Goal: Task Accomplishment & Management: Manage account settings

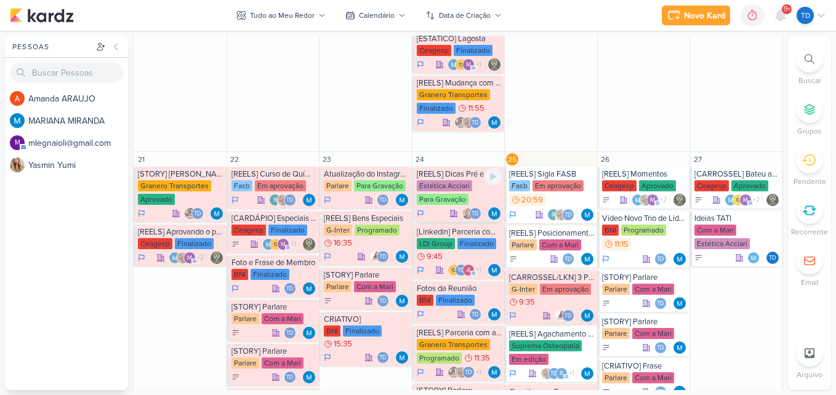
scroll to position [1077, 0]
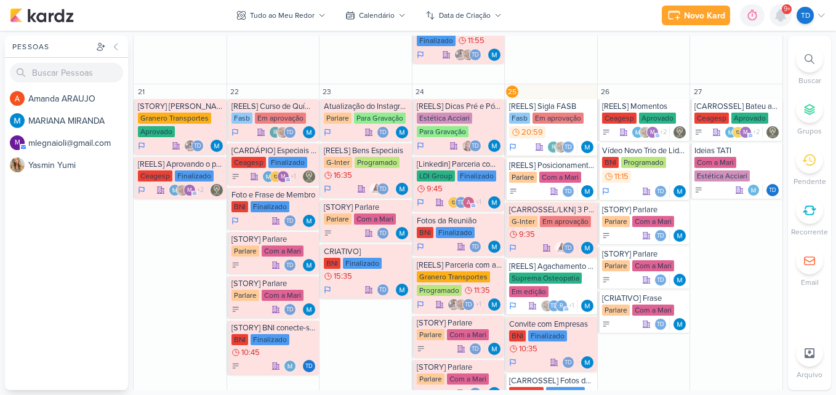
click at [782, 14] on icon at bounding box center [781, 15] width 10 height 11
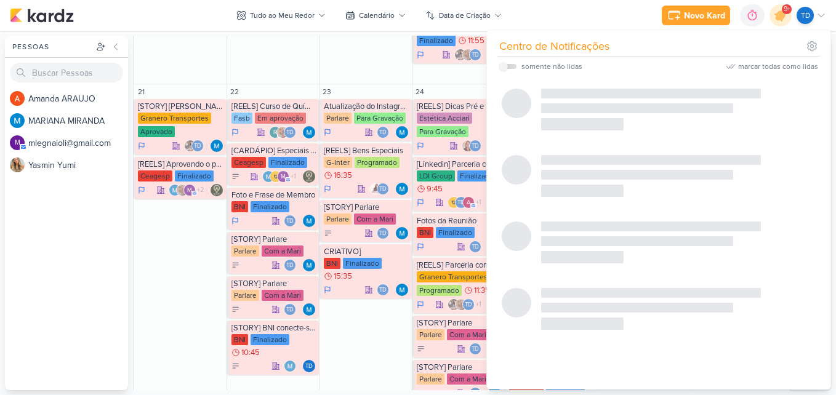
checkbox input "false"
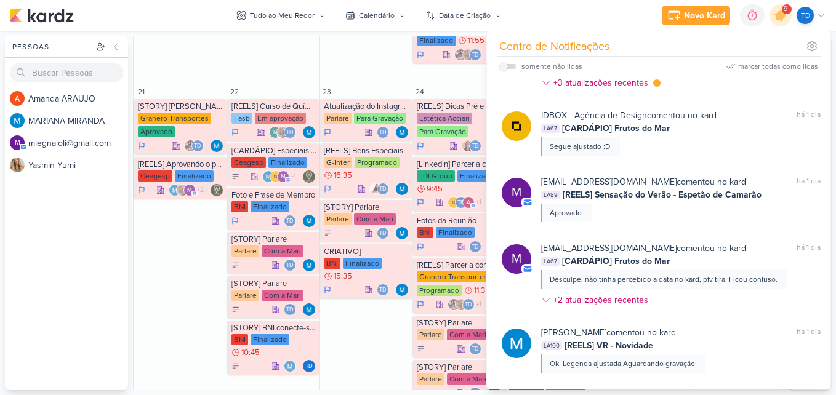
scroll to position [0, 0]
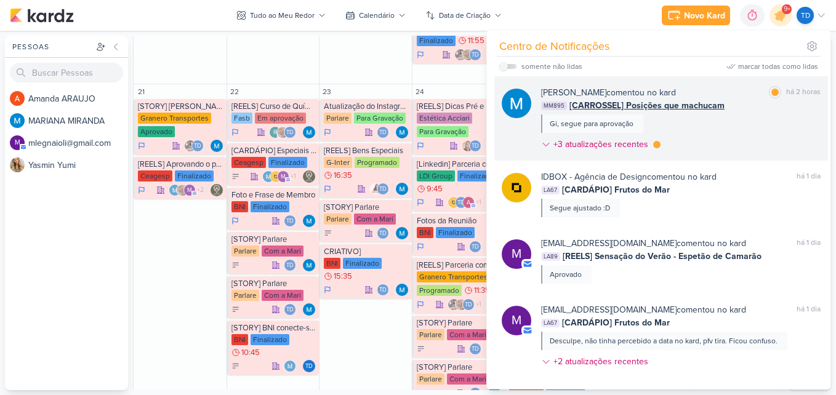
click at [728, 132] on div "[PERSON_NAME] comentou no kard marcar como lida há 2 horas MM895 [CARROSSEL] Po…" at bounding box center [681, 121] width 280 height 70
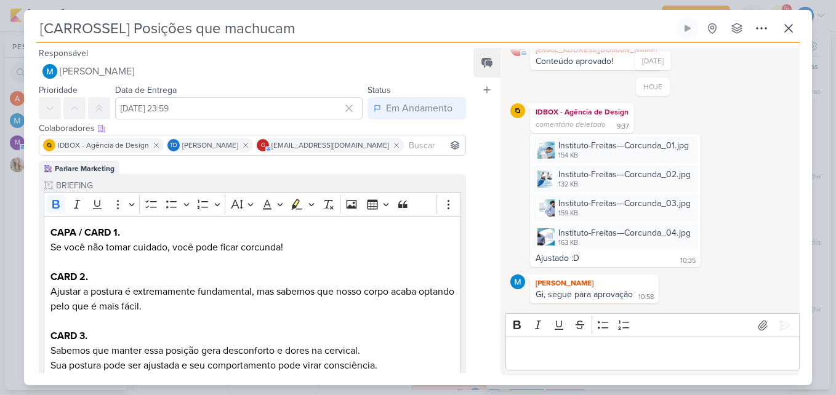
scroll to position [403, 0]
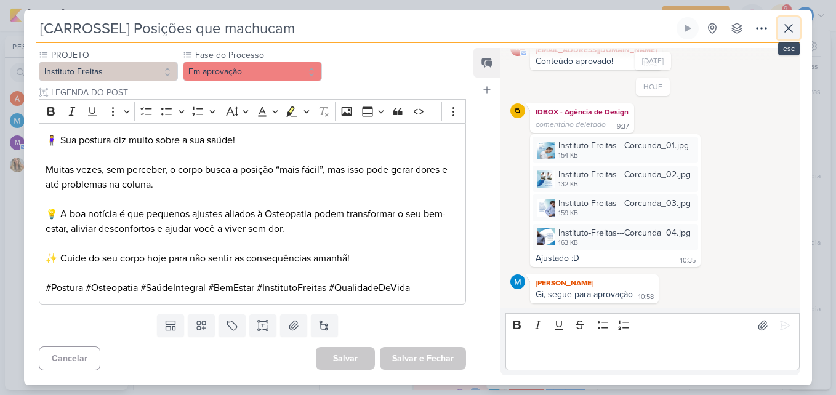
click at [785, 23] on icon at bounding box center [789, 28] width 15 height 15
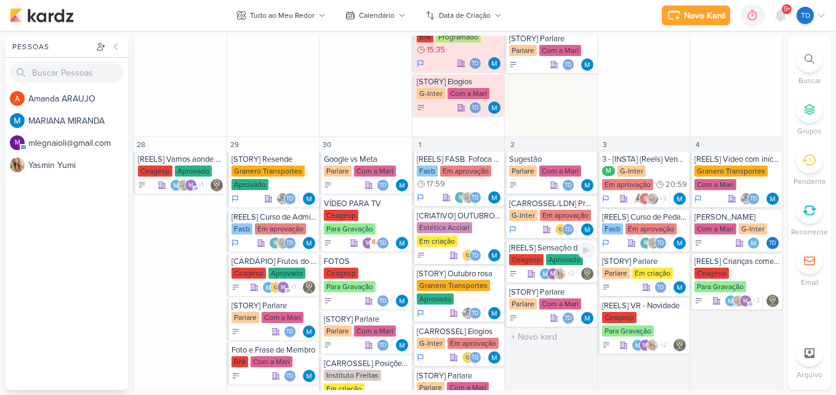
scroll to position [1569, 0]
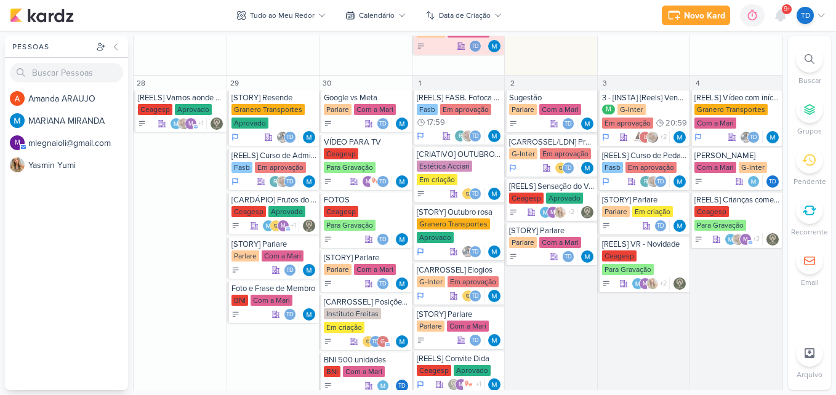
click at [812, 63] on icon at bounding box center [810, 59] width 10 height 10
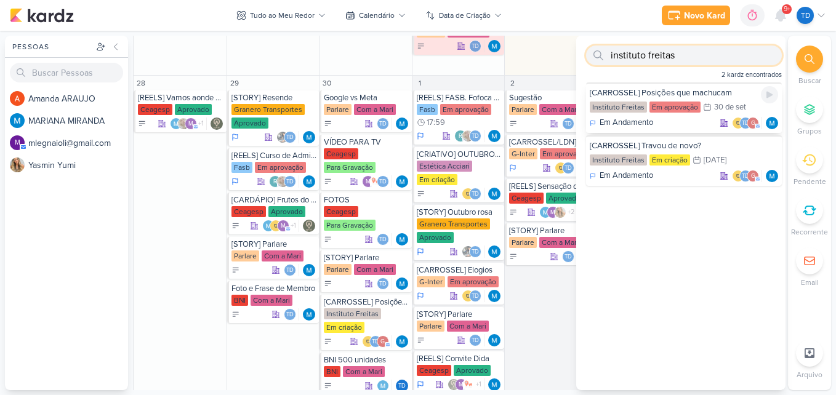
type input "instituto freitas"
click at [652, 92] on div "[CARROSSEL] Posições que machucam" at bounding box center [684, 92] width 188 height 11
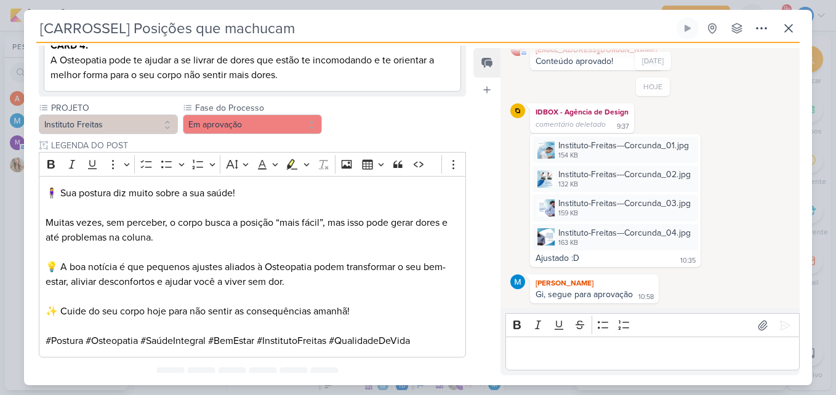
scroll to position [403, 0]
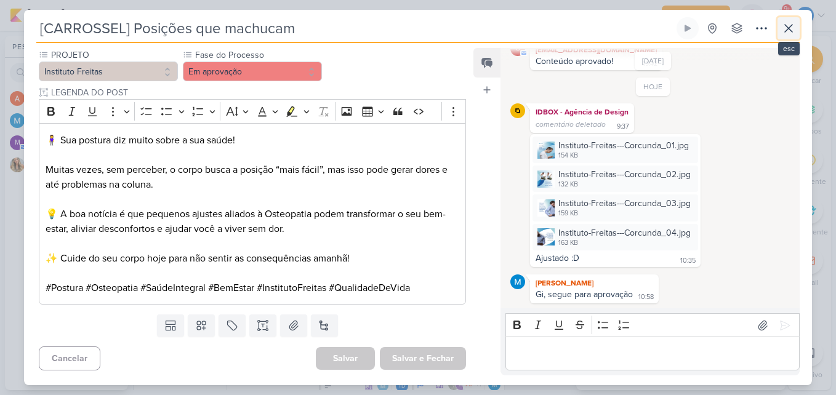
click at [790, 24] on icon at bounding box center [789, 28] width 15 height 15
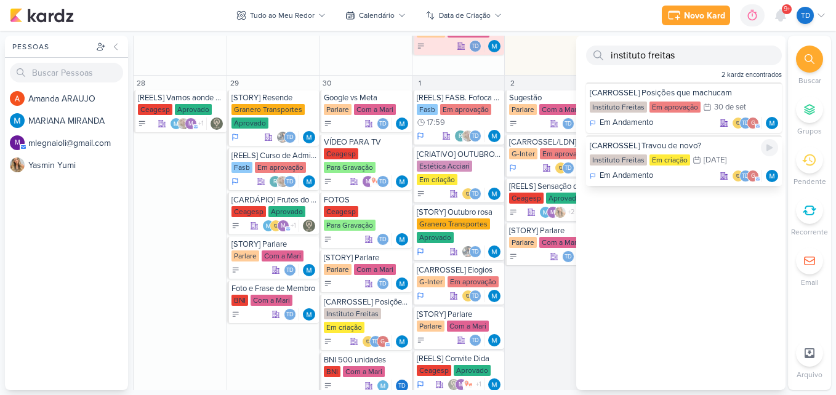
click at [708, 145] on div "[CARROSSEL] Travou de novo?" at bounding box center [684, 145] width 188 height 11
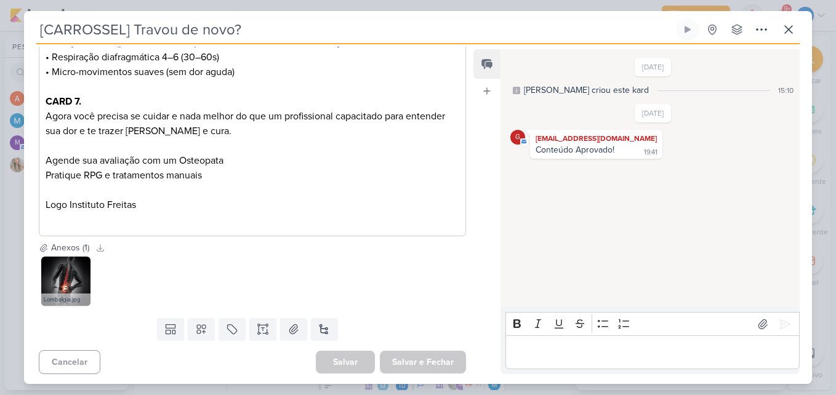
scroll to position [701, 0]
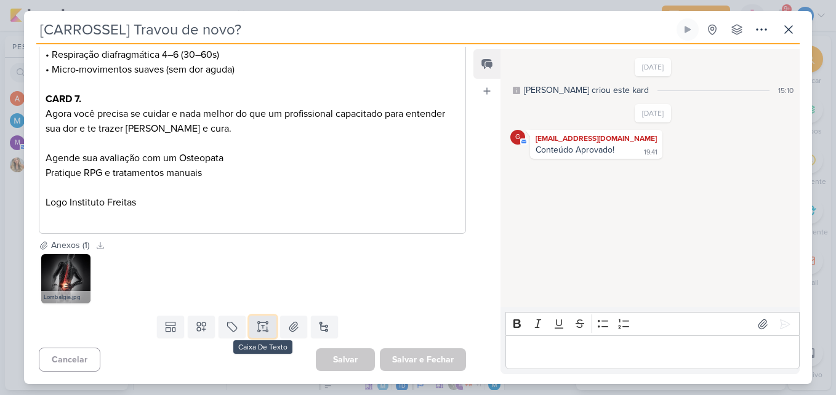
click at [264, 329] on icon at bounding box center [263, 327] width 12 height 12
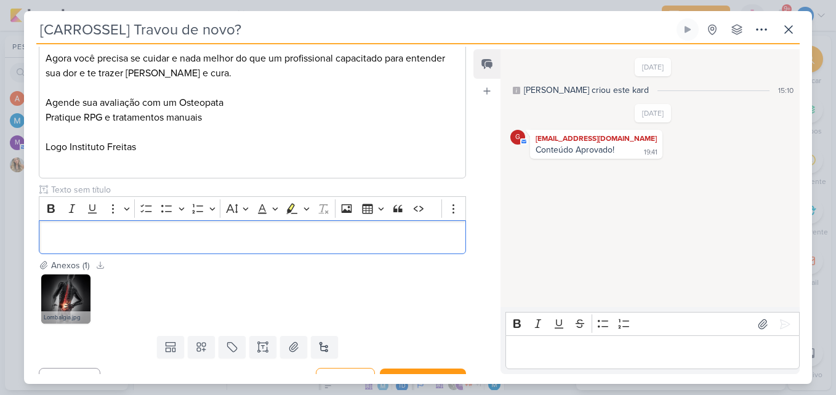
scroll to position [763, 0]
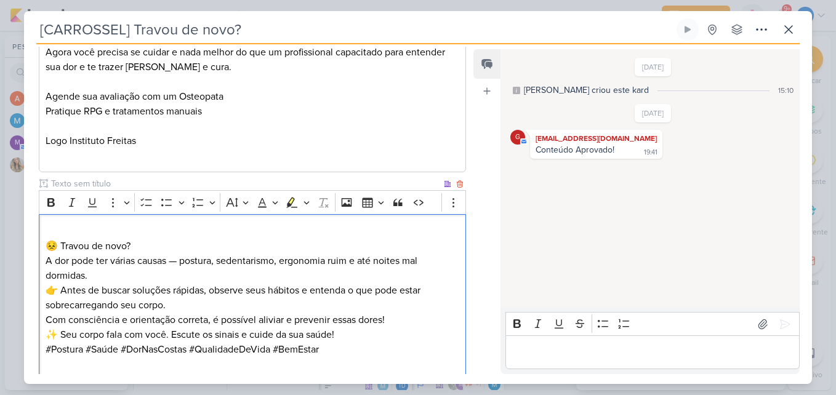
click at [42, 244] on div "😣 Travou de novo? A dor pode ter várias causas — postura, sedentarismo, ergonom…" at bounding box center [252, 297] width 427 height 167
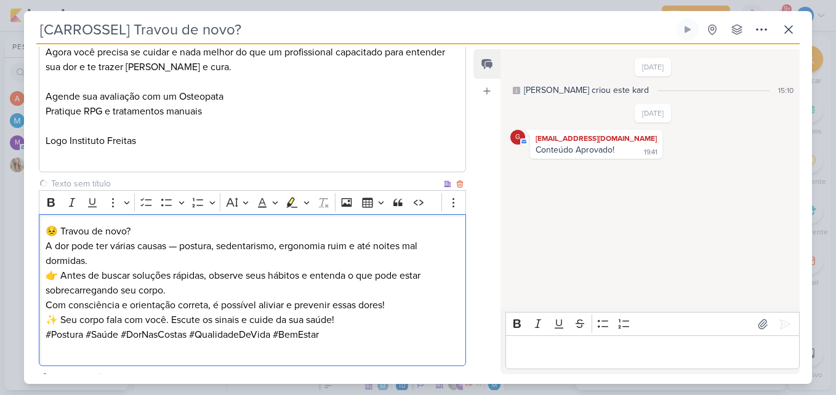
click at [181, 245] on p "😣 Travou de novo? A dor pode ter várias causas — postura, sedentarismo, ergonom…" at bounding box center [253, 246] width 414 height 44
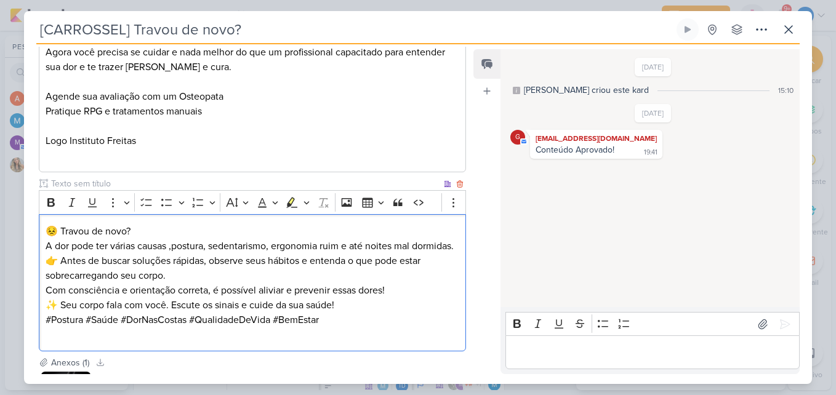
click at [91, 254] on p "😣 Travou de novo? A dor pode ter várias causas ,postura, sedentarismo, ergonomi…" at bounding box center [253, 239] width 414 height 30
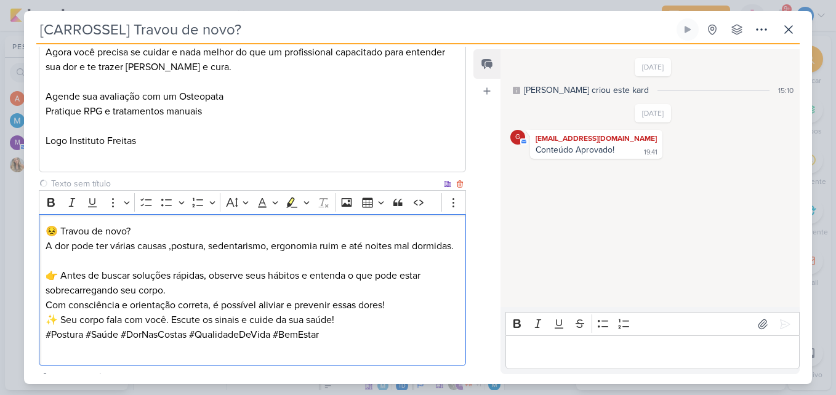
click at [184, 305] on p "👉 Antes de buscar soluções rápidas, observe seus hábitos e entenda o que pode e…" at bounding box center [253, 291] width 414 height 44
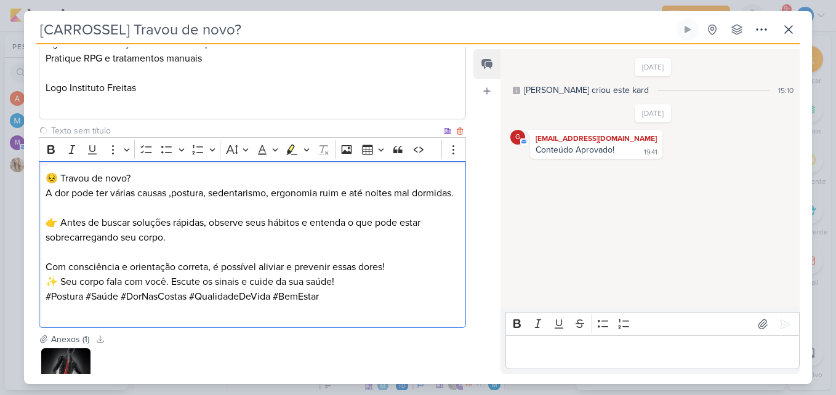
scroll to position [886, 0]
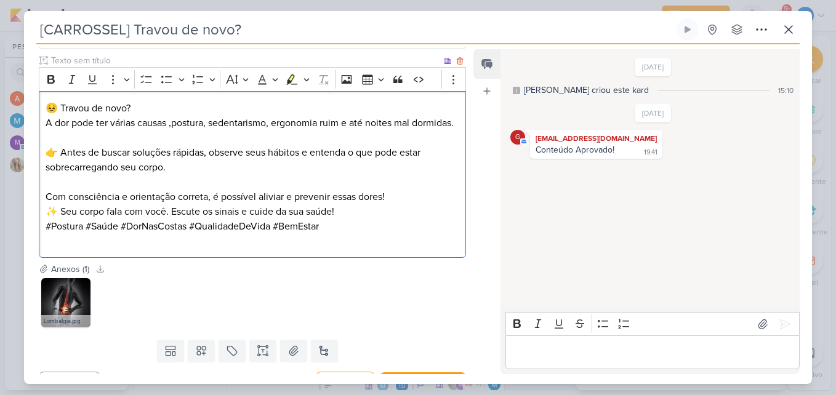
click at [347, 219] on p "✨ Seu corpo fala com você. Escute os sinais e cuide da sua saúde!" at bounding box center [253, 211] width 414 height 15
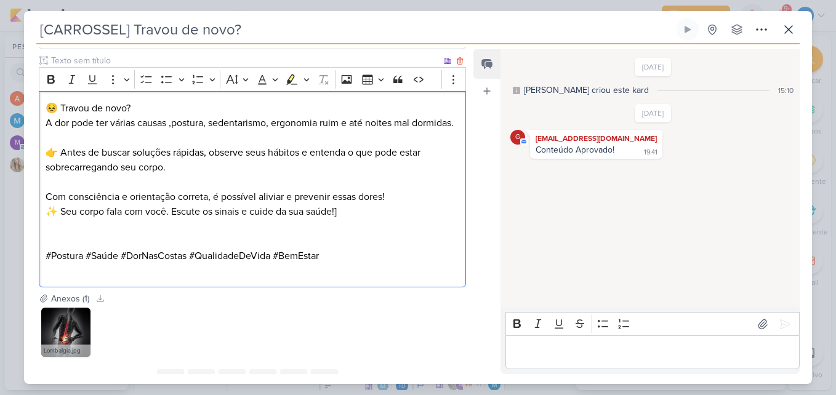
click at [345, 219] on p "✨ Seu corpo fala com você. Escute os sinais e cuide da sua saúde!]" at bounding box center [253, 211] width 414 height 15
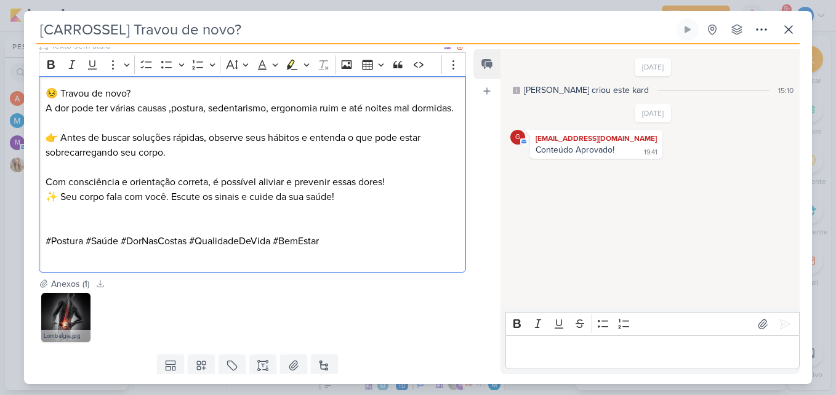
scroll to position [954, 0]
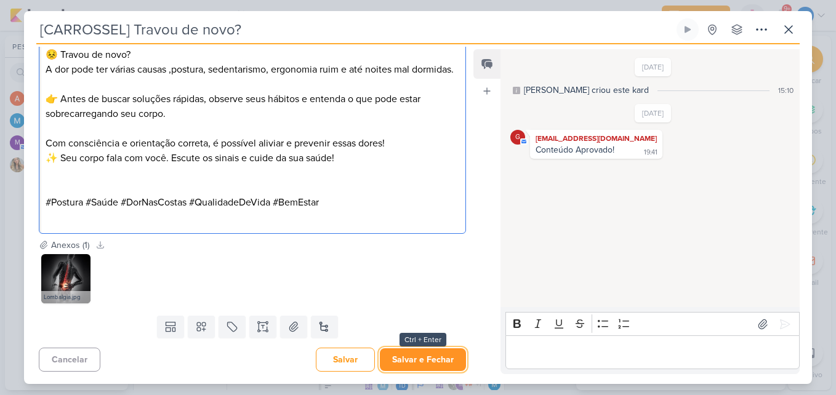
click at [435, 363] on button "Salvar e Fechar" at bounding box center [423, 360] width 86 height 23
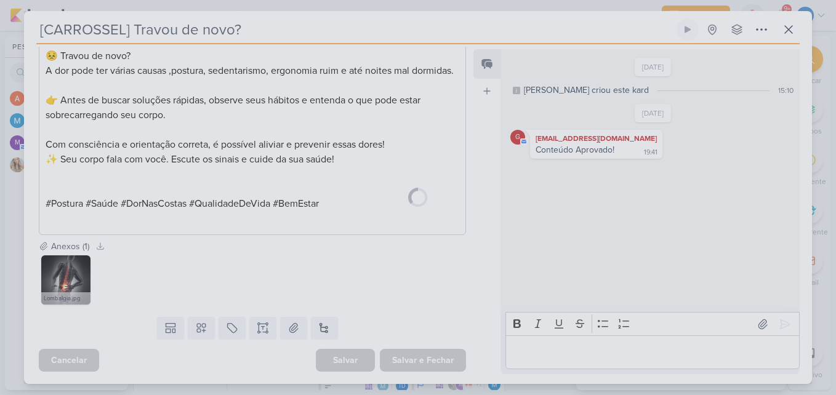
scroll to position [953, 0]
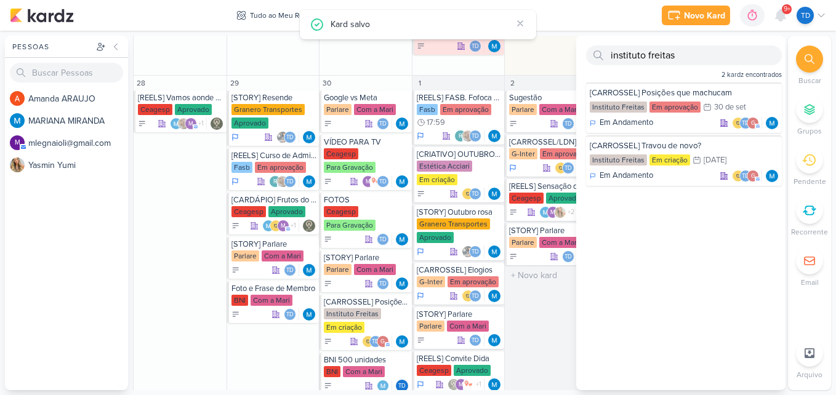
click at [555, 334] on div "2 [GEOGRAPHIC_DATA] [GEOGRAPHIC_DATA] Com a Mari Td" at bounding box center [550, 245] width 93 height 339
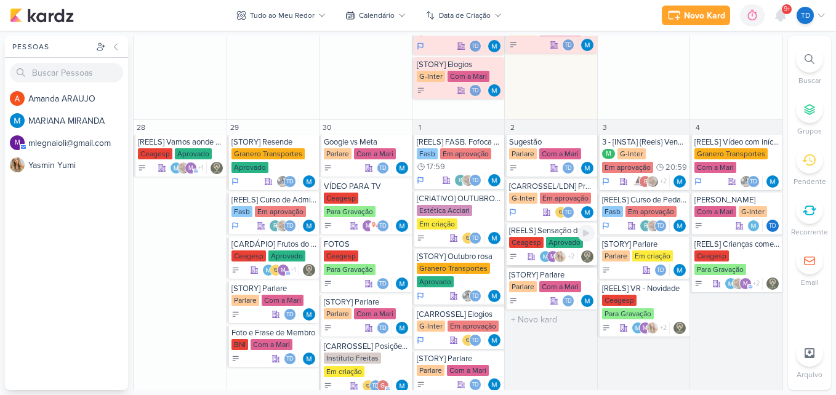
scroll to position [1595, 0]
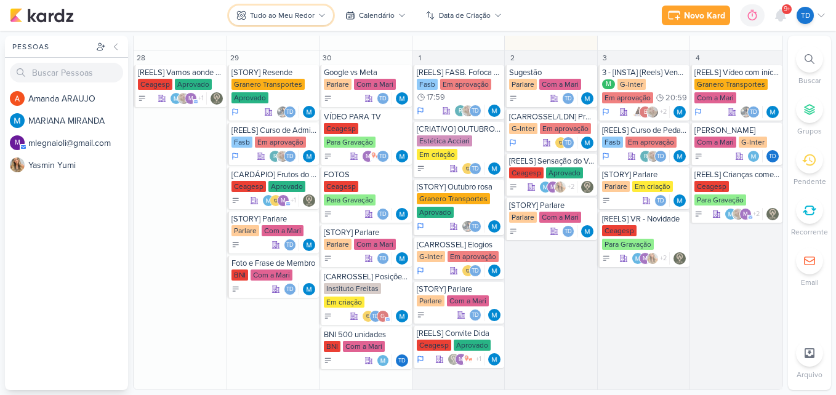
click at [302, 17] on div "Tudo ao Meu Redor" at bounding box center [282, 15] width 65 height 11
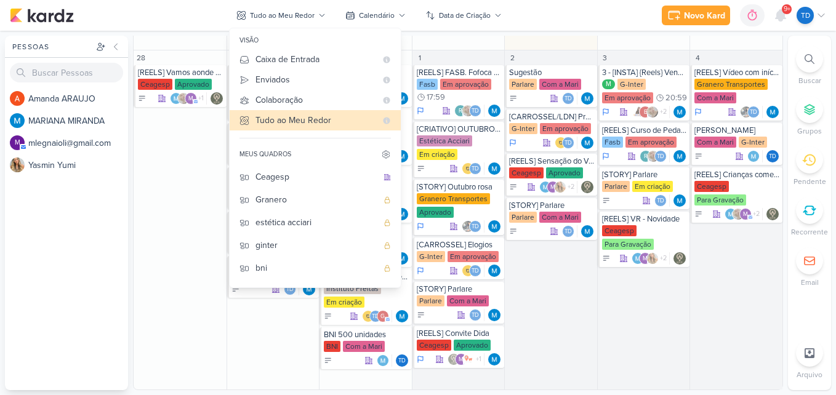
click at [331, 155] on div "meus quadros" at bounding box center [315, 155] width 171 height 22
click at [779, 17] on icon at bounding box center [781, 15] width 10 height 11
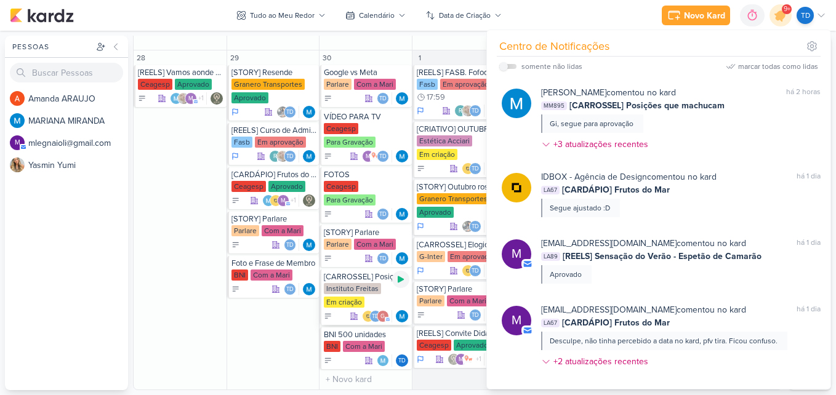
click at [398, 275] on icon at bounding box center [401, 280] width 10 height 10
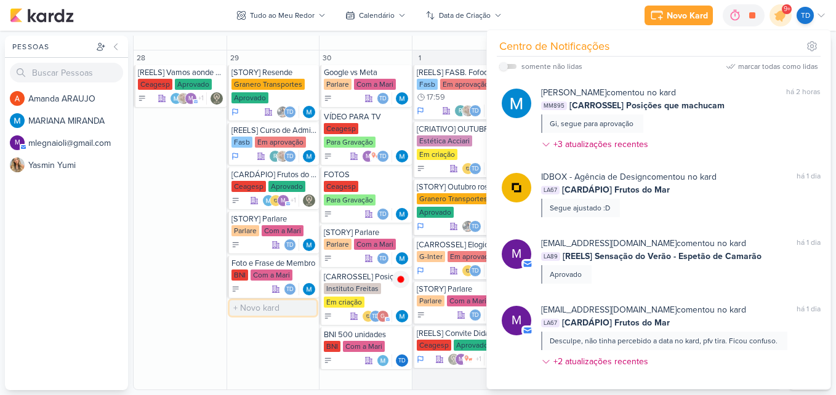
click at [269, 315] on input "text" at bounding box center [273, 308] width 87 height 15
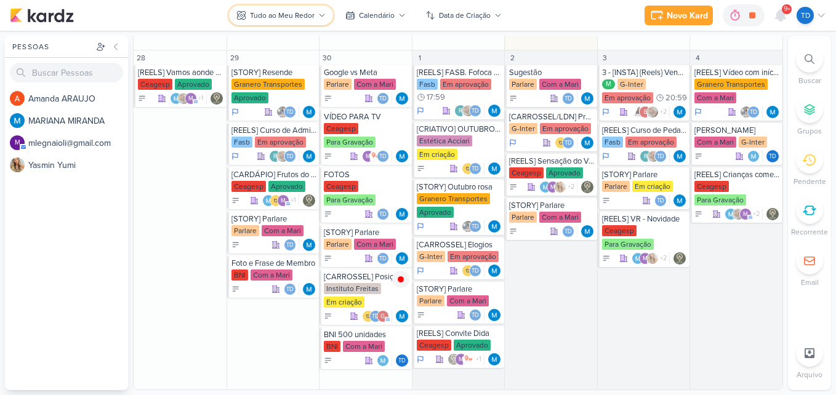
click at [308, 15] on div "Tudo ao Meu Redor" at bounding box center [282, 15] width 65 height 11
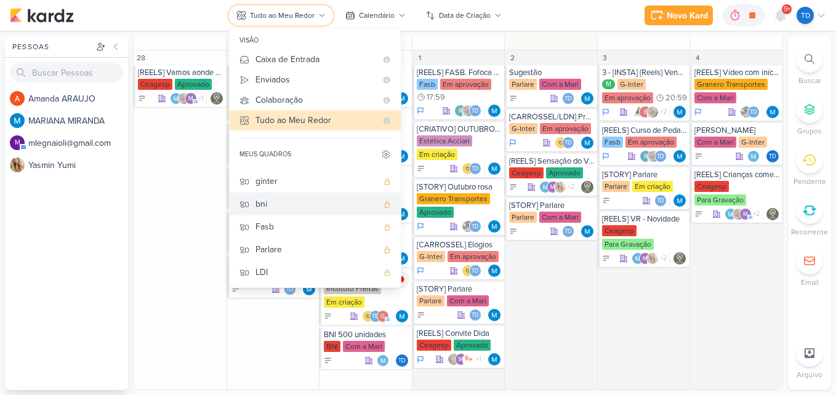
scroll to position [0, 0]
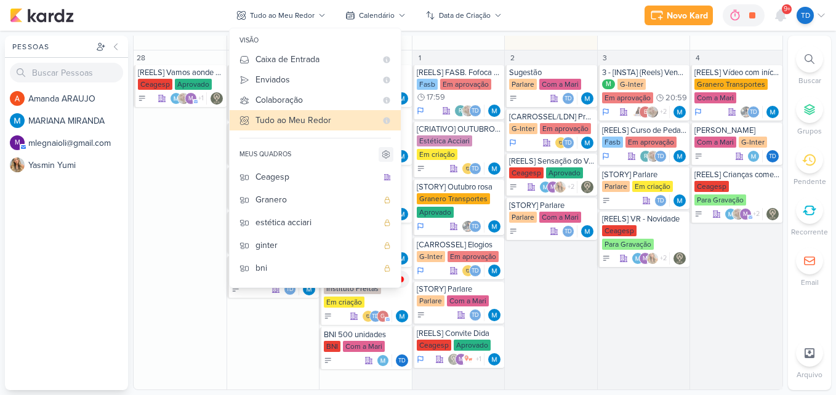
click at [389, 155] on icon at bounding box center [385, 154] width 7 height 7
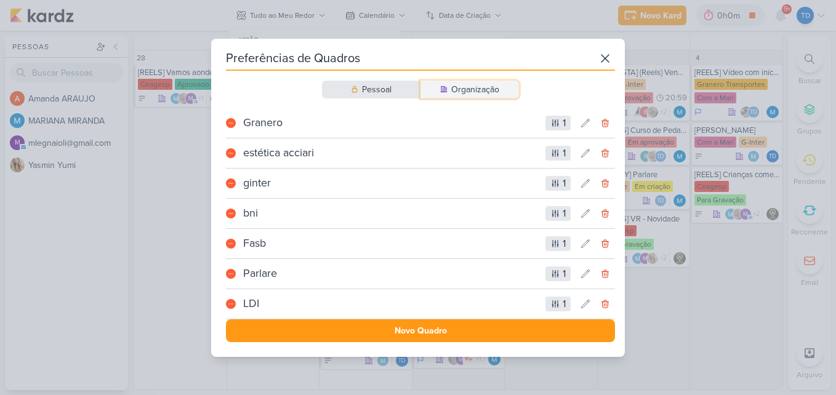
click at [481, 93] on div "Organização" at bounding box center [475, 89] width 48 height 13
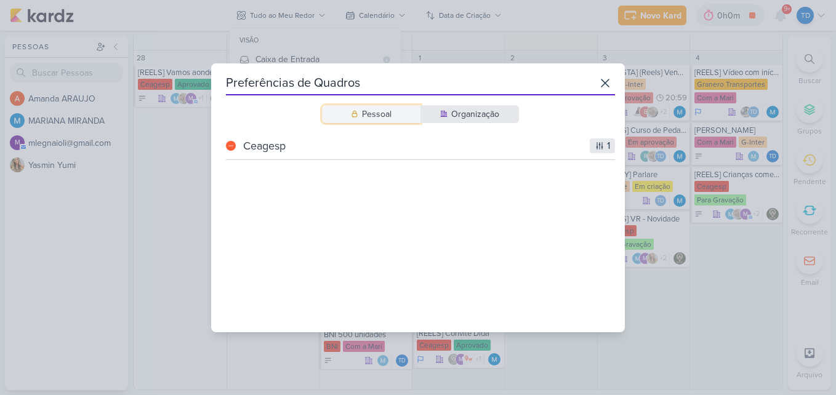
click at [381, 115] on div "Pessoal" at bounding box center [377, 114] width 30 height 13
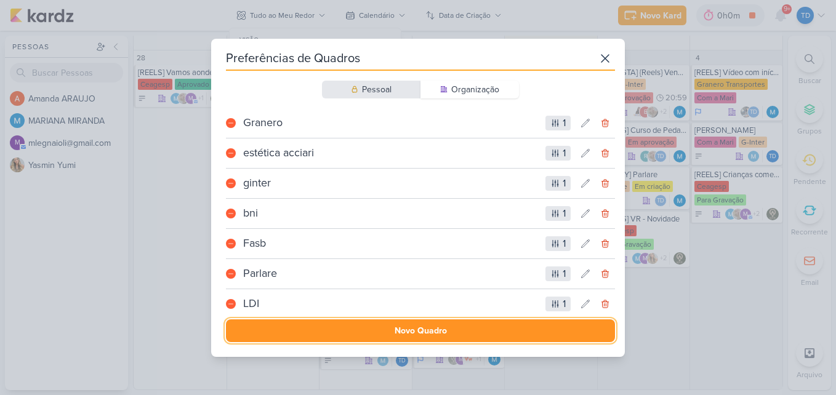
click at [418, 334] on button "Novo Quadro" at bounding box center [420, 331] width 389 height 23
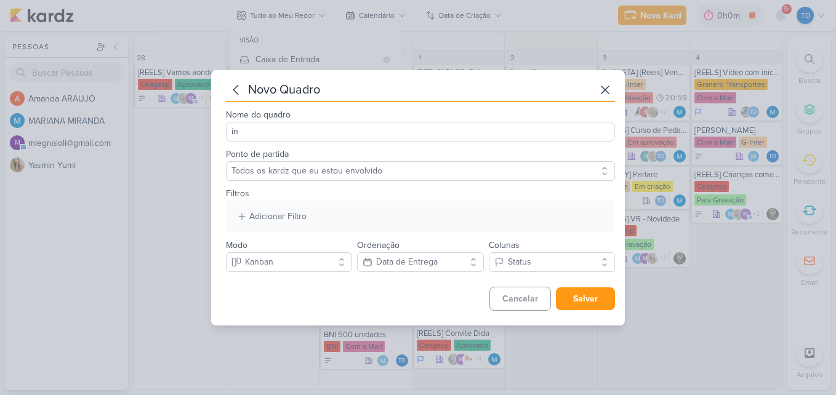
type input "i"
type input "Instituto Freitas"
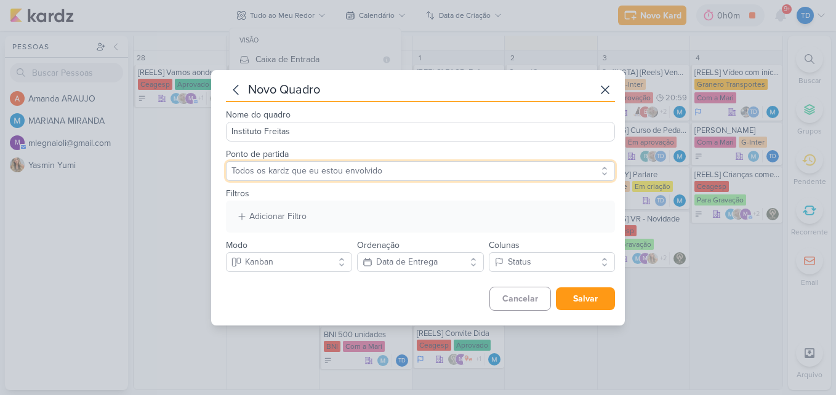
click at [430, 167] on select "Todos os kardz que eu estou envolvido" at bounding box center [420, 171] width 389 height 20
click at [226, 161] on select "Todos os kardz que eu estou envolvido" at bounding box center [420, 171] width 389 height 20
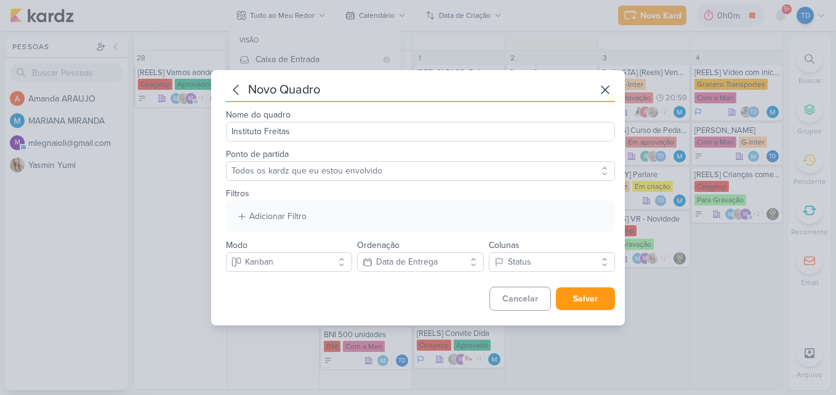
click at [368, 225] on div "Adicionar Filtro Responsável Marcador Campos Personalizados PROJETO Fase do Pro…" at bounding box center [420, 217] width 389 height 32
click at [245, 221] on icon at bounding box center [242, 217] width 10 height 10
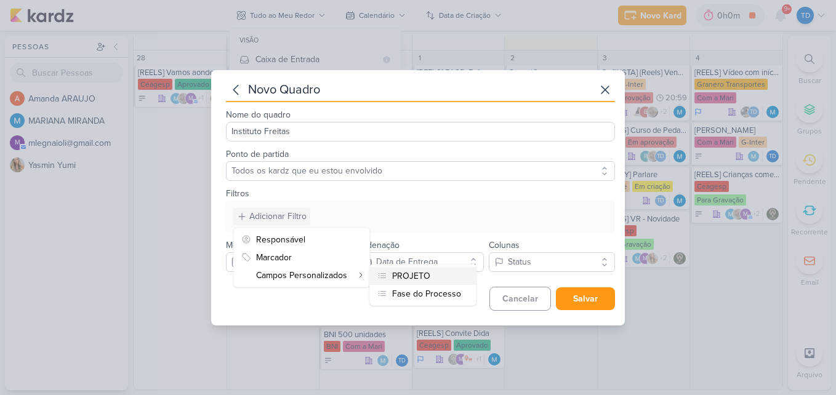
click at [415, 275] on div "PROJETO" at bounding box center [411, 276] width 38 height 13
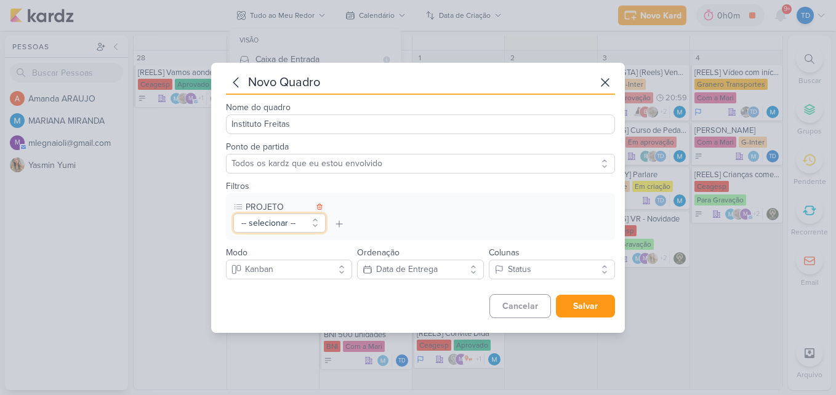
click at [316, 227] on button "-- selecionar --" at bounding box center [279, 223] width 92 height 19
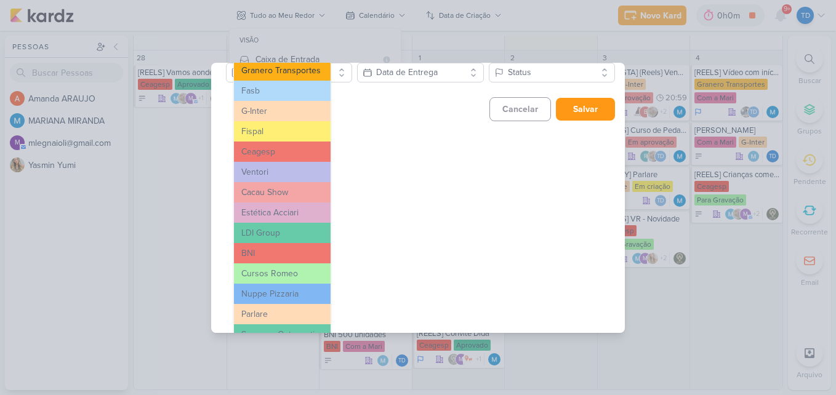
scroll to position [233, 0]
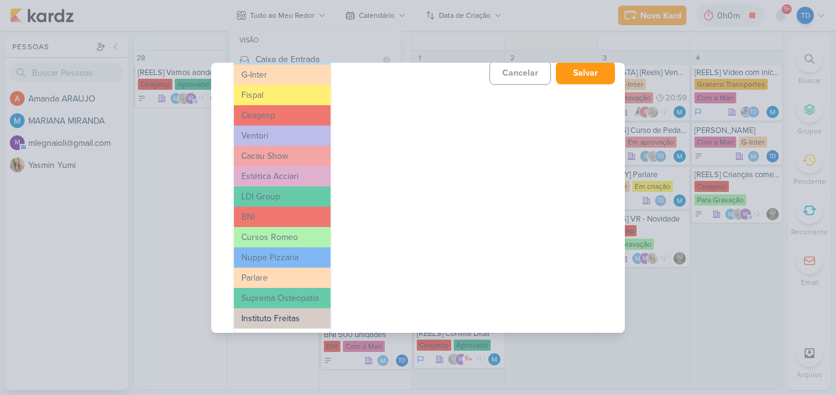
click at [294, 320] on button "Instituto Freitas" at bounding box center [282, 319] width 97 height 20
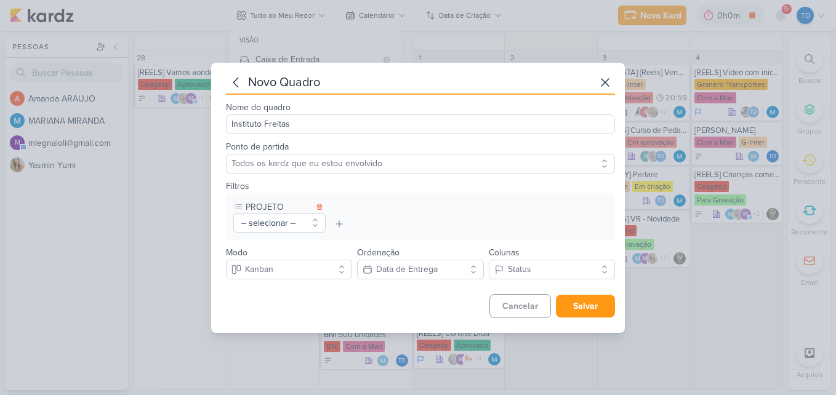
scroll to position [0, 0]
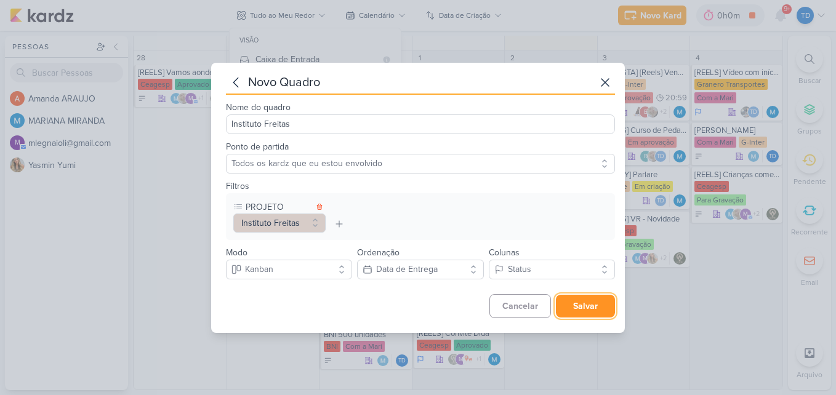
click at [599, 306] on button "Salvar" at bounding box center [585, 306] width 59 height 23
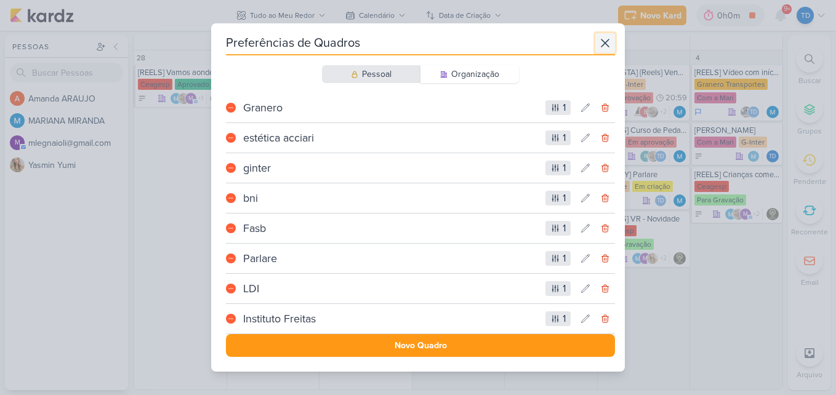
click at [598, 49] on icon at bounding box center [605, 43] width 15 height 15
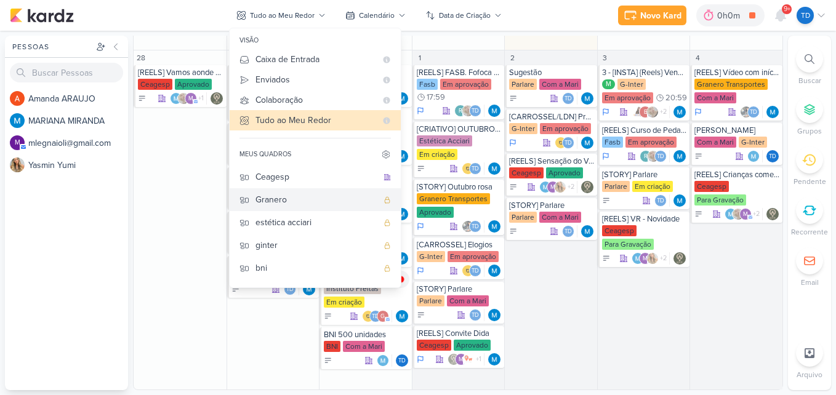
scroll to position [87, 0]
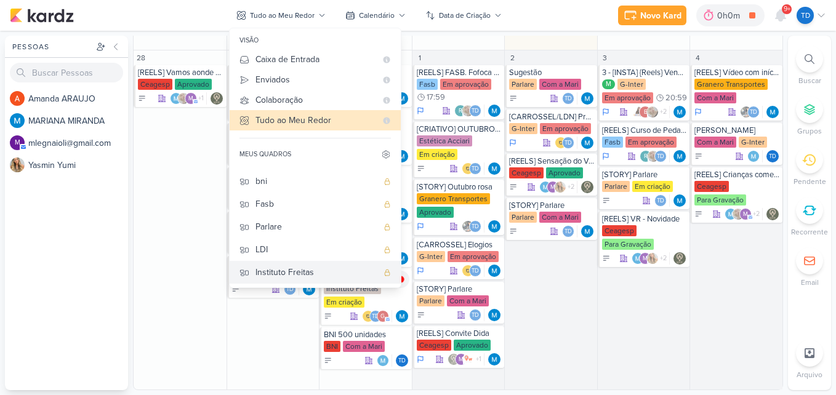
click at [320, 271] on div "Instituto Freitas" at bounding box center [317, 272] width 122 height 13
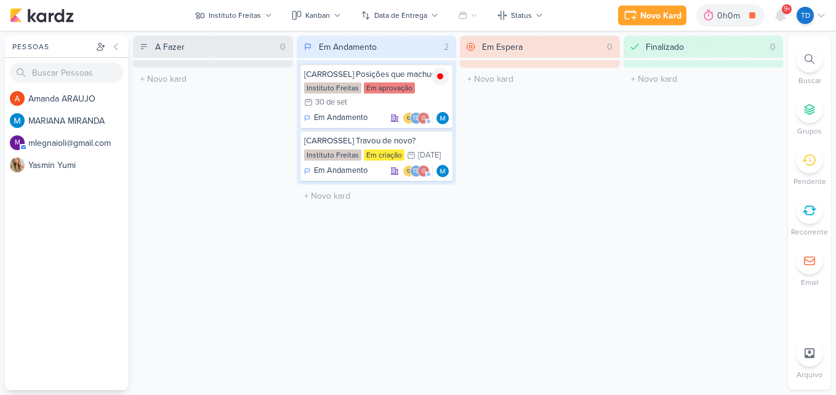
scroll to position [0, 0]
click at [267, 18] on icon at bounding box center [268, 15] width 7 height 7
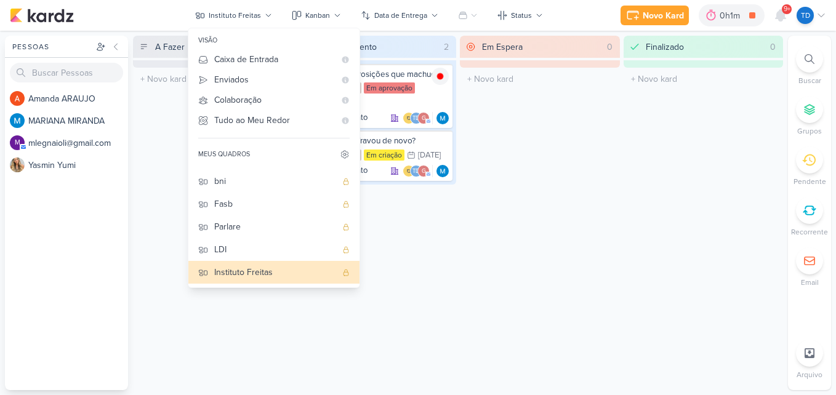
click at [518, 166] on div "Em Espera 0 O título do kard deve ter menos que 100 caracteres" at bounding box center [540, 213] width 160 height 355
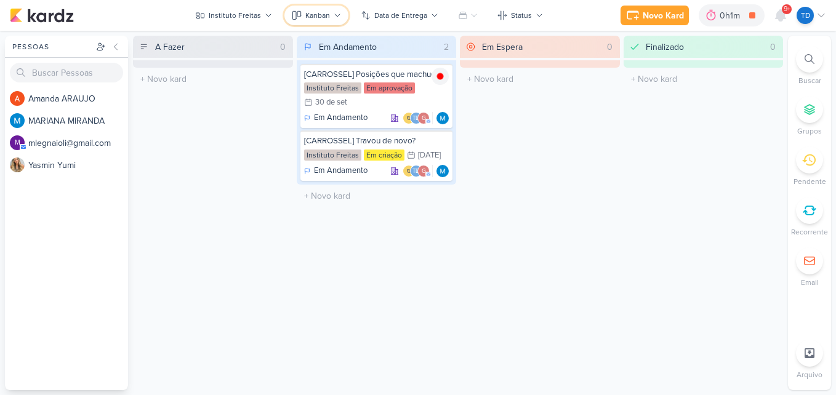
click at [318, 17] on div "Kanban" at bounding box center [317, 15] width 25 height 11
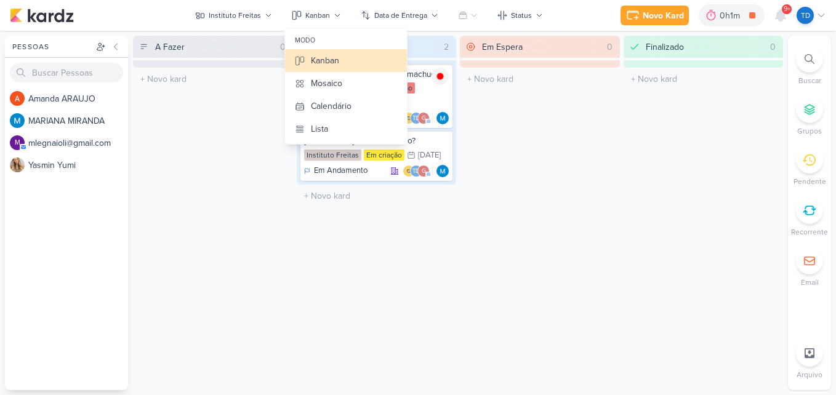
click at [569, 106] on div "Em Espera 0 O título do kard deve ter menos que 100 caracteres" at bounding box center [540, 213] width 160 height 355
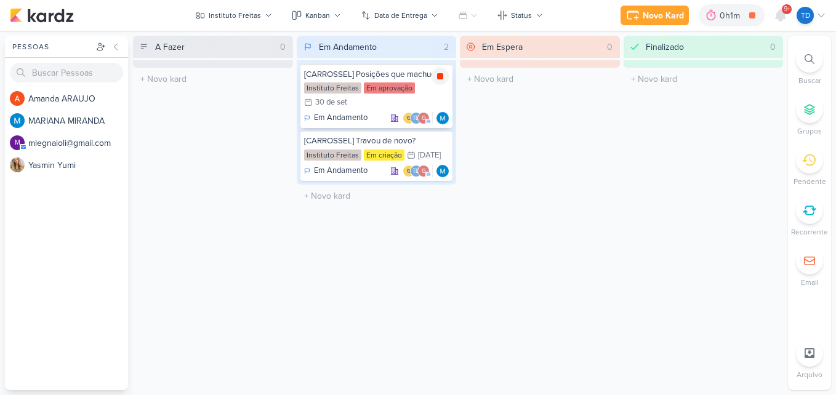
click at [441, 76] on icon at bounding box center [440, 76] width 6 height 6
click at [258, 7] on button "Instituto Freitas" at bounding box center [234, 16] width 92 height 20
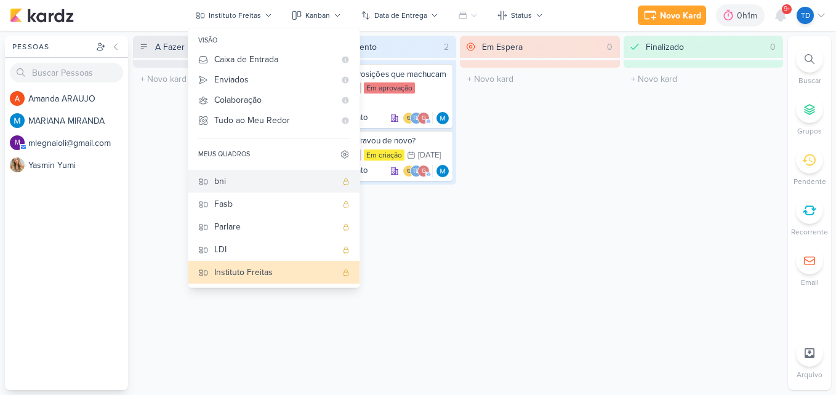
click at [300, 179] on div "bni" at bounding box center [275, 181] width 122 height 13
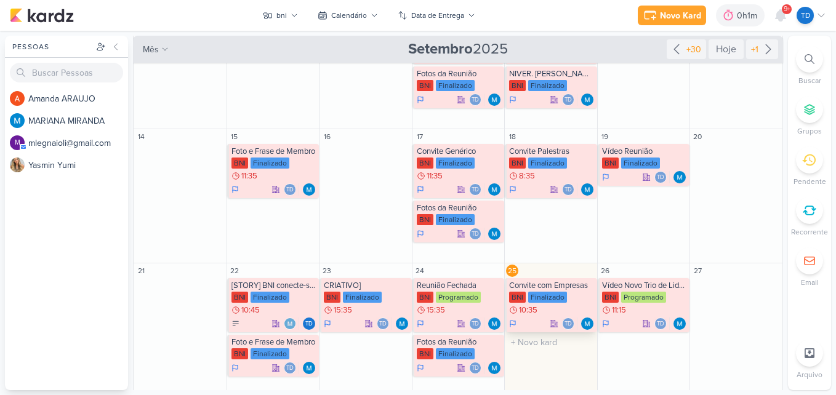
scroll to position [300, 0]
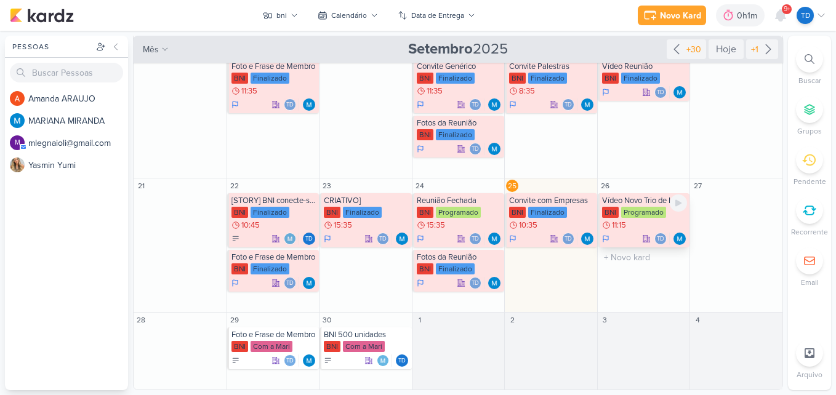
click at [646, 224] on div "BNI Programado 11:15" at bounding box center [645, 219] width 86 height 25
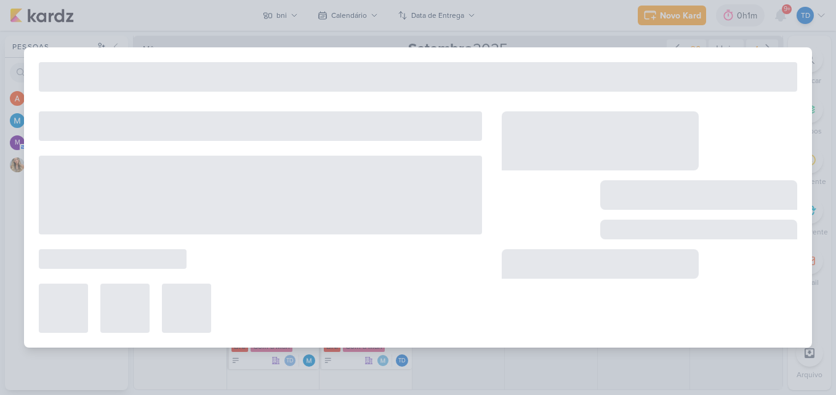
type input "Vídeo Novo Trio de Liderança"
type input "[DATE] 11:15"
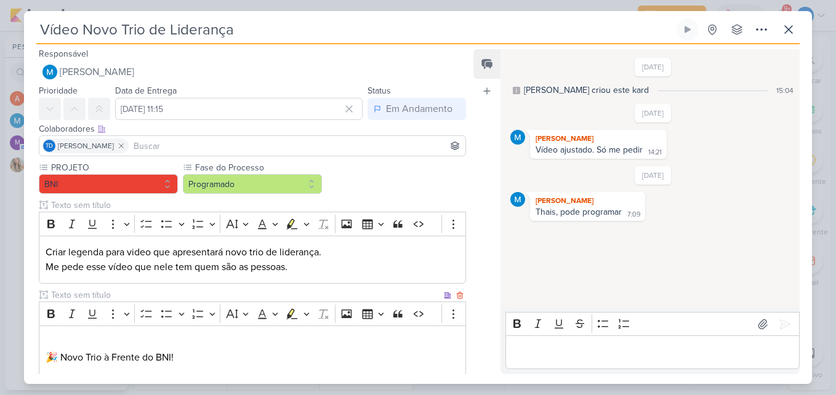
scroll to position [0, 0]
click at [265, 191] on button "Programado" at bounding box center [252, 185] width 139 height 20
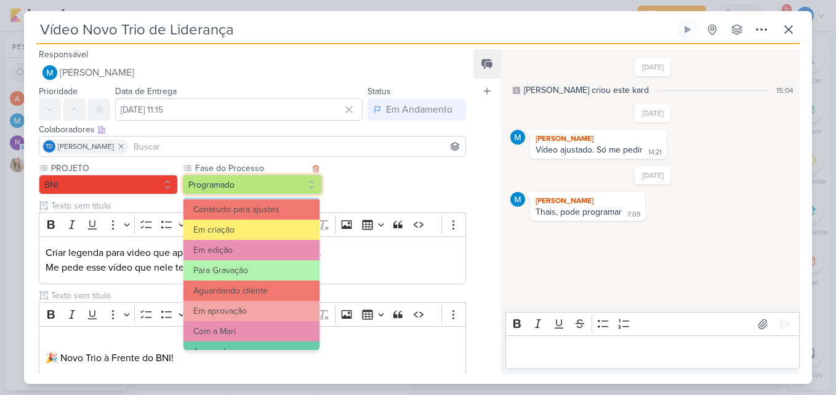
scroll to position [119, 0]
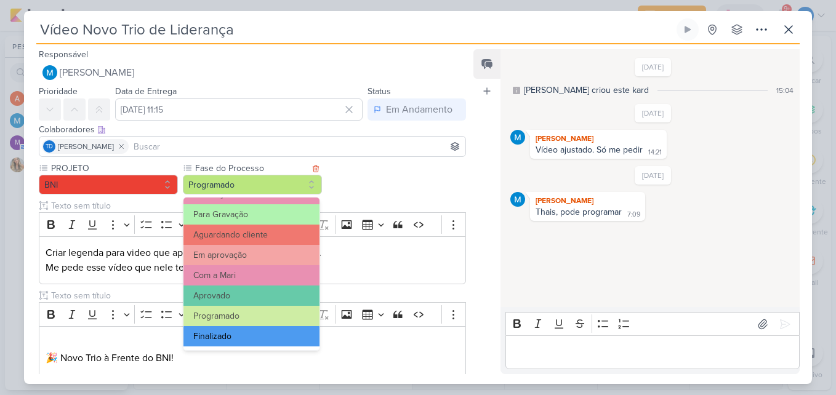
click at [270, 336] on button "Finalizado" at bounding box center [252, 336] width 136 height 20
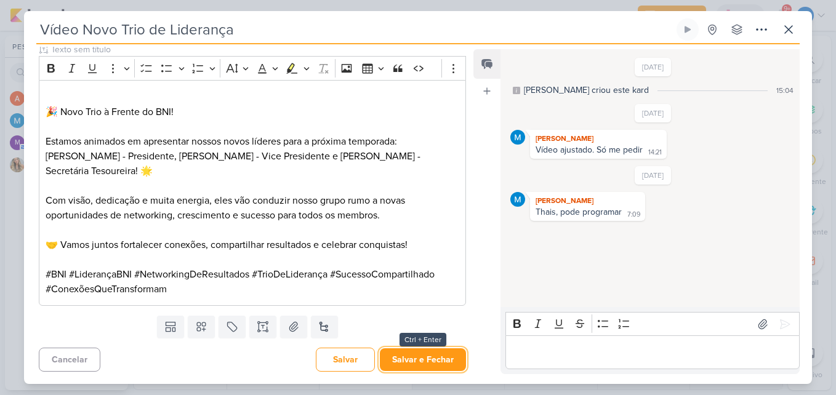
click at [419, 360] on button "Salvar e Fechar" at bounding box center [423, 360] width 86 height 23
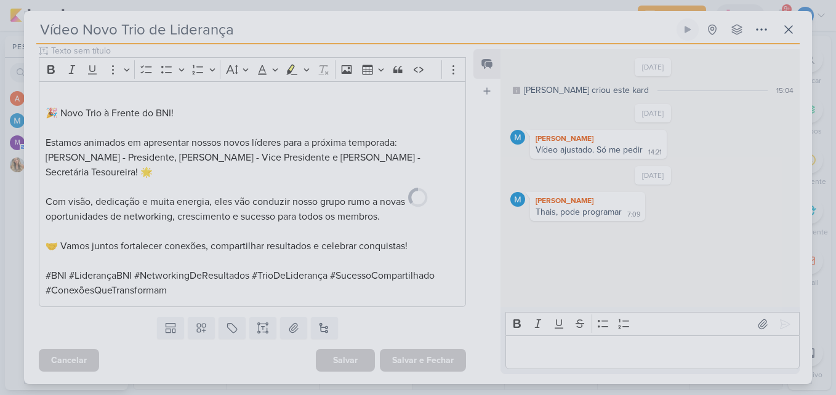
scroll to position [245, 0]
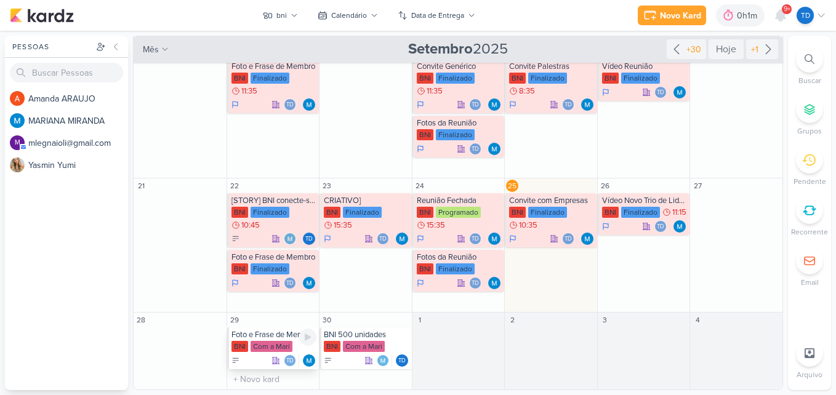
click at [275, 344] on div "Com a Mari" at bounding box center [272, 346] width 42 height 11
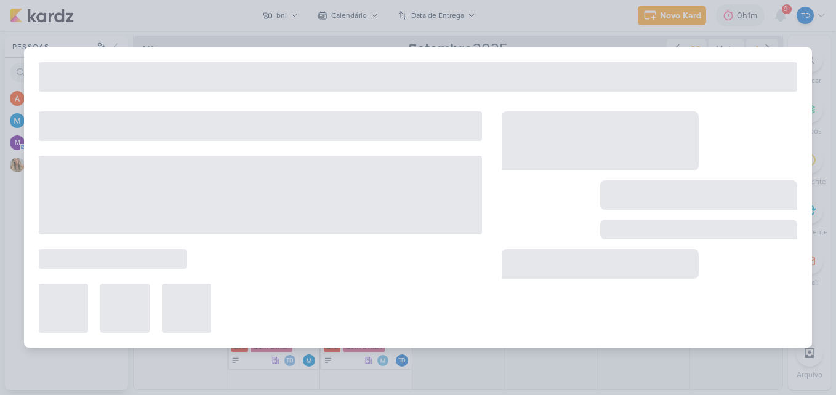
type input "Foto e Frase de Membro"
type input "[DATE] 23:59"
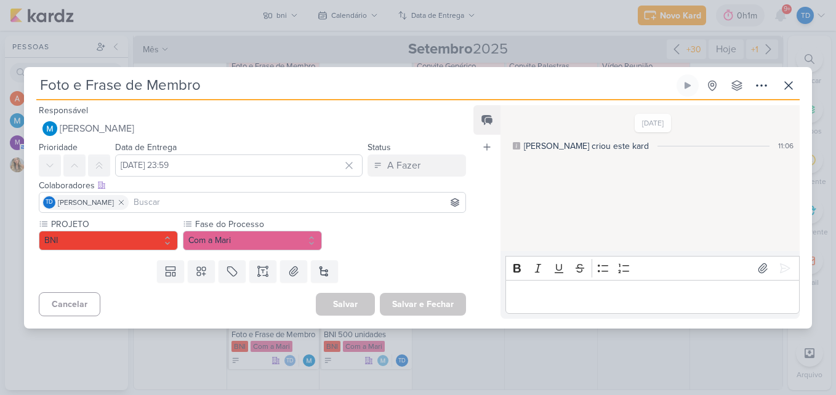
scroll to position [0, 0]
click at [792, 87] on icon at bounding box center [789, 85] width 15 height 15
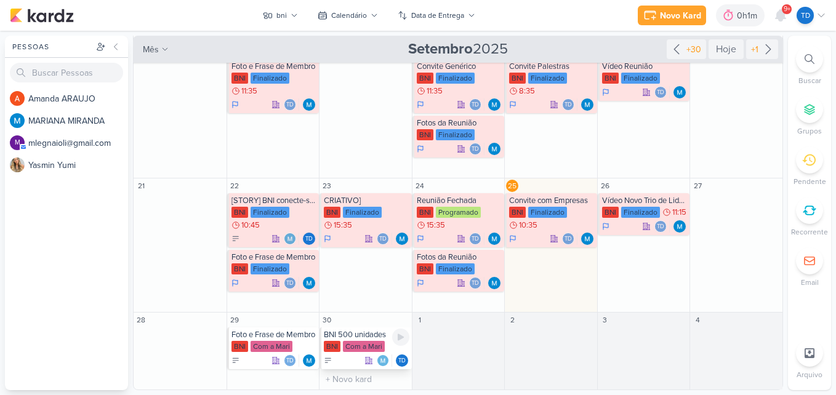
click at [376, 337] on div "BNI 500 unidades" at bounding box center [367, 335] width 86 height 10
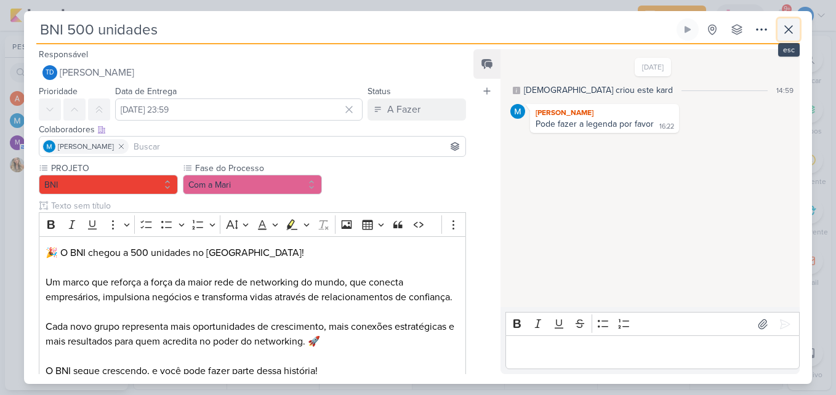
click at [797, 25] on button at bounding box center [789, 29] width 22 height 22
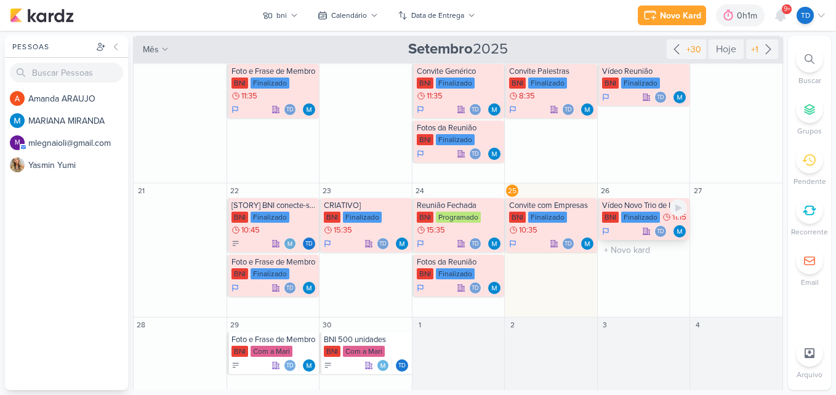
scroll to position [300, 0]
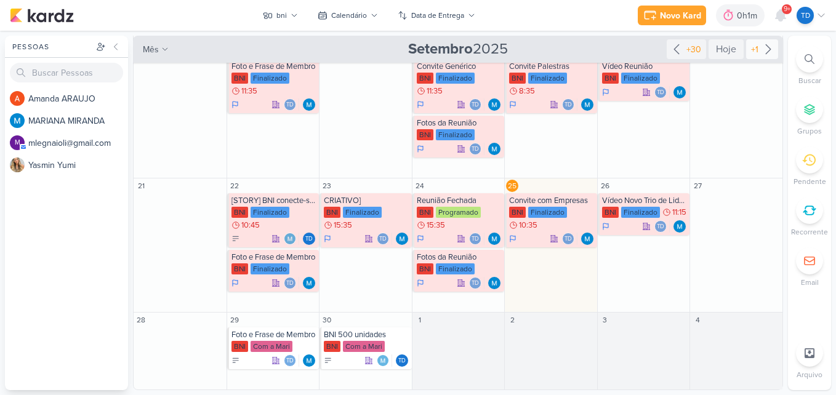
click at [765, 53] on icon at bounding box center [768, 49] width 15 height 15
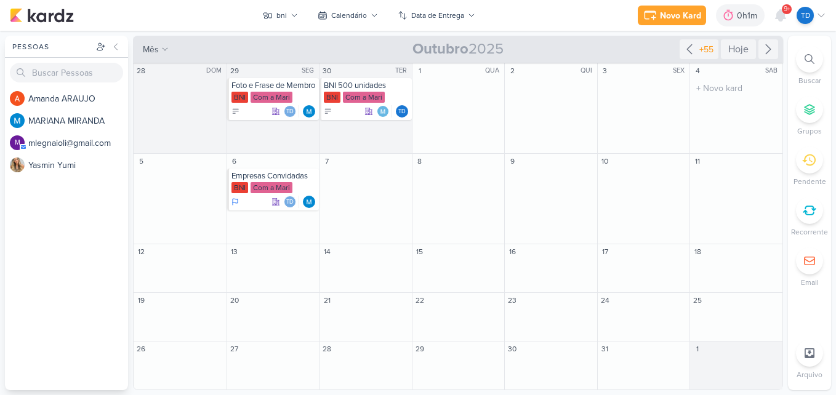
scroll to position [0, 0]
click at [691, 49] on icon at bounding box center [689, 49] width 15 height 15
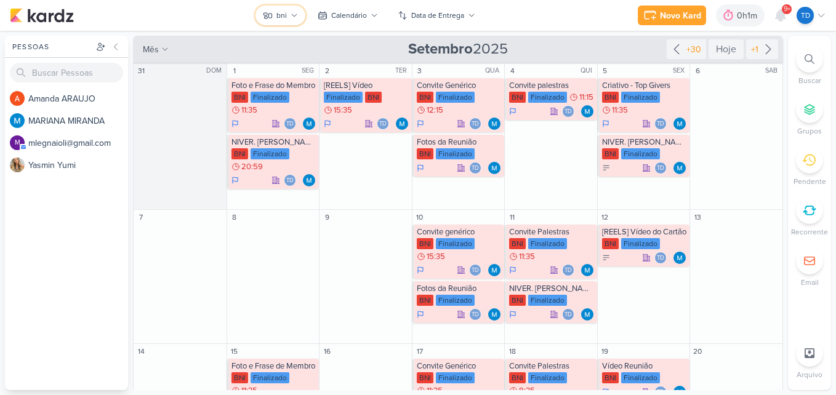
click at [288, 8] on button "bni" at bounding box center [281, 16] width 50 height 20
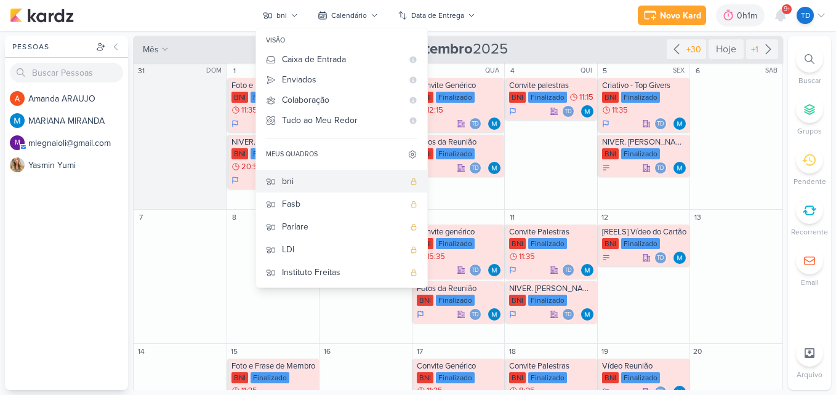
click at [355, 184] on div "bni" at bounding box center [343, 181] width 122 height 13
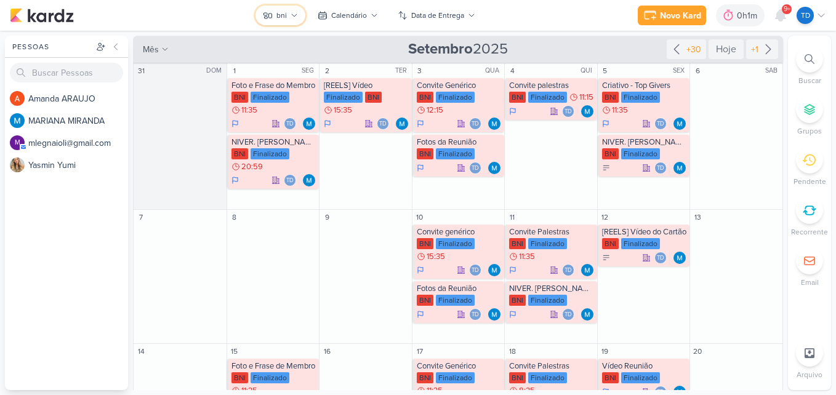
click at [291, 18] on icon at bounding box center [294, 15] width 7 height 7
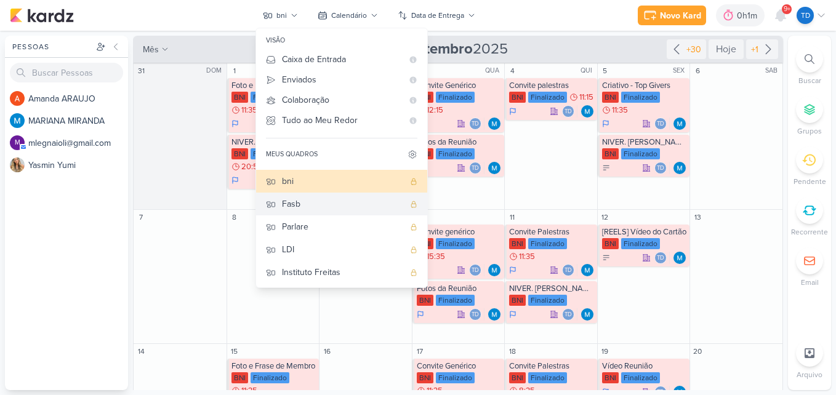
click at [310, 200] on div "Fasb" at bounding box center [343, 204] width 122 height 13
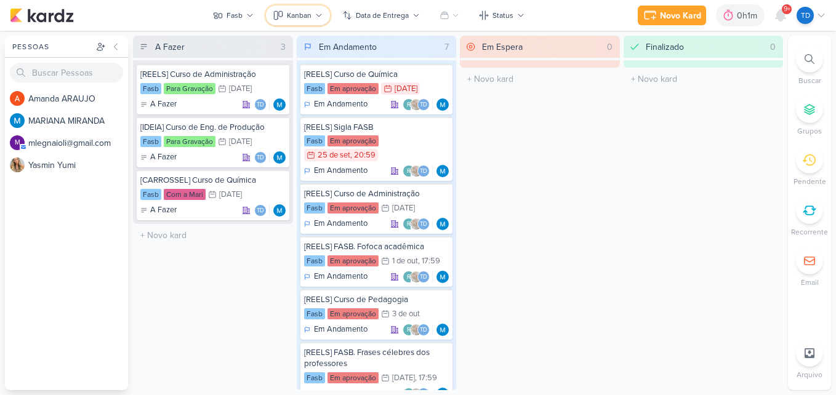
click at [312, 18] on button "Kanban" at bounding box center [298, 16] width 64 height 20
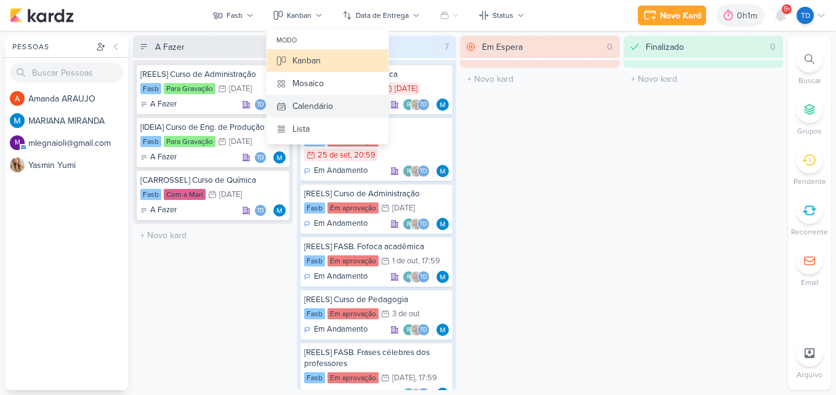
click at [354, 111] on button "Calendário" at bounding box center [328, 106] width 122 height 23
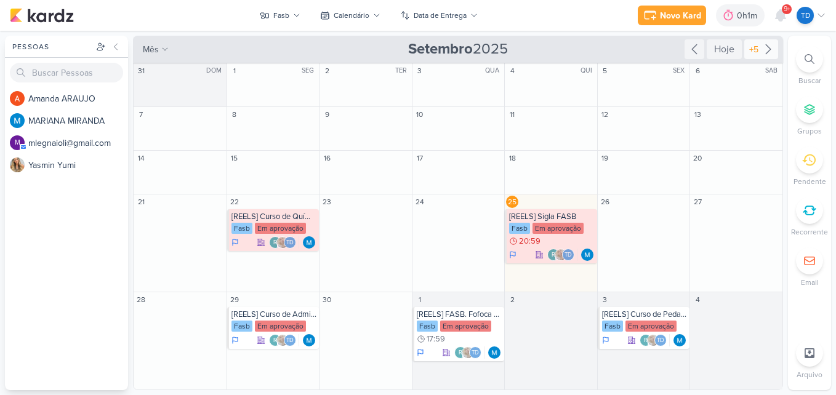
click at [771, 49] on icon at bounding box center [768, 49] width 5 height 9
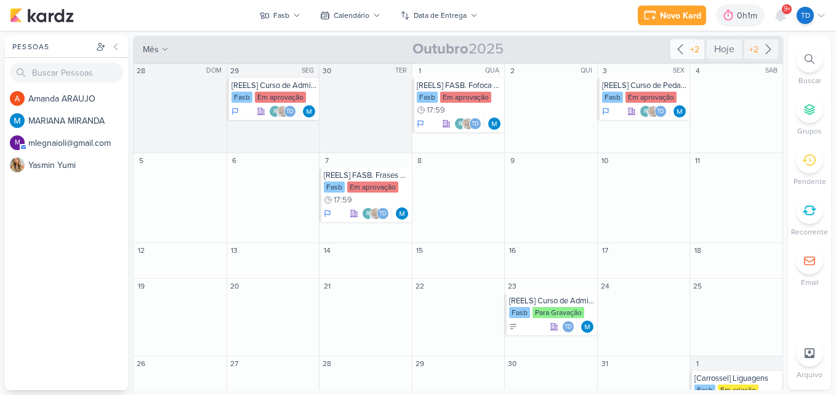
click at [673, 52] on icon at bounding box center [680, 49] width 15 height 15
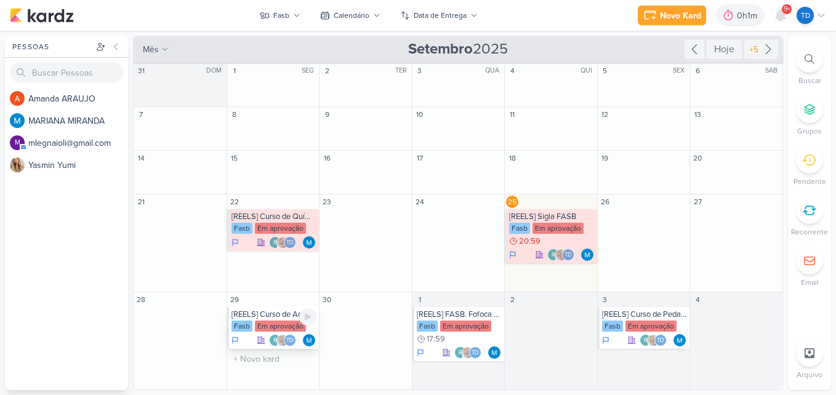
click at [273, 322] on div "Em aprovação" at bounding box center [280, 326] width 51 height 11
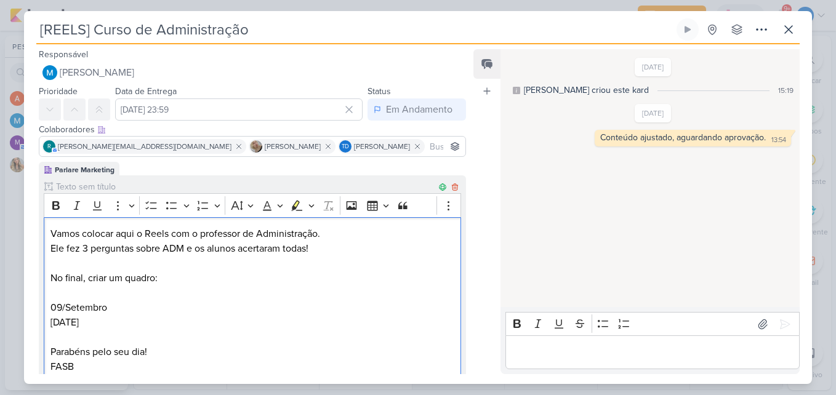
scroll to position [123, 0]
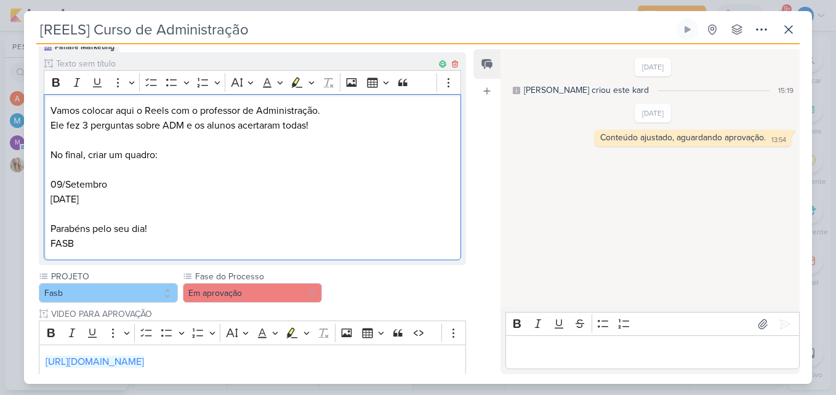
drag, startPoint x: 322, startPoint y: 249, endPoint x: 297, endPoint y: 242, distance: 26.1
click at [293, 240] on p "FASB" at bounding box center [253, 244] width 404 height 15
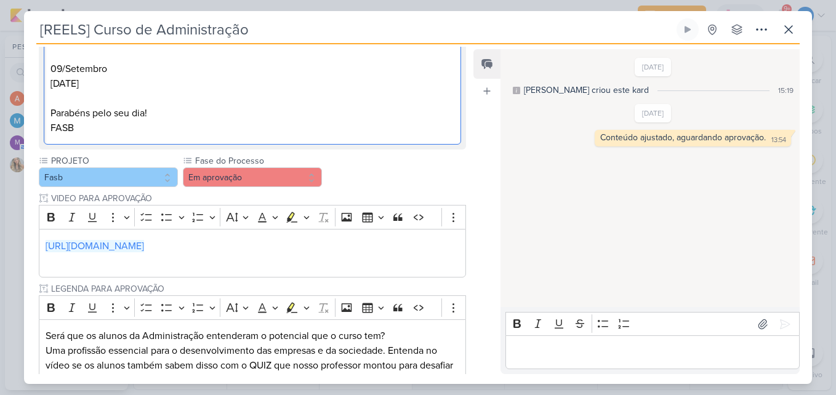
scroll to position [419, 0]
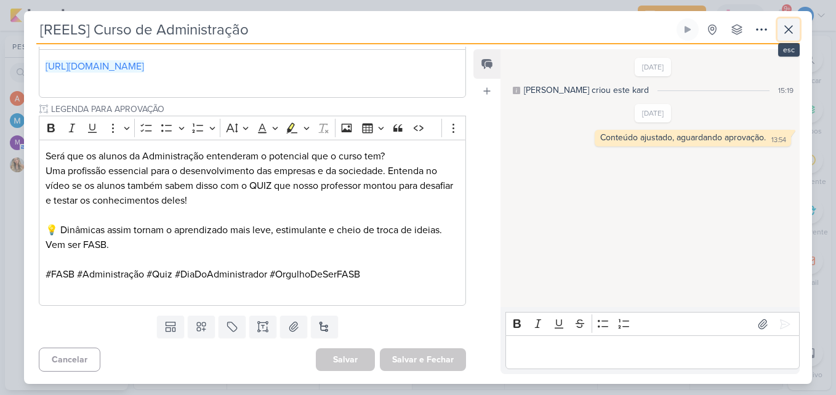
click at [787, 35] on icon at bounding box center [789, 29] width 15 height 15
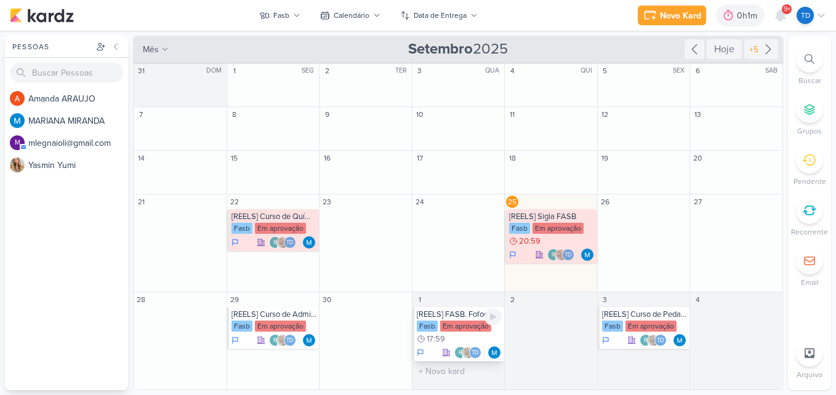
click at [432, 314] on div "[REELS] FASB. Fofoca acadêmica" at bounding box center [460, 315] width 86 height 10
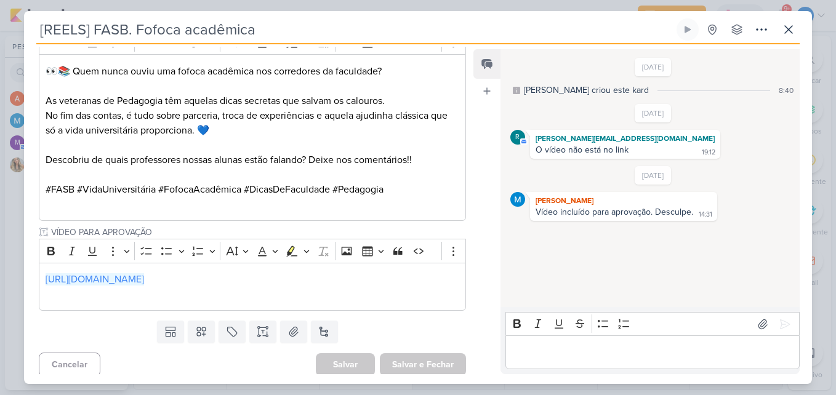
scroll to position [374, 0]
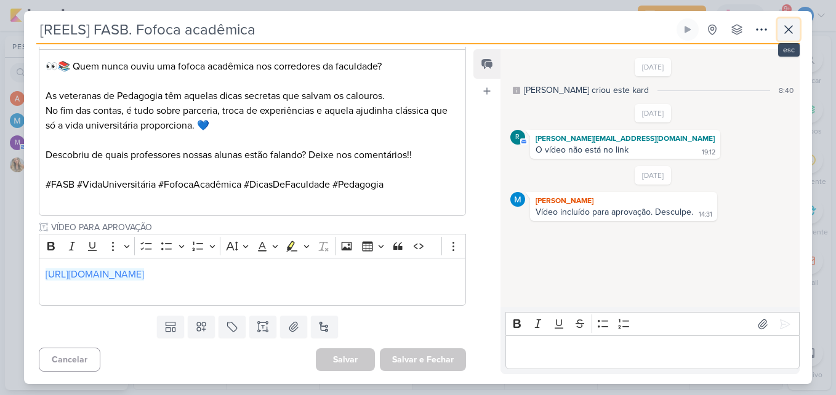
click at [790, 25] on icon at bounding box center [789, 29] width 15 height 15
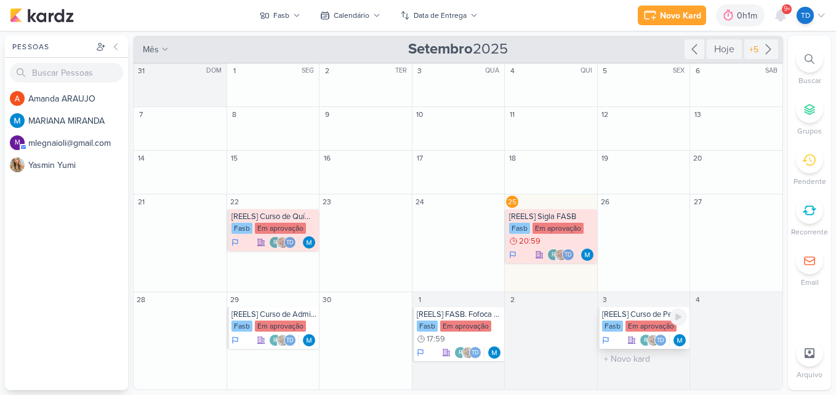
click at [624, 341] on div "r Td" at bounding box center [645, 340] width 86 height 12
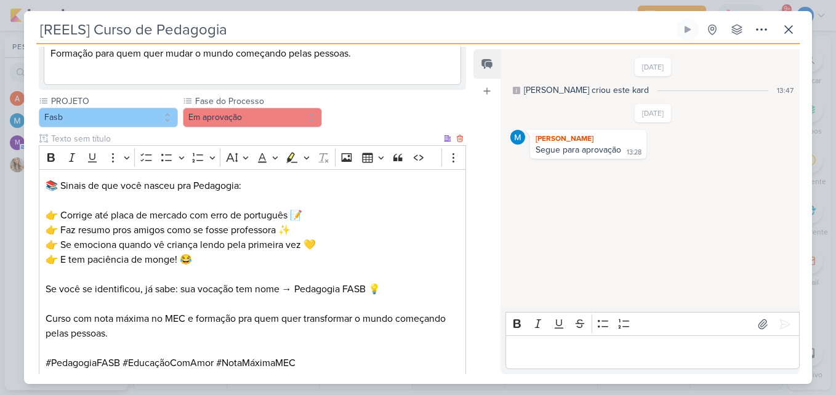
scroll to position [672, 0]
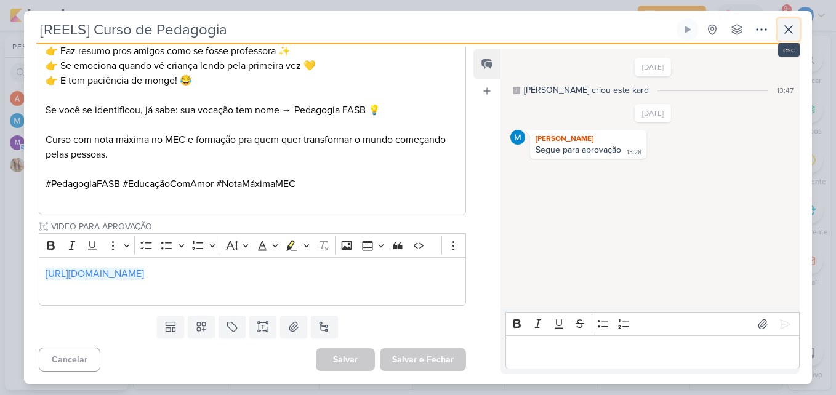
click at [793, 34] on icon at bounding box center [789, 29] width 15 height 15
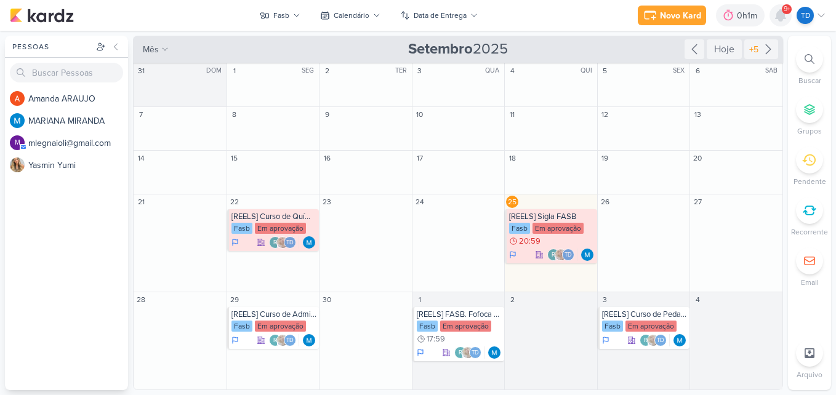
click at [779, 12] on icon at bounding box center [781, 15] width 10 height 11
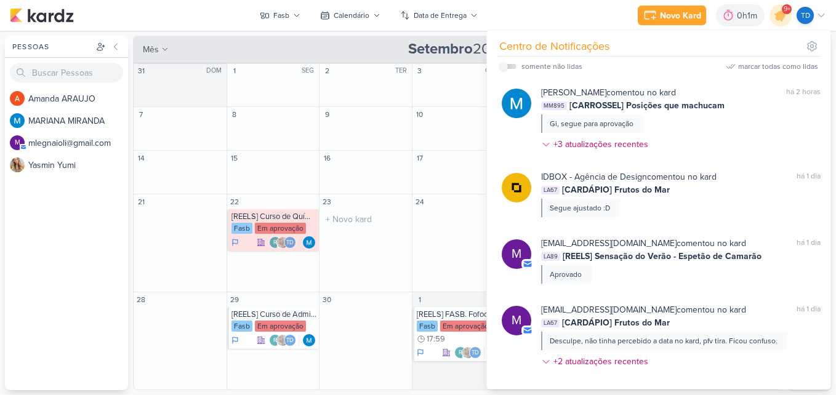
click at [364, 210] on div "O título do kard deve ter menos que 100 caracteres" at bounding box center [366, 219] width 92 height 20
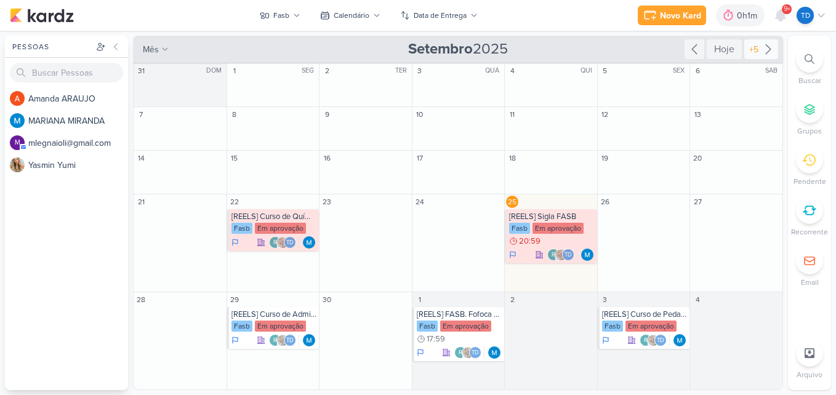
click at [765, 52] on icon at bounding box center [768, 49] width 15 height 15
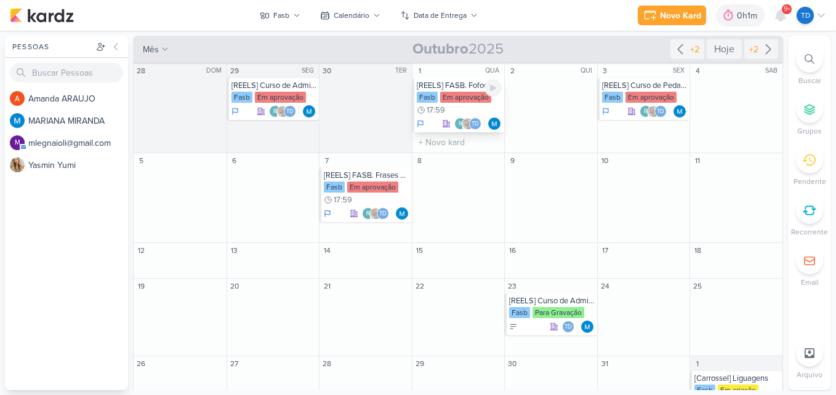
click at [474, 100] on div "Em aprovação" at bounding box center [465, 97] width 51 height 11
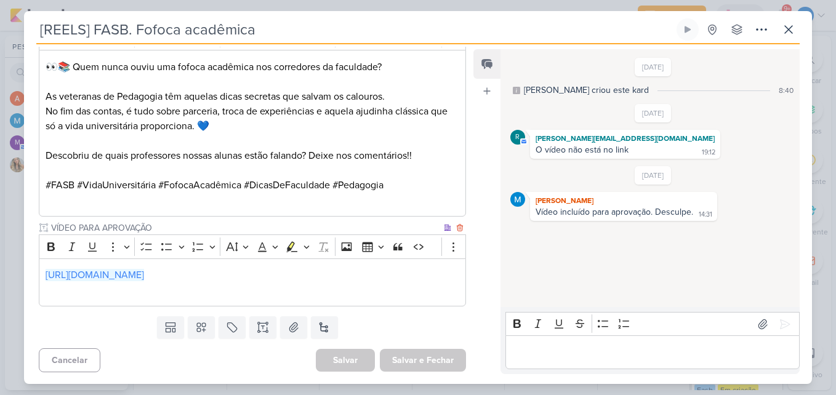
scroll to position [374, 0]
click at [785, 29] on icon at bounding box center [789, 29] width 15 height 15
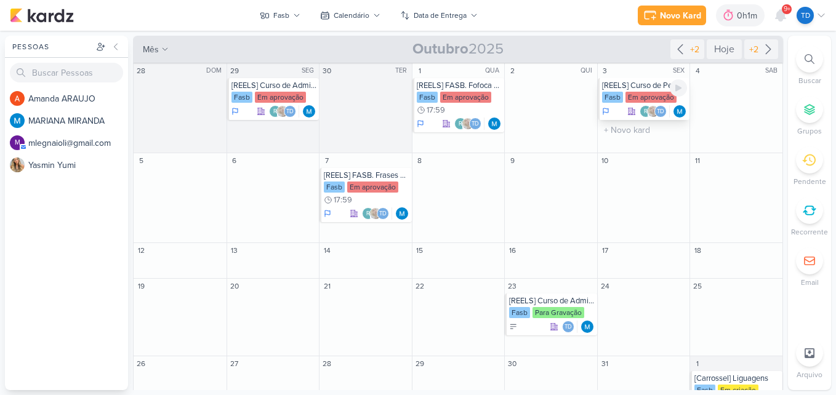
click at [665, 103] on div "Fasb Em aprovação" at bounding box center [645, 98] width 86 height 12
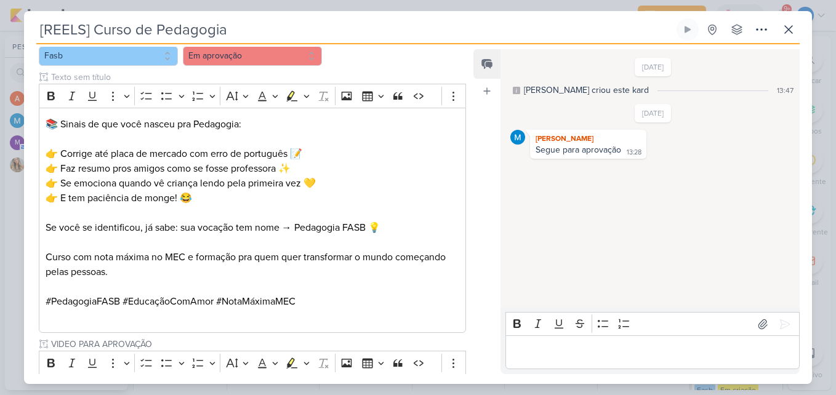
scroll to position [616, 0]
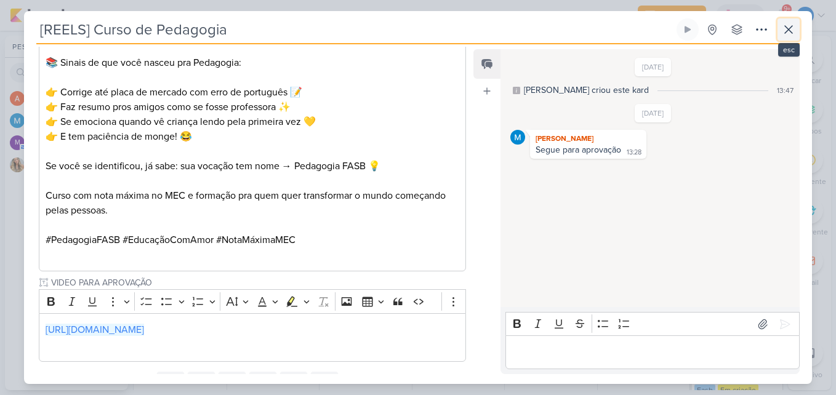
click at [794, 28] on icon at bounding box center [789, 29] width 15 height 15
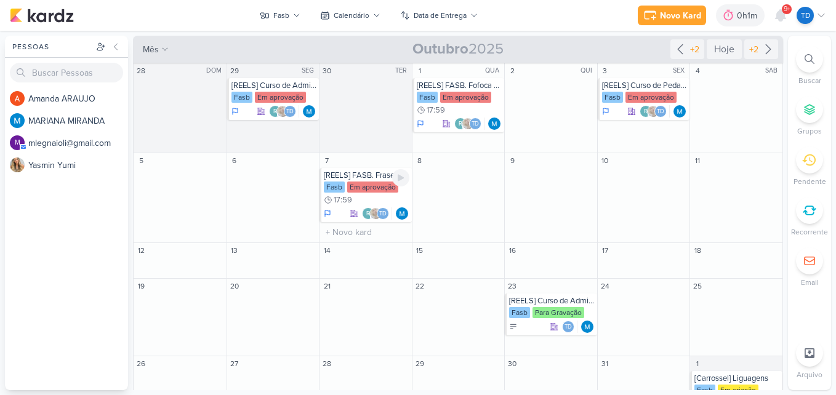
click at [344, 194] on div "Fasb Em aprovação 17:59" at bounding box center [367, 194] width 86 height 25
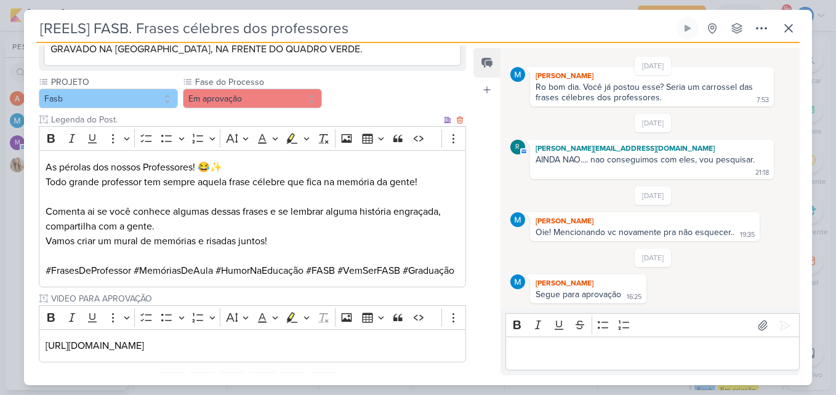
scroll to position [315, 0]
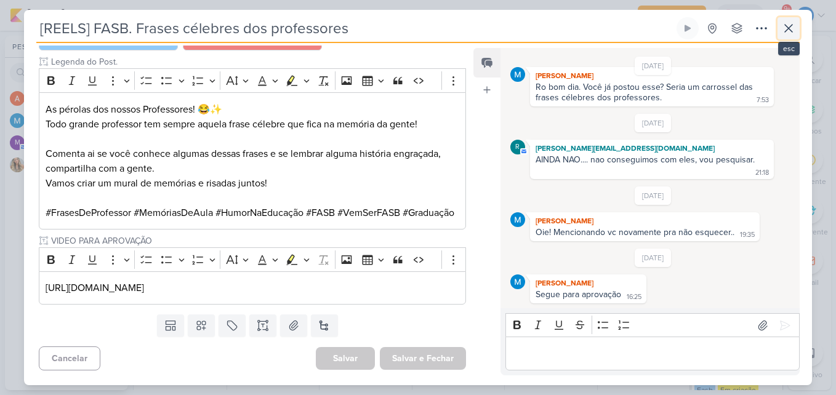
click at [794, 35] on icon at bounding box center [789, 28] width 15 height 15
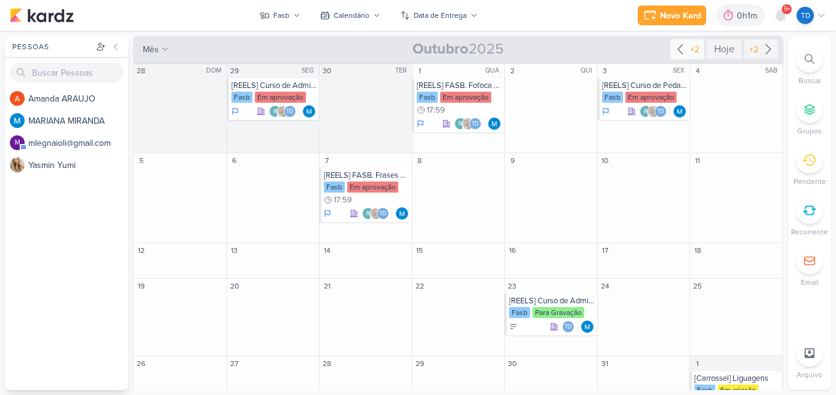
click at [690, 47] on div "+2" at bounding box center [695, 49] width 14 height 13
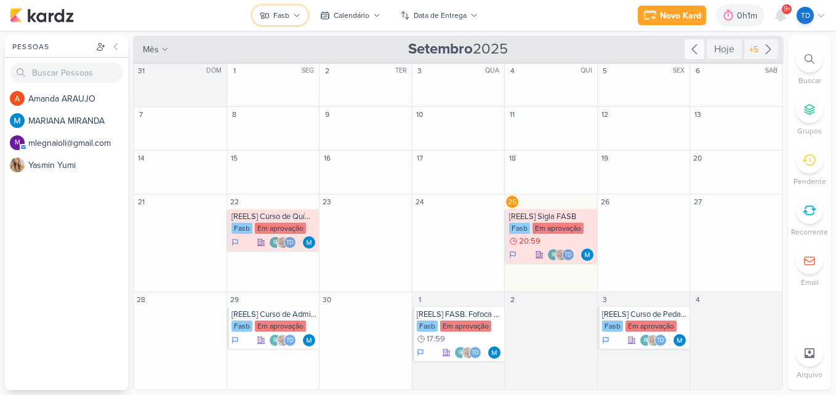
click at [299, 16] on icon at bounding box center [296, 15] width 7 height 7
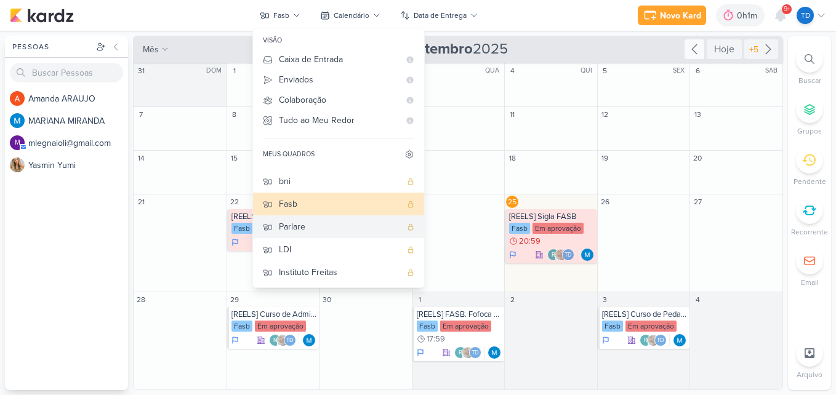
click at [313, 232] on div "Parlare" at bounding box center [340, 226] width 122 height 13
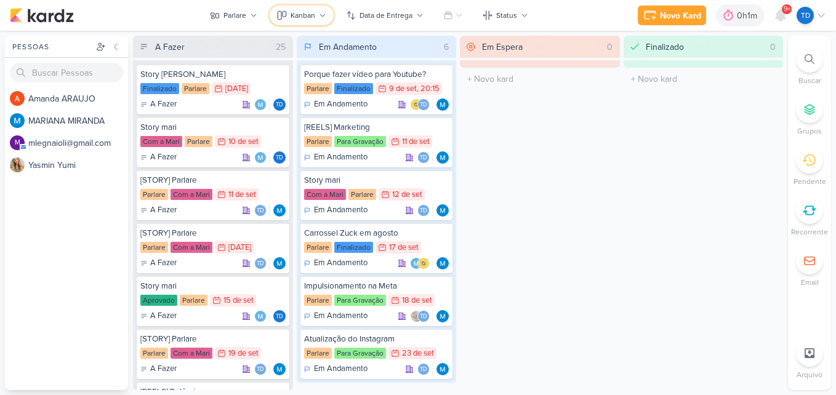
click at [310, 15] on div "Kanban" at bounding box center [303, 15] width 25 height 11
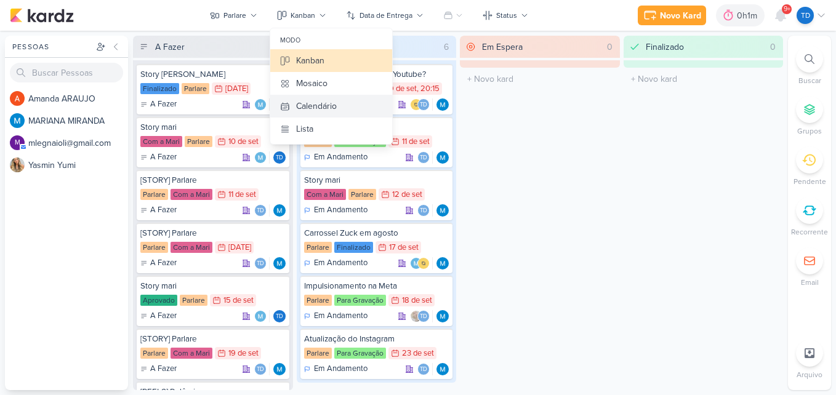
click at [349, 108] on button "Calendário" at bounding box center [331, 106] width 122 height 23
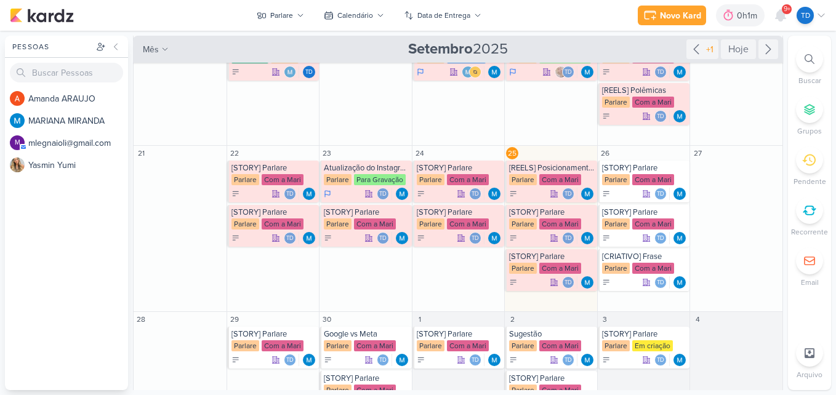
scroll to position [241, 0]
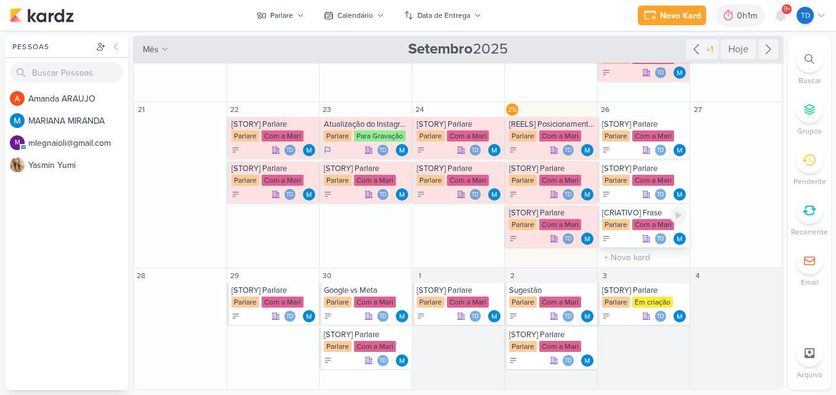
click at [651, 215] on div "[CRIATIVO] Frase" at bounding box center [645, 213] width 86 height 10
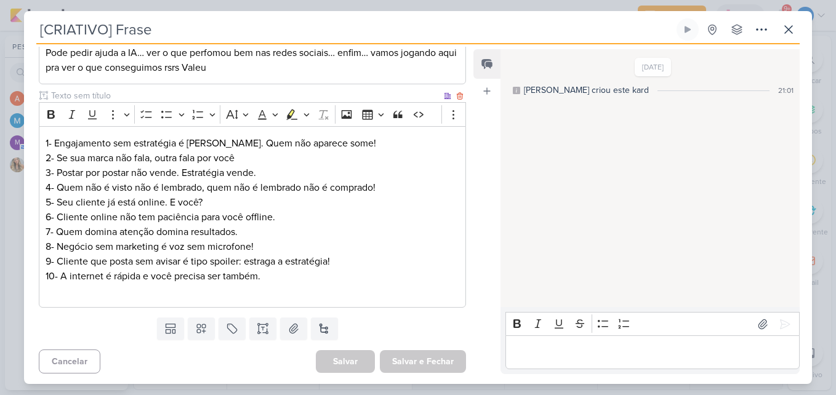
scroll to position [305, 0]
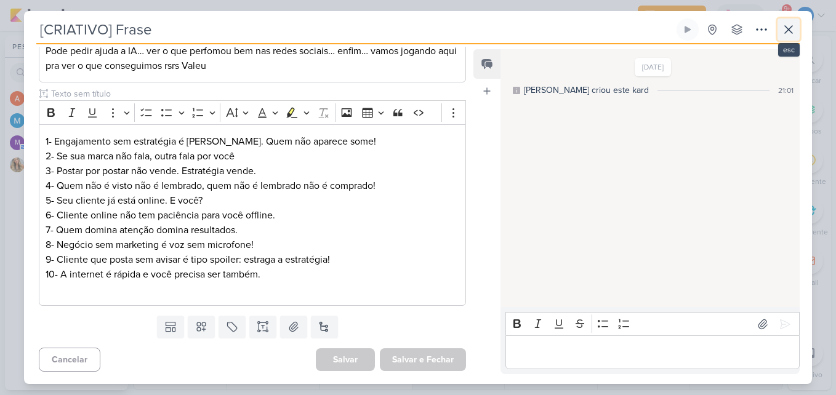
click at [786, 31] on icon at bounding box center [789, 29] width 15 height 15
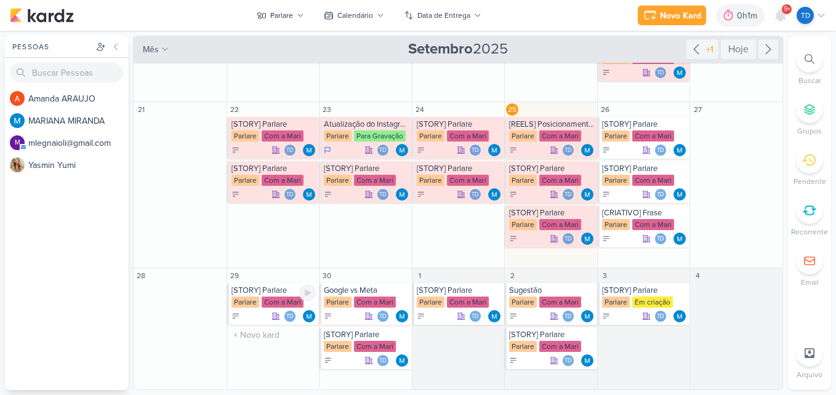
click at [282, 296] on div "[STORY] Parlare [GEOGRAPHIC_DATA] Com a Mari Td" at bounding box center [273, 304] width 92 height 42
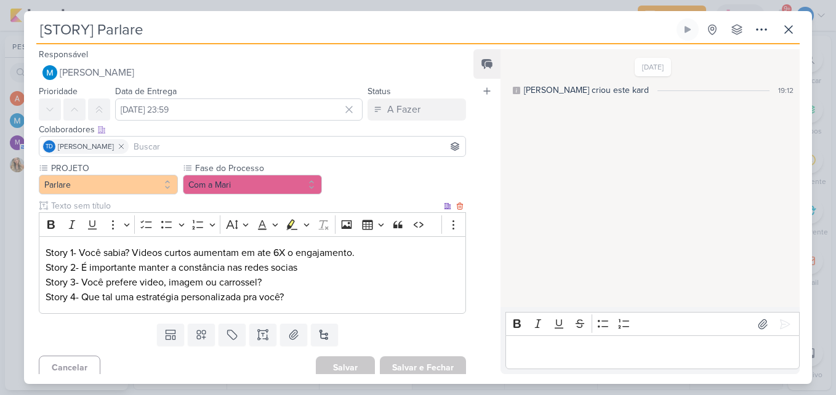
scroll to position [8, 0]
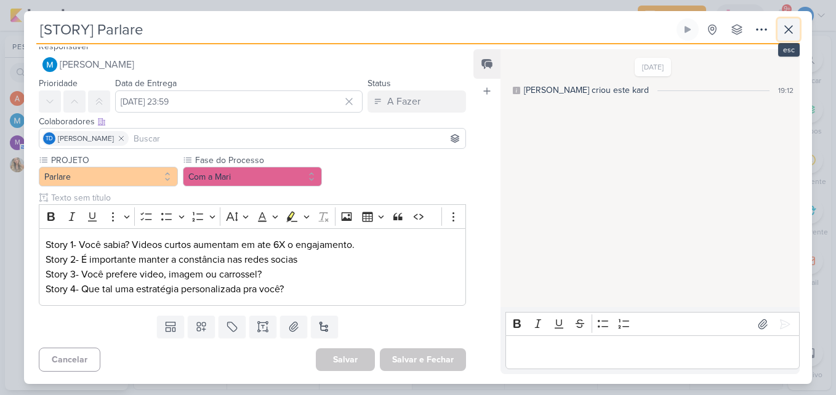
click at [791, 38] on button at bounding box center [789, 29] width 22 height 22
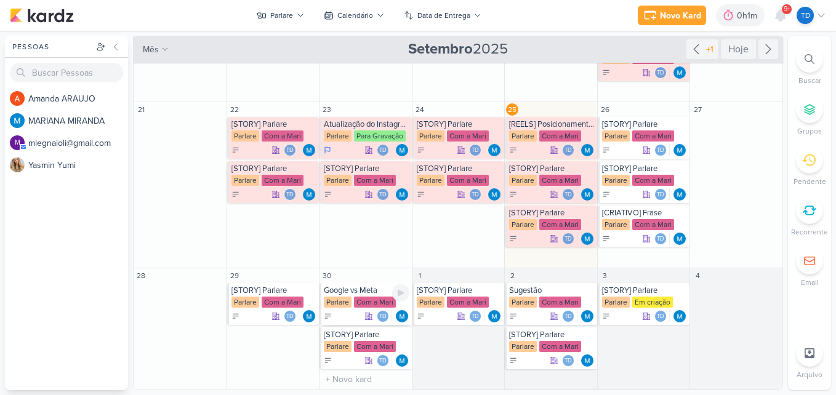
click at [373, 304] on div "Com a Mari" at bounding box center [375, 302] width 42 height 11
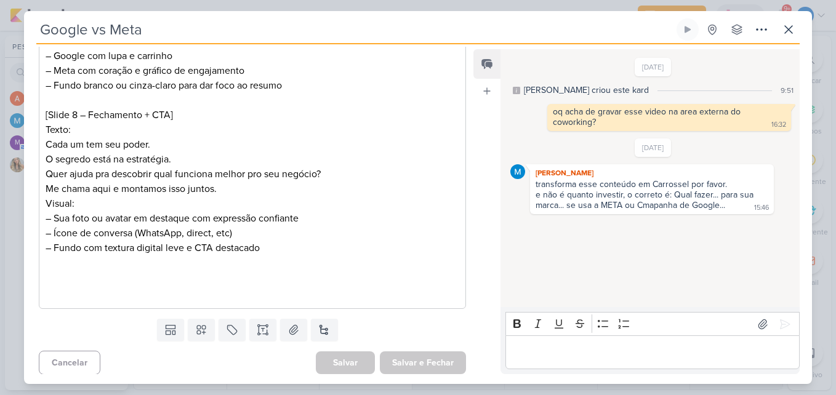
scroll to position [1311, 0]
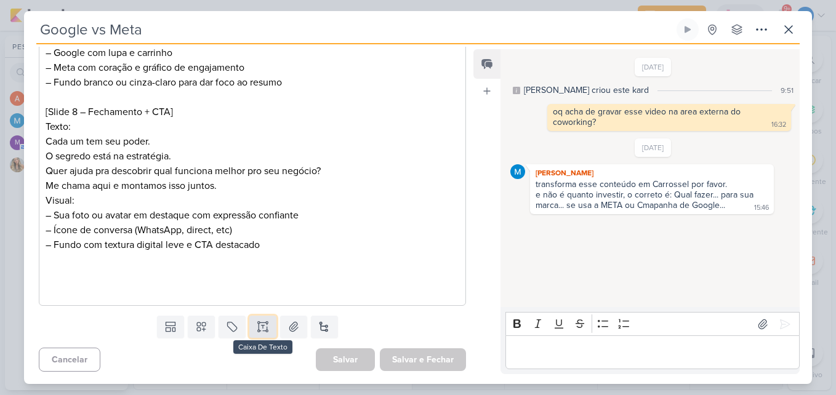
click at [261, 336] on button at bounding box center [262, 327] width 27 height 22
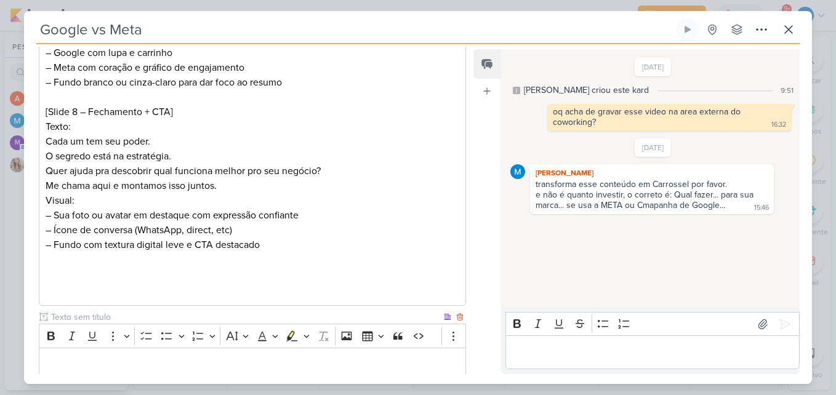
click at [102, 311] on input "text" at bounding box center [245, 317] width 393 height 13
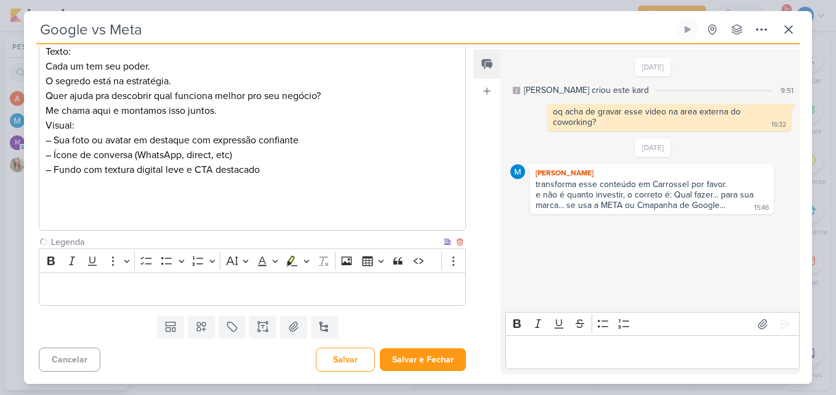
type input "Legenda"
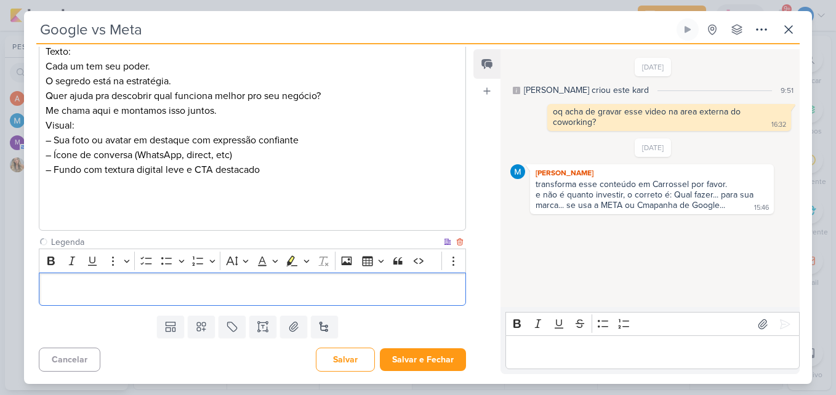
click at [192, 303] on div "Editor editing area: main" at bounding box center [252, 290] width 427 height 34
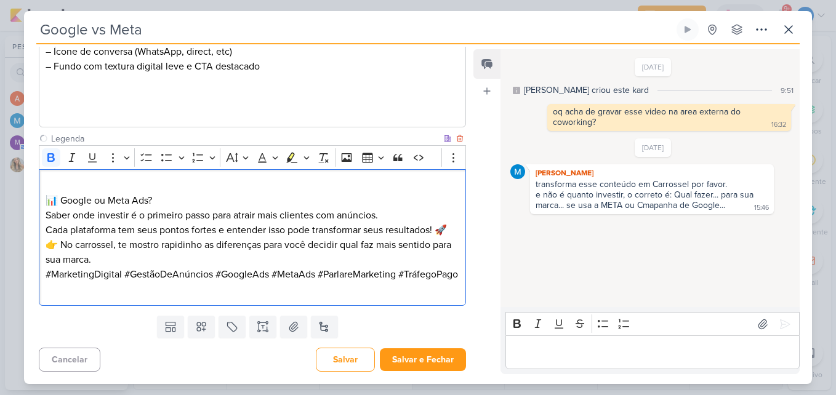
scroll to position [1504, 0]
click at [41, 181] on div "📊 Google ou Meta Ads? Saber onde investir é o primeiro passo para atrair mais c…" at bounding box center [252, 237] width 427 height 137
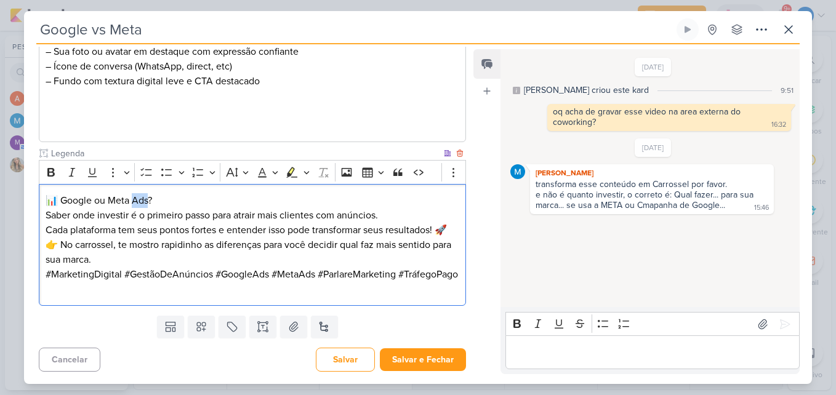
drag, startPoint x: 148, startPoint y: 186, endPoint x: 136, endPoint y: 186, distance: 12.9
click at [136, 193] on p "📊 Google ou Meta Ads? Saber onde investir é o primeiro passo para atrair mais c…" at bounding box center [253, 208] width 414 height 30
click at [391, 204] on p "📊 Google ou Meta? Saber onde investir é o primeiro passo para atrair mais clien…" at bounding box center [253, 208] width 414 height 30
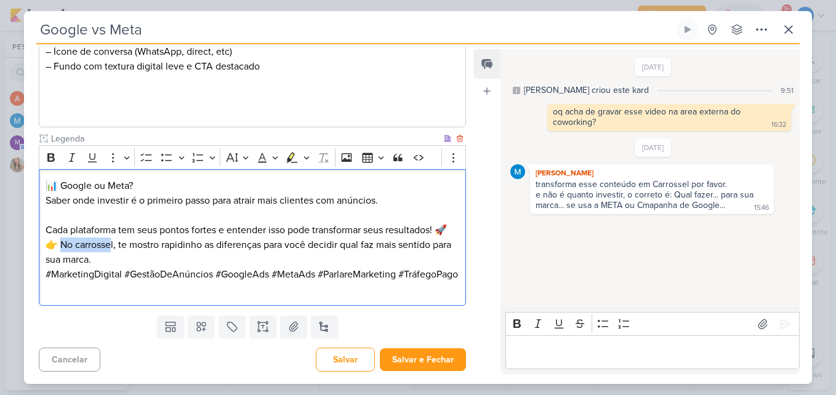
drag, startPoint x: 113, startPoint y: 229, endPoint x: 62, endPoint y: 232, distance: 51.2
click at [62, 238] on p "👉 No carrossel, te mostro rapidinho as diferenças para você decidir qual faz ma…" at bounding box center [253, 253] width 414 height 30
click at [82, 238] on p "👉 [PERSON_NAME], te mostro rapidinho as diferenças para você decidir qual faz m…" at bounding box center [253, 253] width 414 height 30
click at [84, 238] on p "👉 [PERSON_NAME], te mostro rapidinho as diferenças para você decidir qual faz m…" at bounding box center [253, 253] width 414 height 30
click at [452, 223] on p "Cada plataforma tem seus pontos fortes e entender isso pode transformar seus re…" at bounding box center [253, 230] width 414 height 15
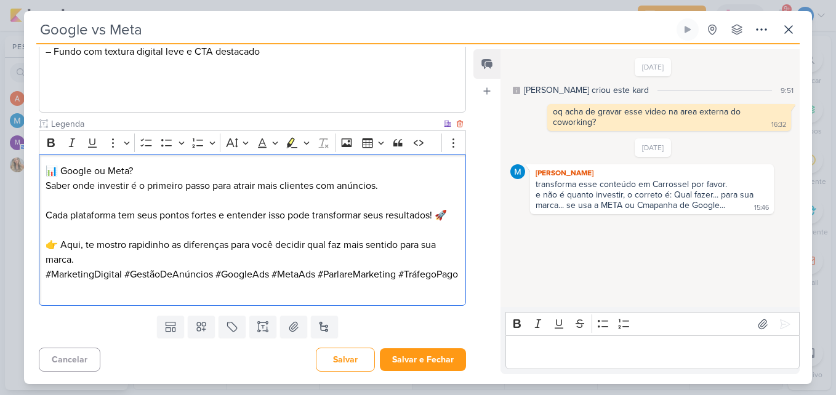
click at [90, 265] on p "👉 Aqui, te mostro rapidinho as diferenças para você decidir qual faz mais senti…" at bounding box center [253, 253] width 414 height 30
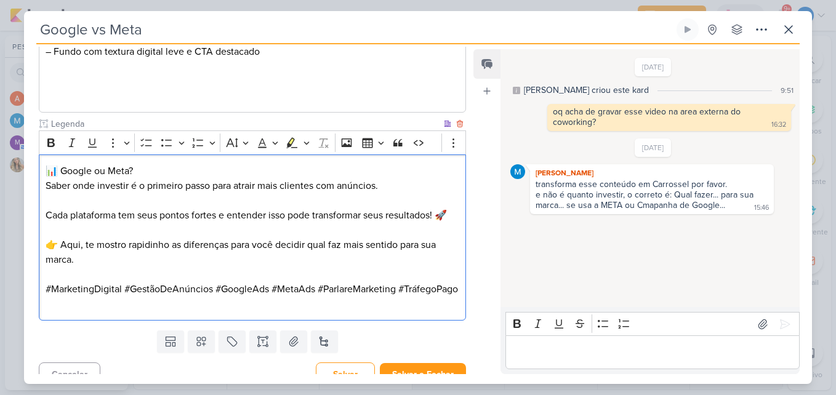
click at [394, 184] on p "📊 Google ou Meta? Saber onde investir é o primeiro passo para atrair mais clien…" at bounding box center [253, 179] width 414 height 30
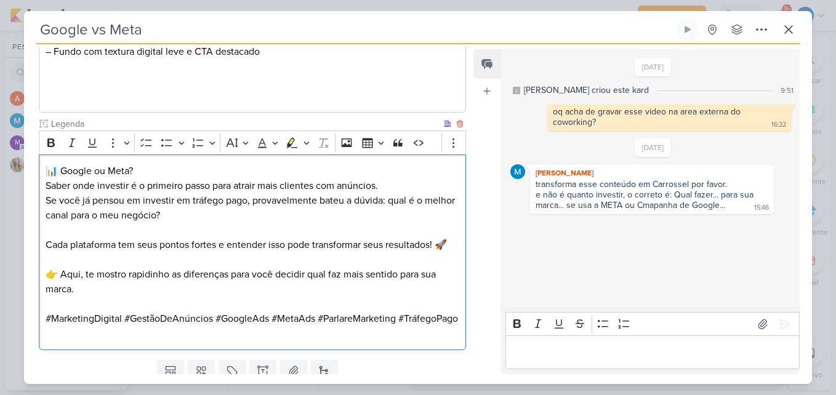
click at [400, 189] on p "📊 Google ou Meta? Saber onde investir é o primeiro passo para atrair mais clien…" at bounding box center [253, 179] width 414 height 30
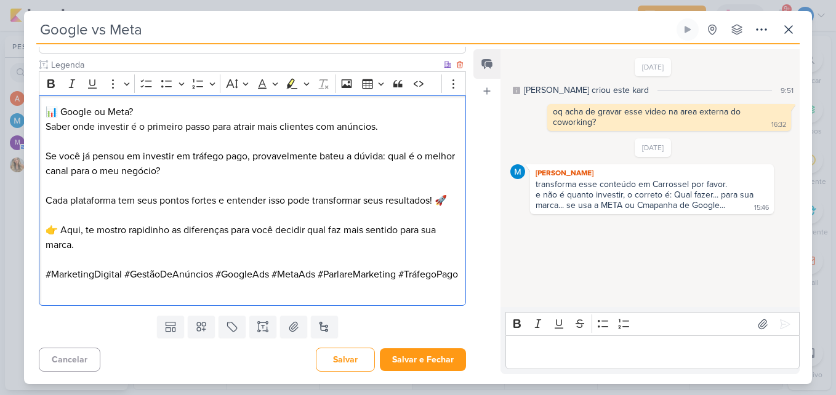
scroll to position [1578, 0]
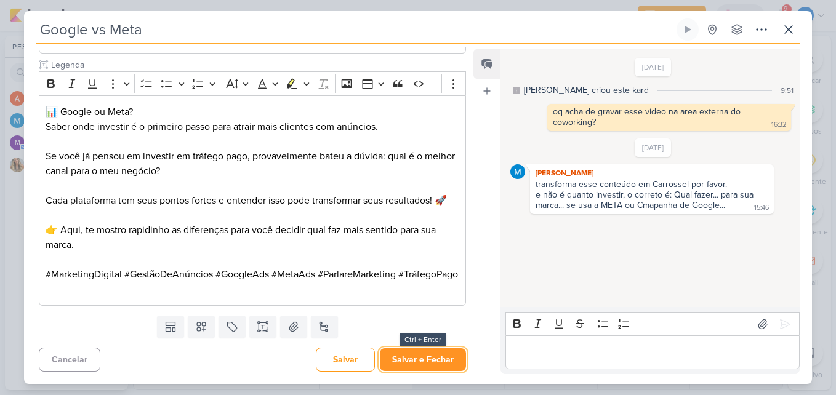
click at [412, 354] on button "Salvar e Fechar" at bounding box center [423, 360] width 86 height 23
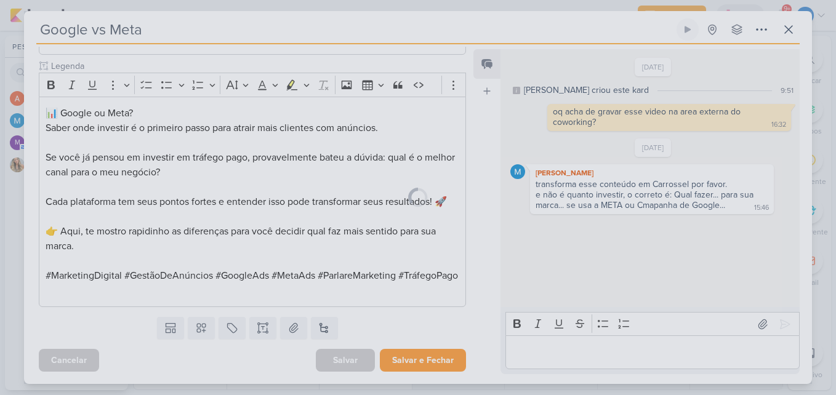
scroll to position [1577, 0]
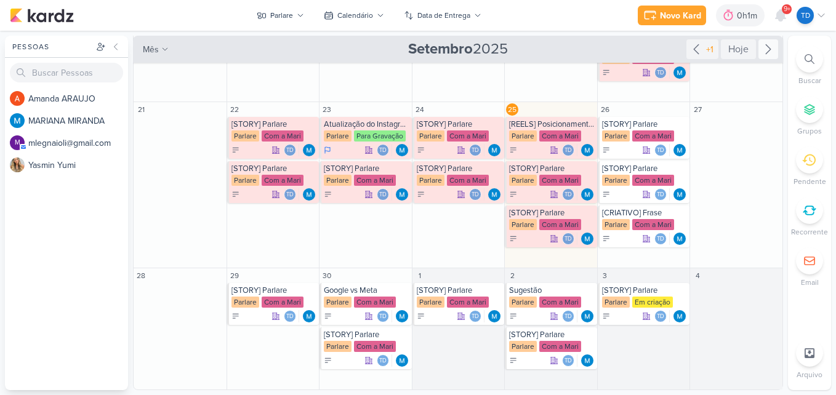
click at [770, 47] on icon at bounding box center [768, 49] width 15 height 15
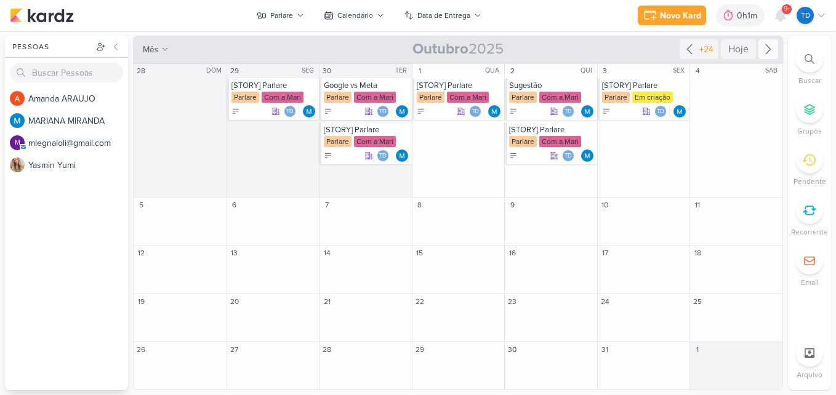
scroll to position [0, 0]
click at [545, 87] on div "Sugestão" at bounding box center [552, 86] width 86 height 10
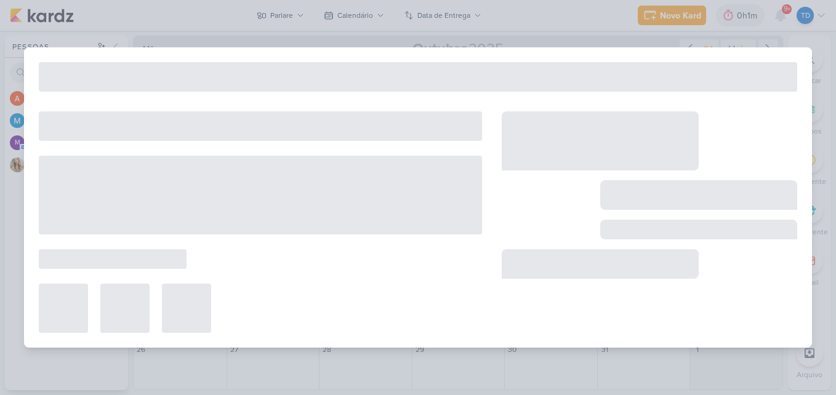
type input "Sugestão"
type input "[DATE] 23:59"
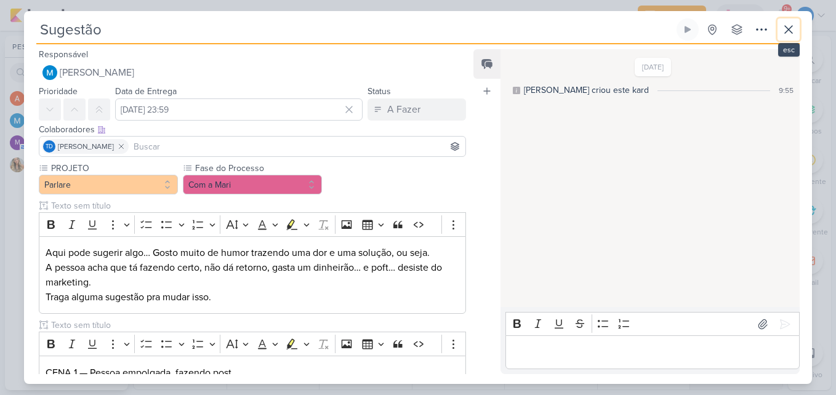
click at [791, 36] on icon at bounding box center [789, 29] width 15 height 15
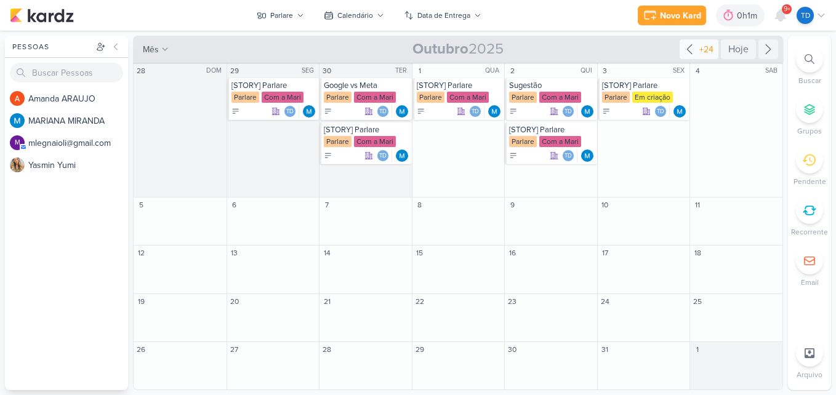
click at [701, 54] on div "+24" at bounding box center [706, 49] width 19 height 13
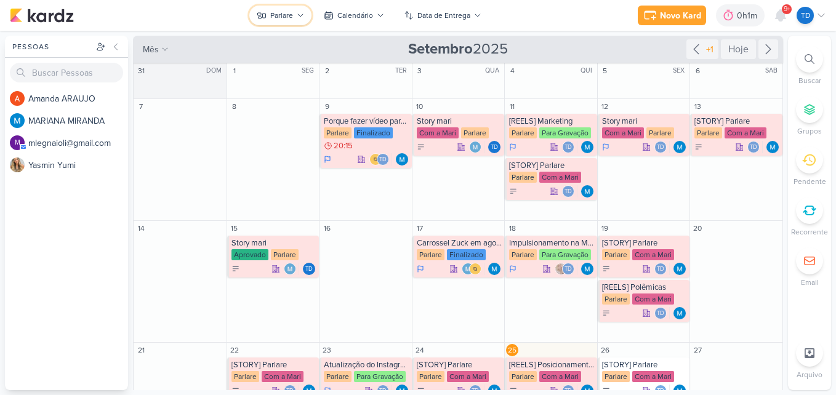
click at [295, 19] on button "Parlare" at bounding box center [280, 16] width 62 height 20
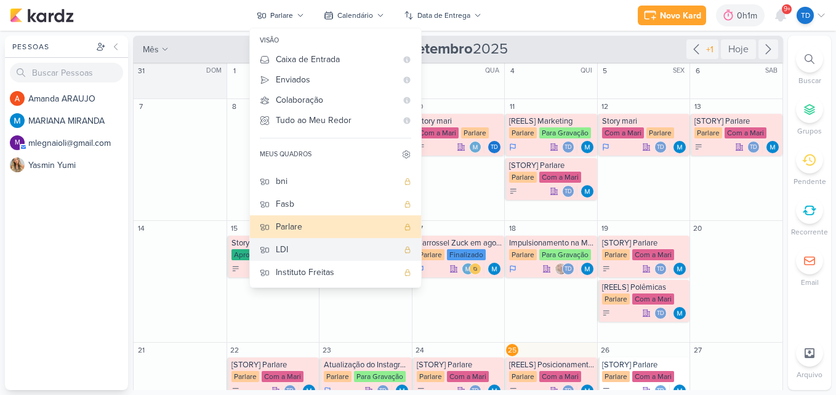
click at [311, 244] on div "LDI" at bounding box center [337, 249] width 122 height 13
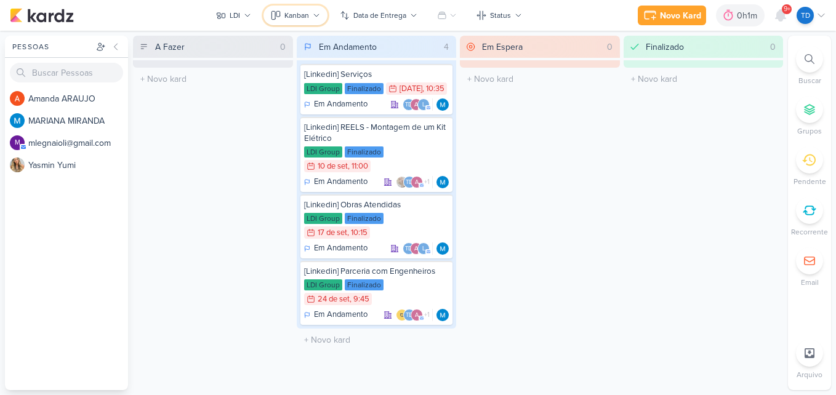
click at [305, 17] on div "Kanban" at bounding box center [297, 15] width 25 height 11
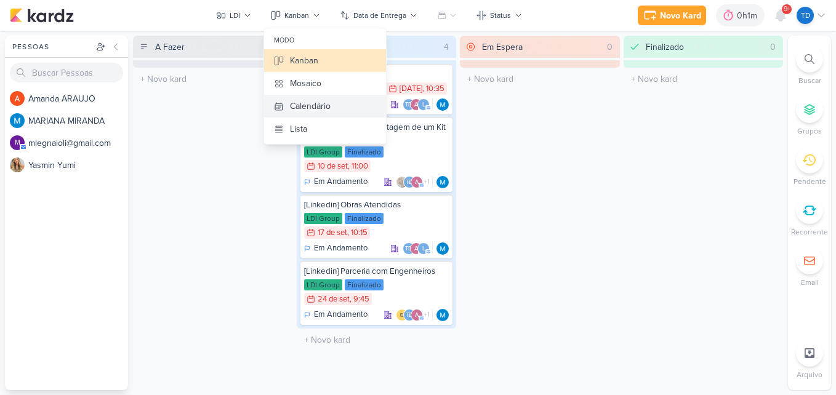
click at [335, 107] on button "Calendário" at bounding box center [325, 106] width 122 height 23
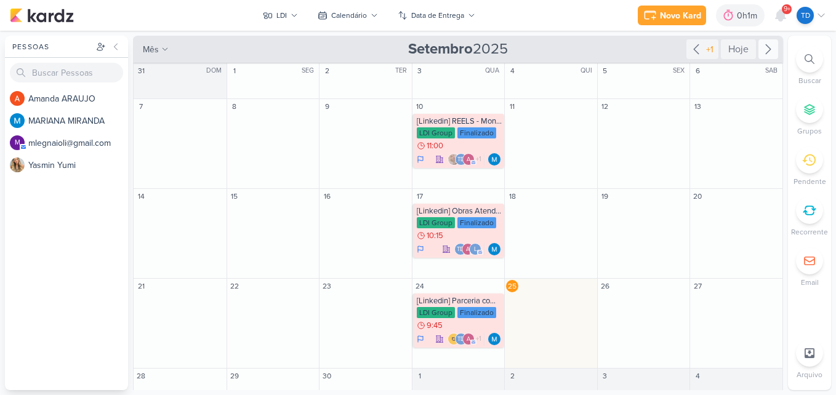
click at [761, 53] on icon at bounding box center [768, 49] width 15 height 15
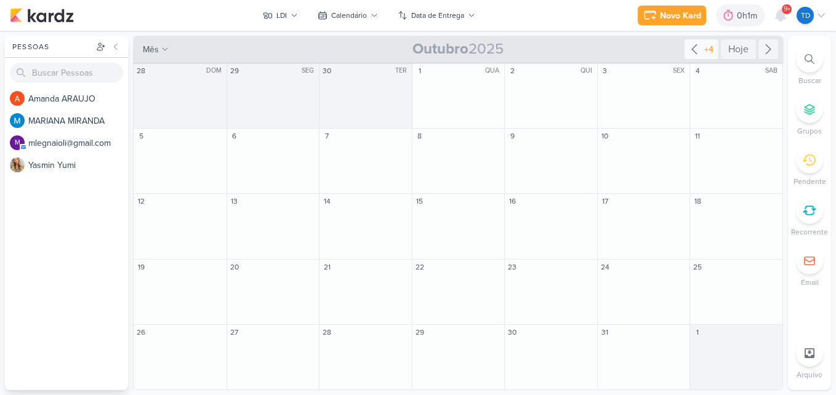
click at [697, 45] on icon at bounding box center [694, 49] width 15 height 15
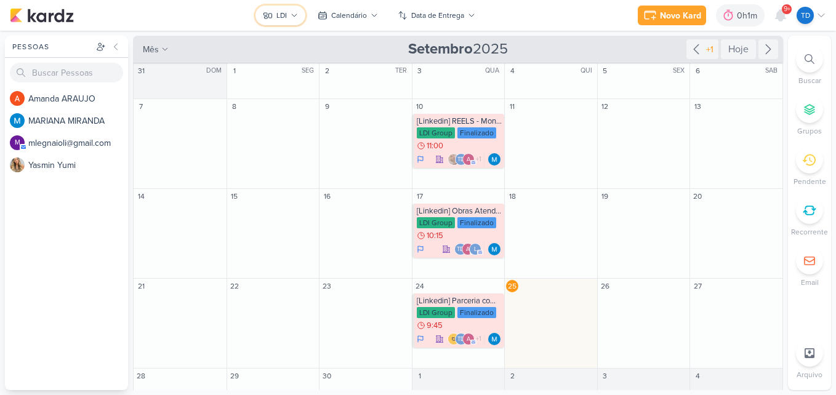
click at [299, 10] on button "LDI" at bounding box center [281, 16] width 50 height 20
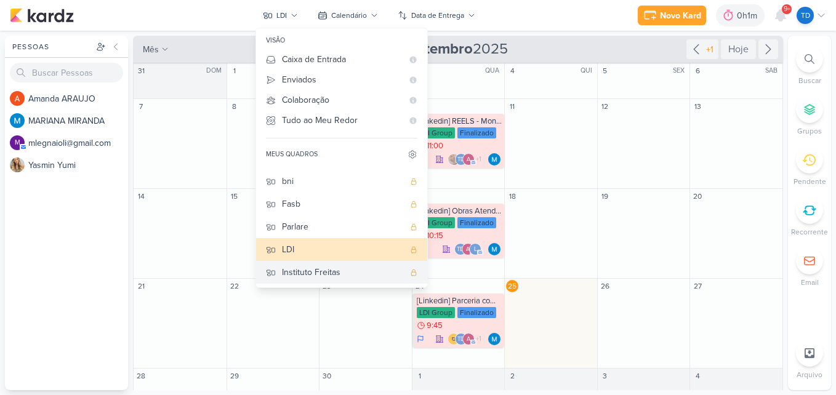
click at [346, 272] on div "Instituto Freitas" at bounding box center [343, 272] width 122 height 13
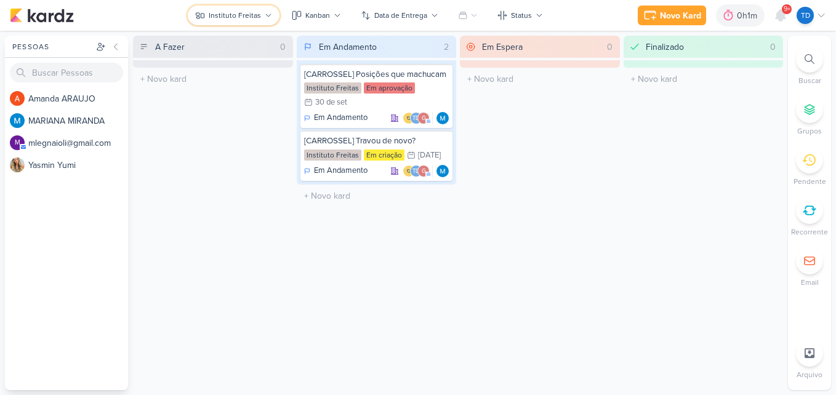
click at [217, 9] on button "Instituto Freitas" at bounding box center [234, 16] width 92 height 20
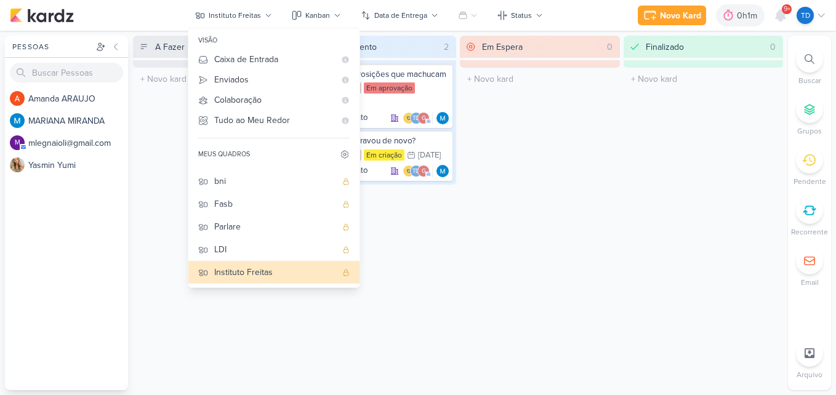
click at [437, 293] on div "Em Andamento 2 [CARROSSEL] Posições que machucam Instituto Freitas Em aprovação…" at bounding box center [377, 213] width 160 height 355
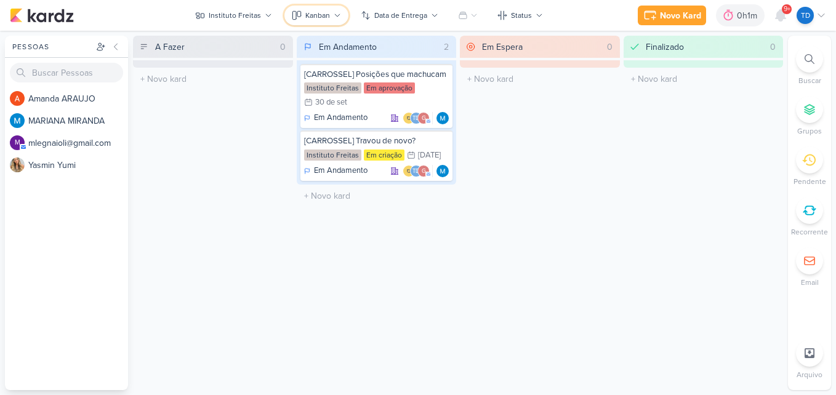
click at [335, 20] on button "Kanban" at bounding box center [317, 16] width 64 height 20
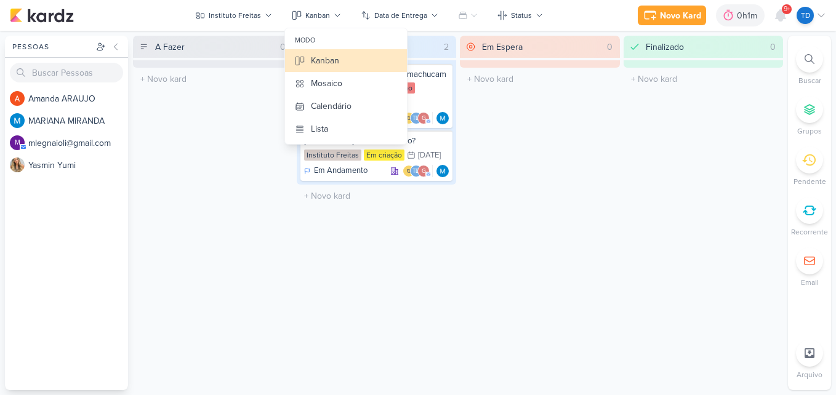
click at [581, 276] on div "Em Espera 0 O título do kard deve ter menos que 100 caracteres" at bounding box center [540, 213] width 160 height 355
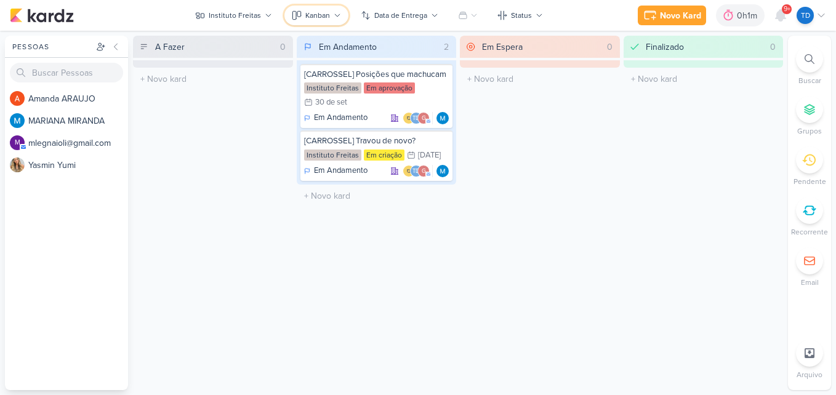
click at [328, 17] on div "Kanban" at bounding box center [317, 15] width 25 height 11
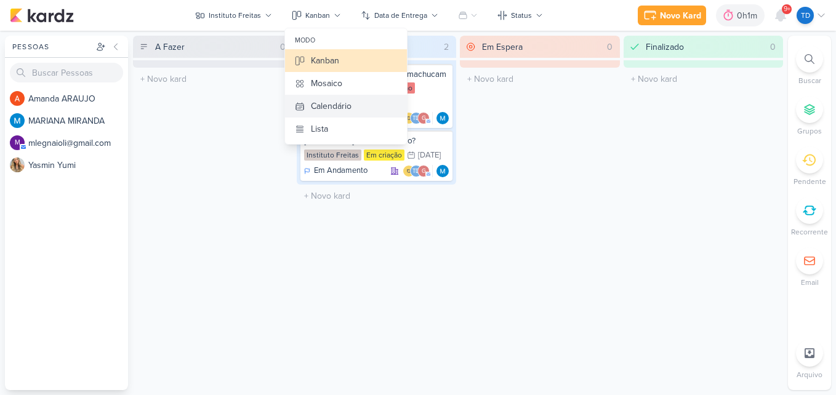
click at [373, 105] on button "Calendário" at bounding box center [346, 106] width 122 height 23
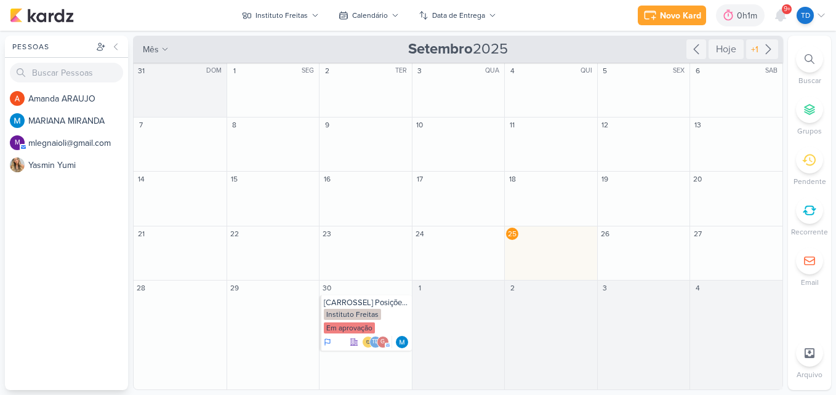
click at [282, 5] on div "Novo Kard Ctrl + k 0h1m Sessão desligada... Hoje 0h1m Semana 0h1m Mês 0h1m" at bounding box center [418, 15] width 817 height 31
click at [285, 10] on div "Instituto Freitas" at bounding box center [282, 15] width 52 height 11
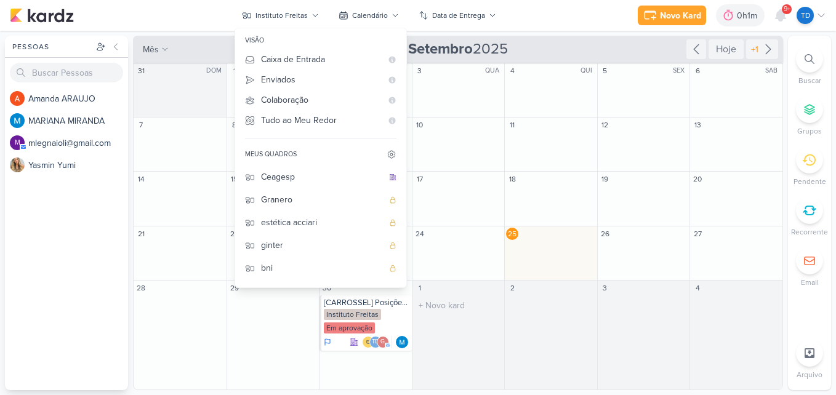
click at [487, 321] on div "1 O título do kard deve ter menos que 100 caracteres" at bounding box center [458, 335] width 93 height 109
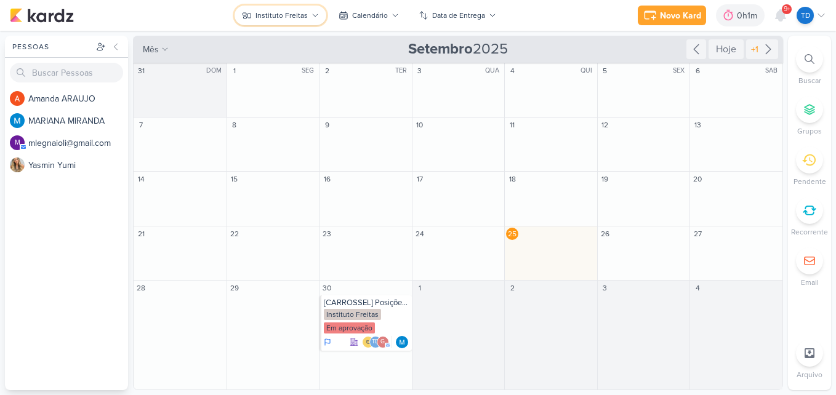
click at [317, 10] on button "Instituto Freitas" at bounding box center [281, 16] width 92 height 20
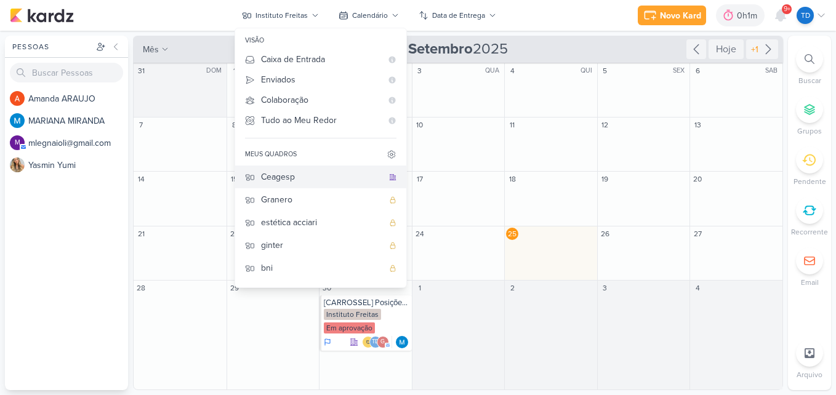
click at [285, 176] on div "Ceagesp" at bounding box center [322, 177] width 122 height 13
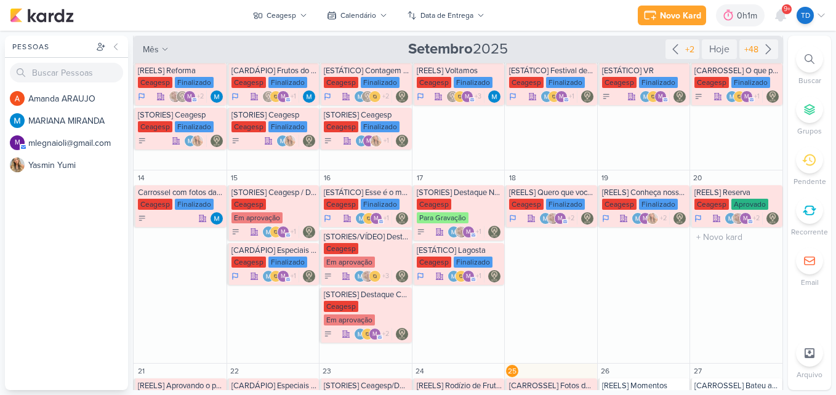
scroll to position [453, 0]
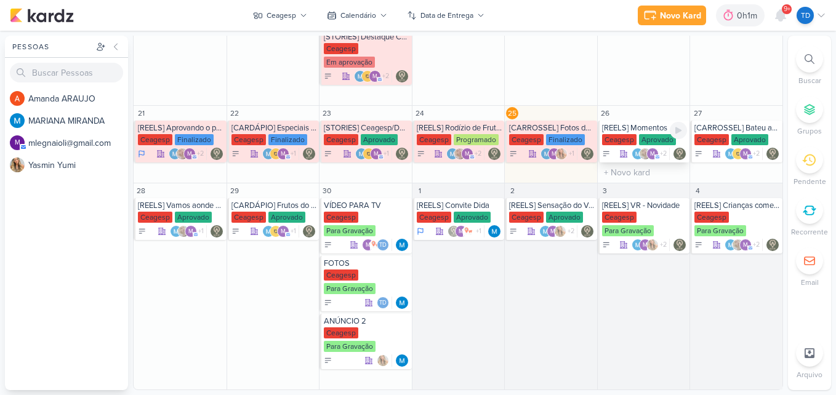
click at [644, 136] on div "Aprovado" at bounding box center [657, 139] width 37 height 11
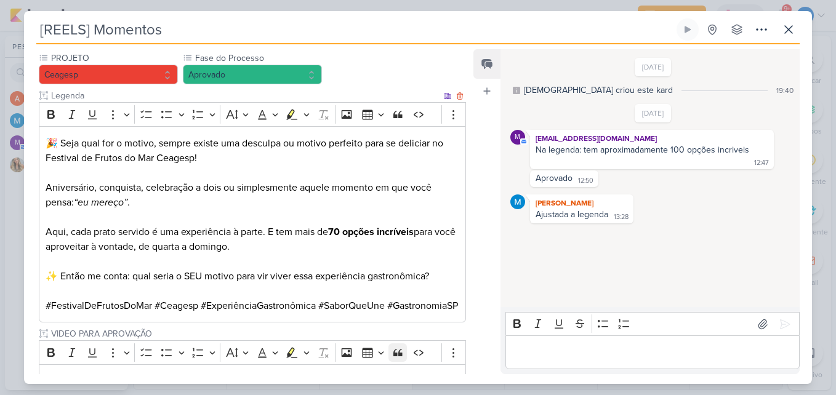
scroll to position [525, 0]
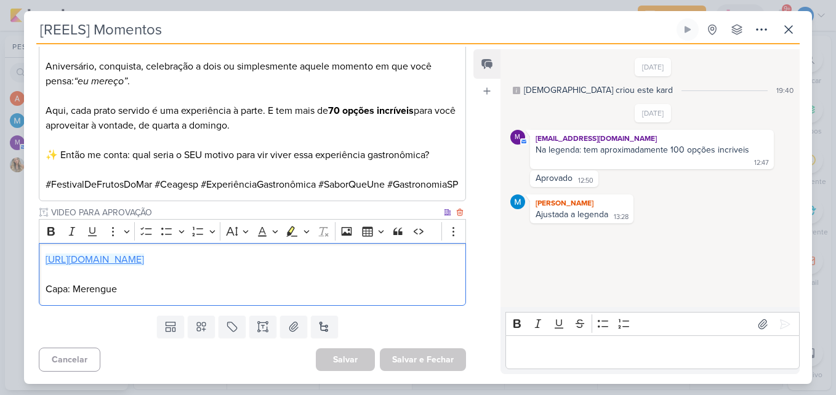
click at [144, 261] on link "[URL][DOMAIN_NAME]" at bounding box center [95, 260] width 99 height 12
click at [384, 292] on p "Capa: Merengue" at bounding box center [253, 289] width 414 height 15
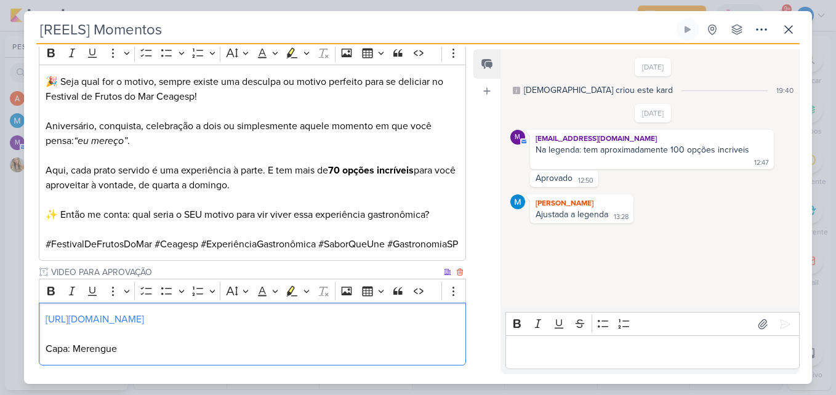
scroll to position [402, 0]
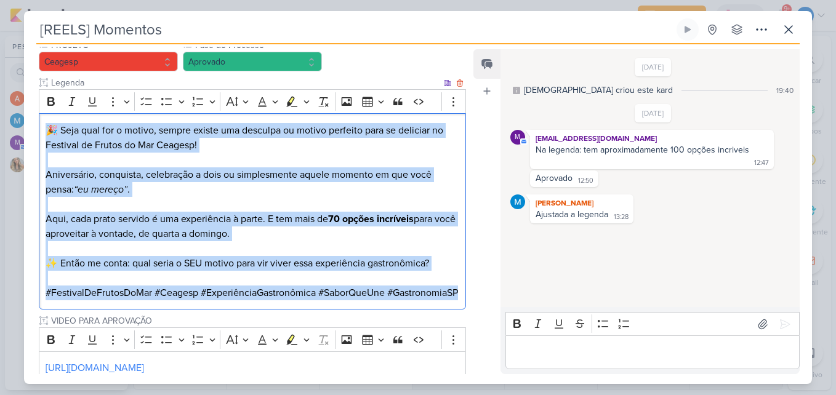
drag, startPoint x: 43, startPoint y: 127, endPoint x: 383, endPoint y: 307, distance: 384.6
click at [383, 307] on div "🎉 Seja qual for o motivo, sempre existe uma desculpa ou motivo perfeito para se…" at bounding box center [252, 211] width 427 height 196
copy div "🎉 Seja qual for o motivo, sempre existe uma desculpa ou motivo perfeito para se…"
click at [384, 199] on p "Aqui, cada prato servido é uma experiência à parte. E tem mais de 70 opções inc…" at bounding box center [253, 219] width 414 height 44
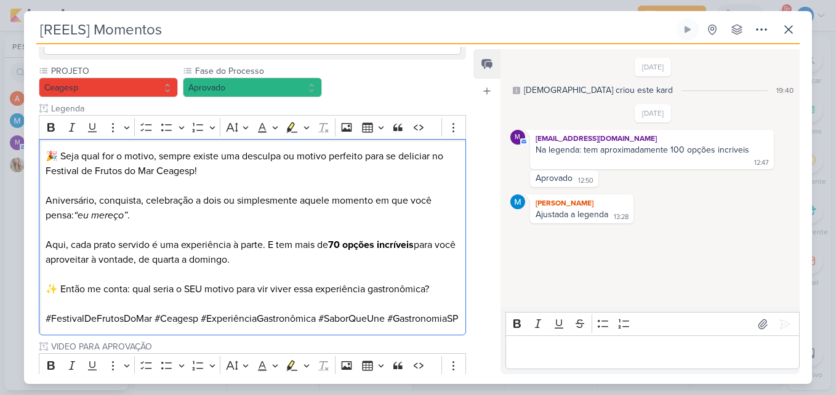
scroll to position [525, 0]
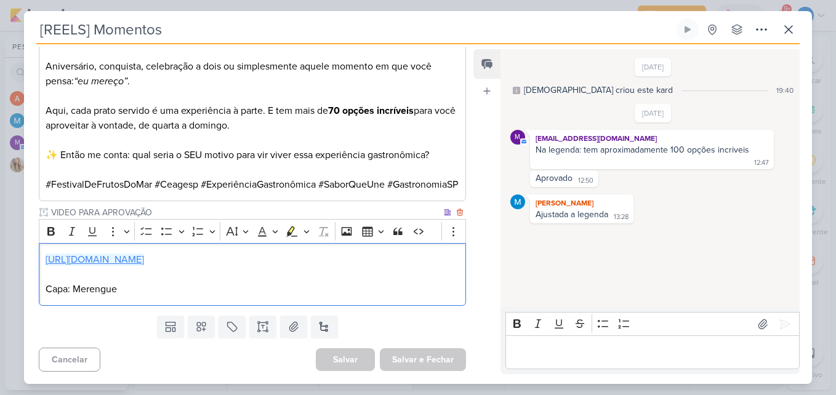
click at [144, 261] on link "[URL][DOMAIN_NAME]" at bounding box center [95, 260] width 99 height 12
click at [144, 259] on link "[URL][DOMAIN_NAME]" at bounding box center [95, 260] width 99 height 12
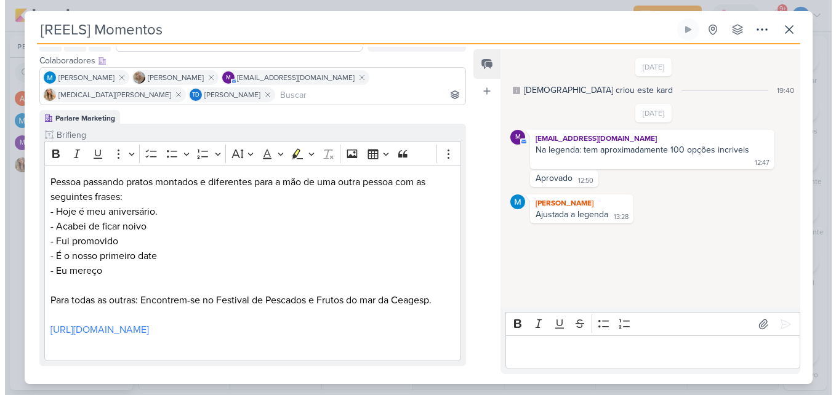
scroll to position [185, 0]
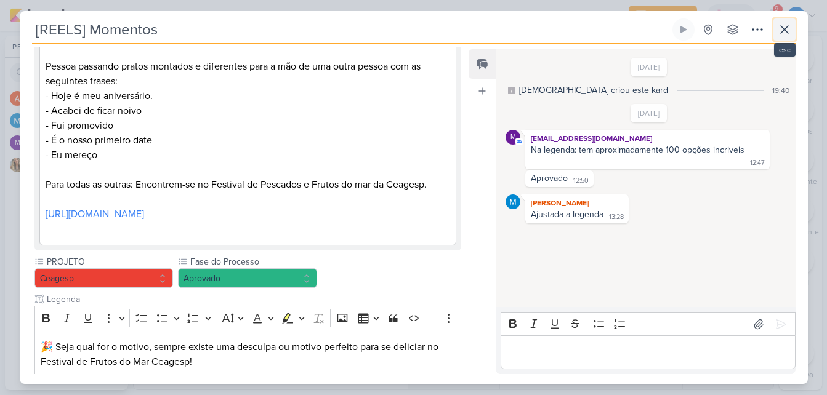
click at [787, 23] on icon at bounding box center [784, 29] width 15 height 15
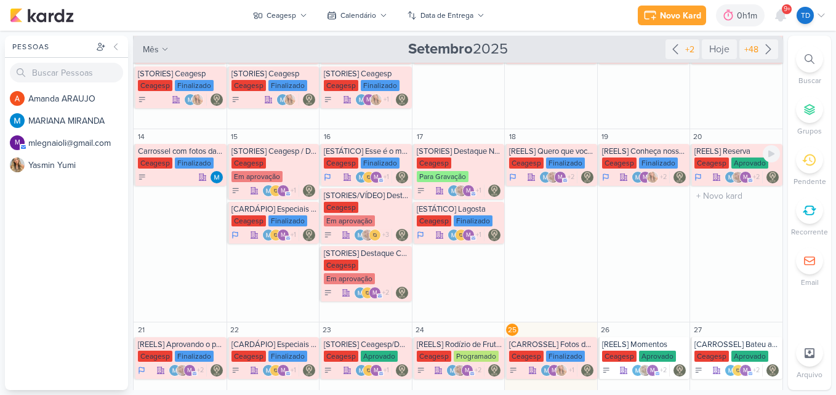
scroll to position [206, 0]
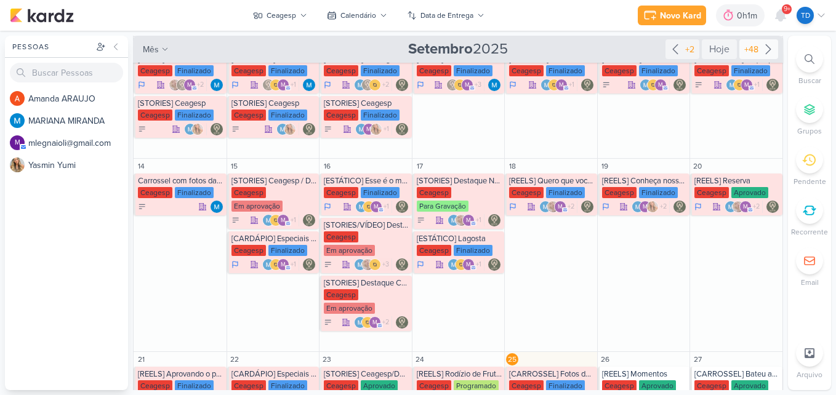
click at [764, 57] on div "+48" at bounding box center [759, 49] width 39 height 20
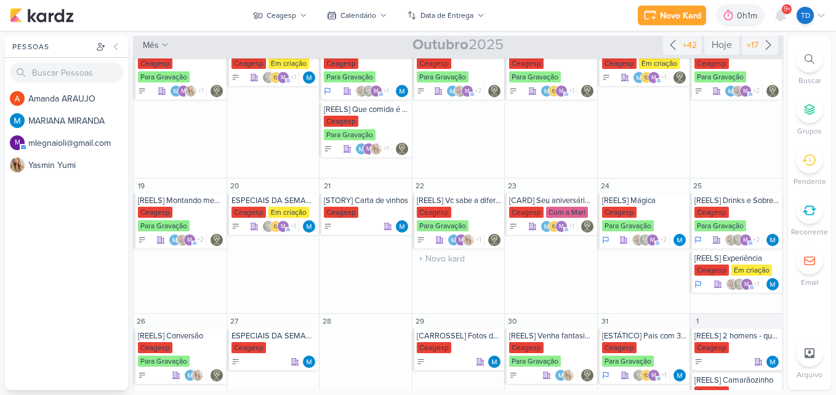
scroll to position [312, 0]
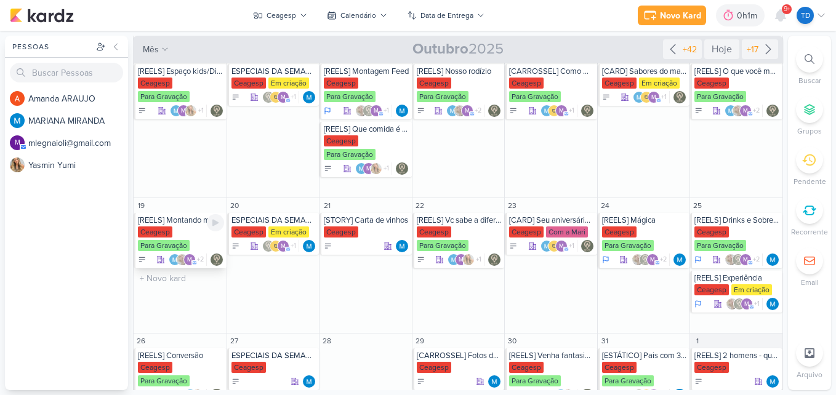
click at [183, 235] on div "Ceagesp Para Gravação" at bounding box center [181, 240] width 86 height 26
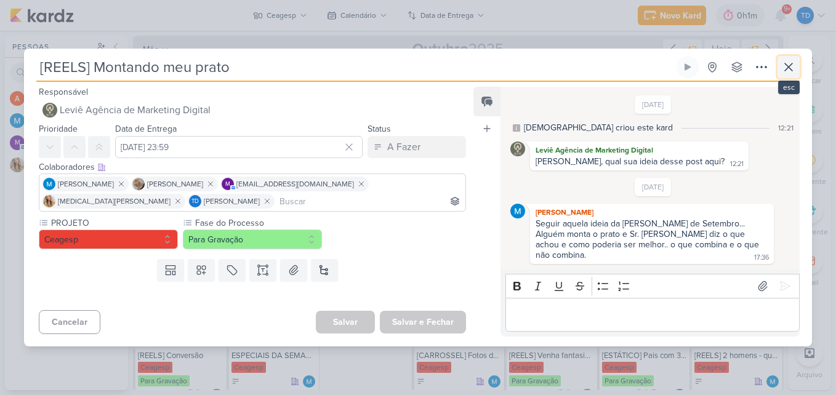
click at [779, 71] on button at bounding box center [789, 67] width 22 height 22
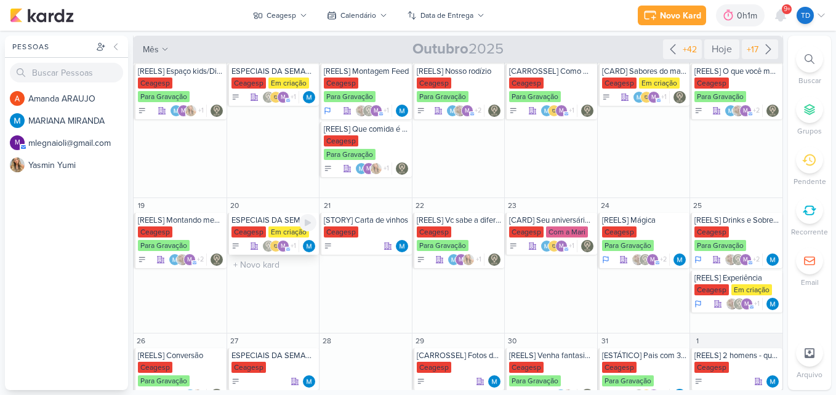
click at [270, 229] on div "Em criação" at bounding box center [289, 232] width 41 height 11
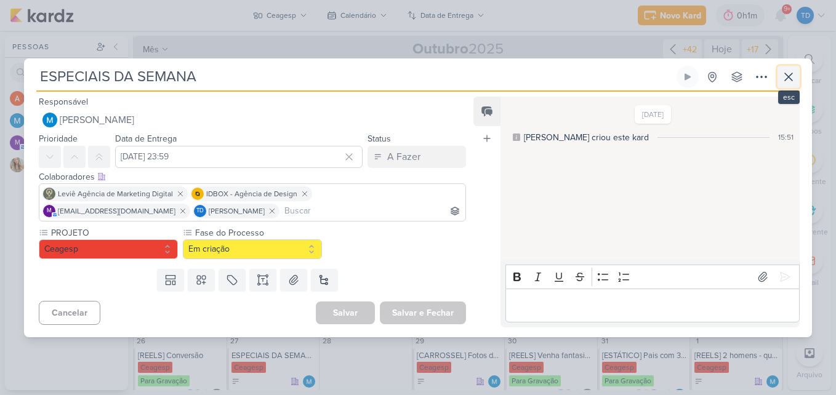
click at [791, 81] on icon at bounding box center [789, 77] width 15 height 15
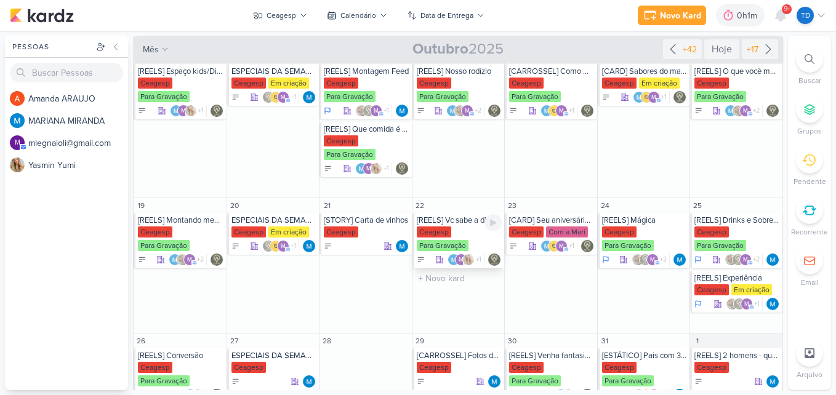
click at [444, 230] on div "Ceagesp" at bounding box center [434, 232] width 34 height 11
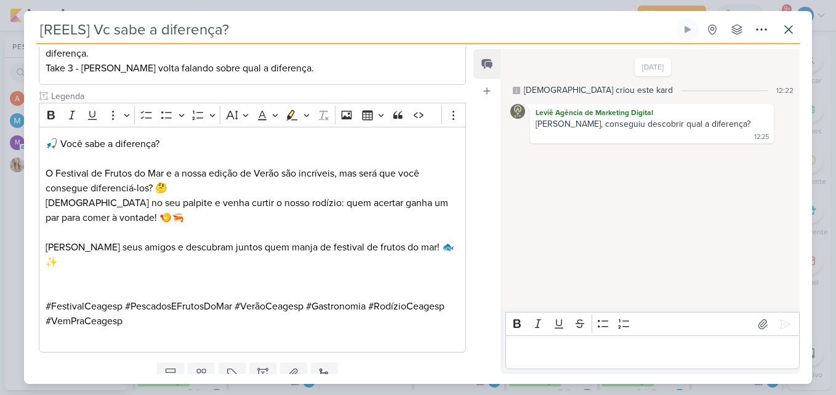
scroll to position [153, 0]
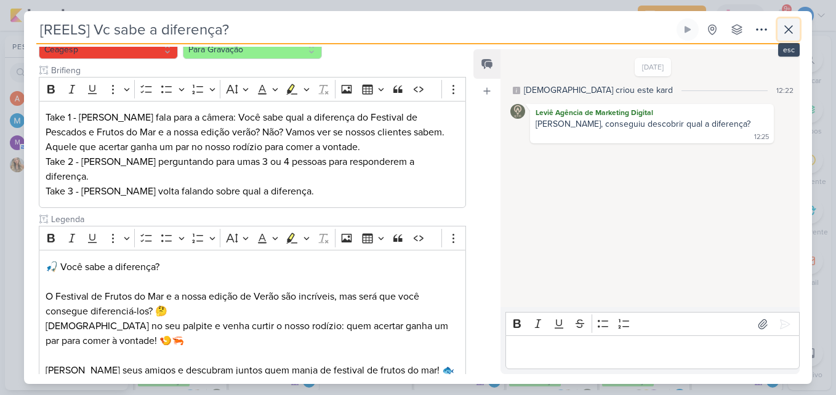
click at [792, 30] on icon at bounding box center [789, 29] width 15 height 15
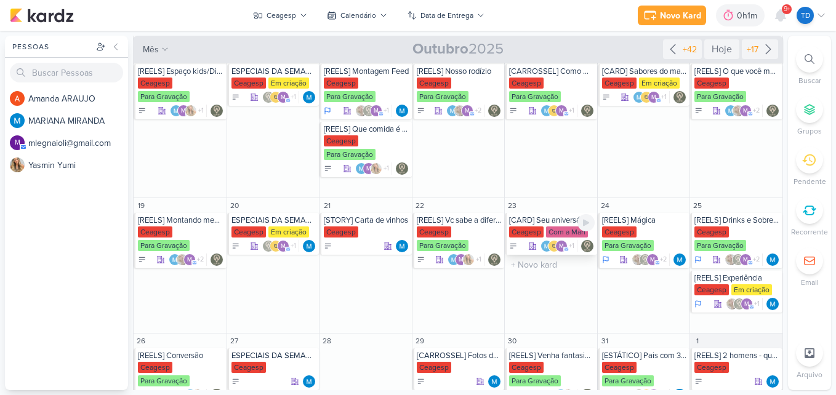
click at [552, 233] on div "Com a Mari" at bounding box center [567, 232] width 42 height 11
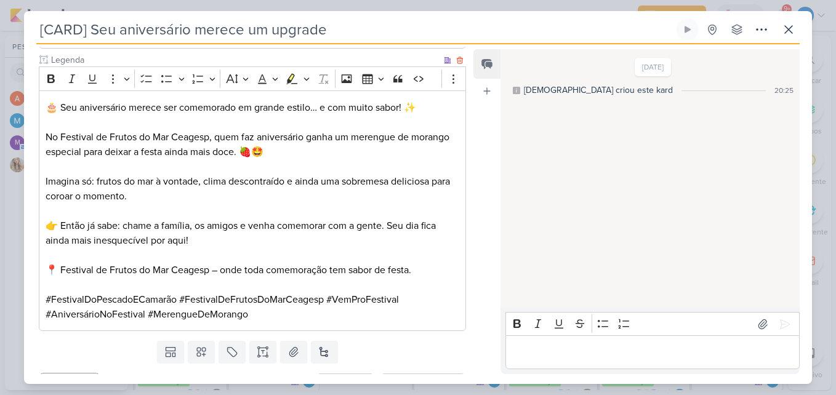
scroll to position [352, 0]
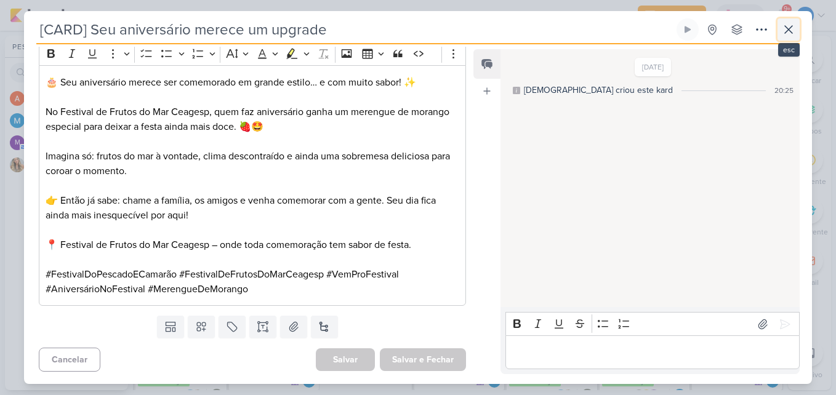
click at [793, 30] on icon at bounding box center [789, 29] width 15 height 15
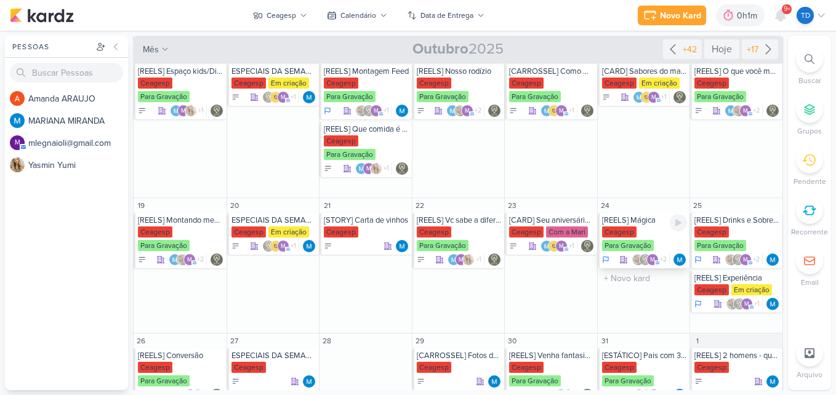
click at [626, 218] on div "[REELS] Mágica" at bounding box center [645, 221] width 86 height 10
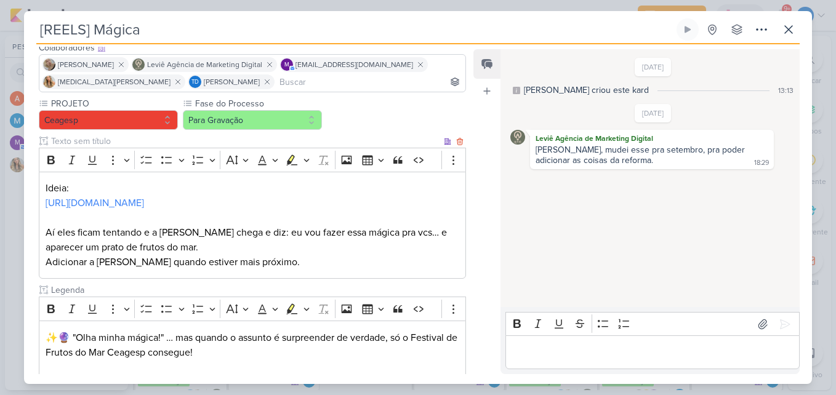
scroll to position [249, 0]
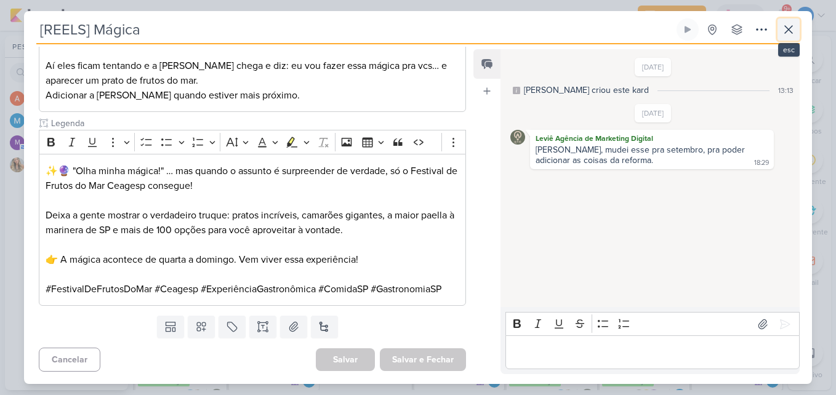
click at [786, 25] on icon at bounding box center [789, 29] width 15 height 15
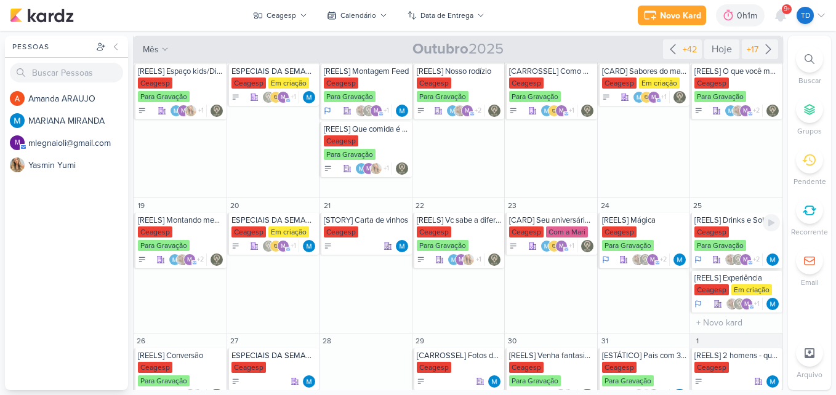
click at [736, 246] on div "Para Gravação" at bounding box center [721, 245] width 52 height 11
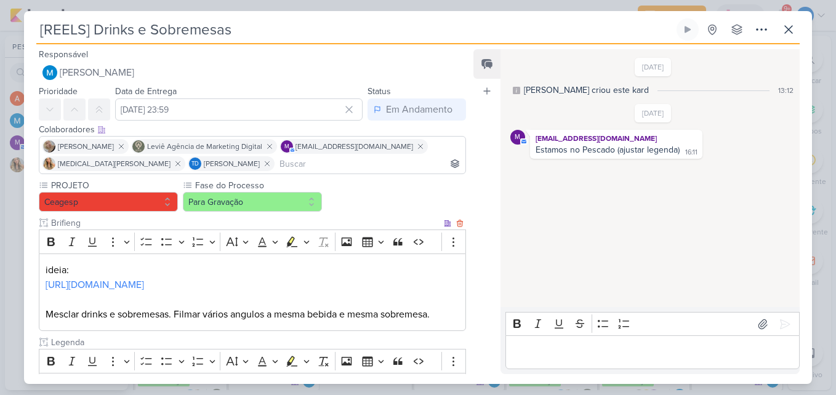
scroll to position [264, 0]
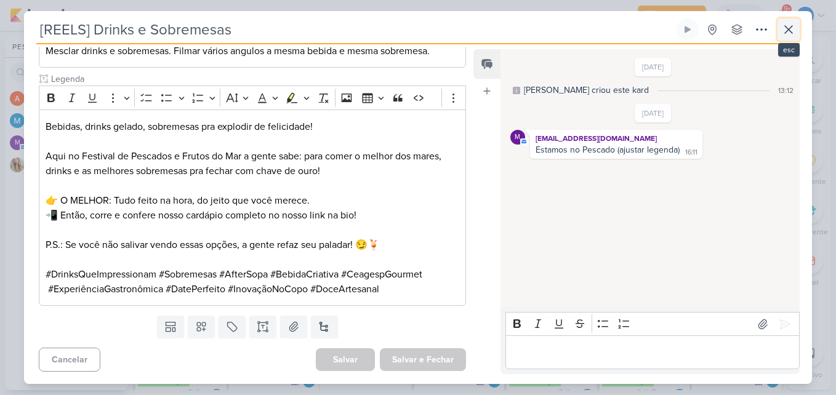
click at [786, 22] on button at bounding box center [789, 29] width 22 height 22
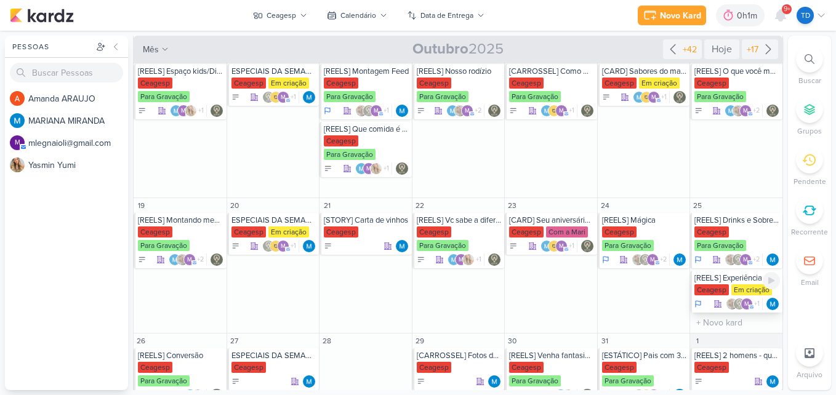
click at [724, 281] on div "[REELS] Experiência" at bounding box center [738, 278] width 86 height 10
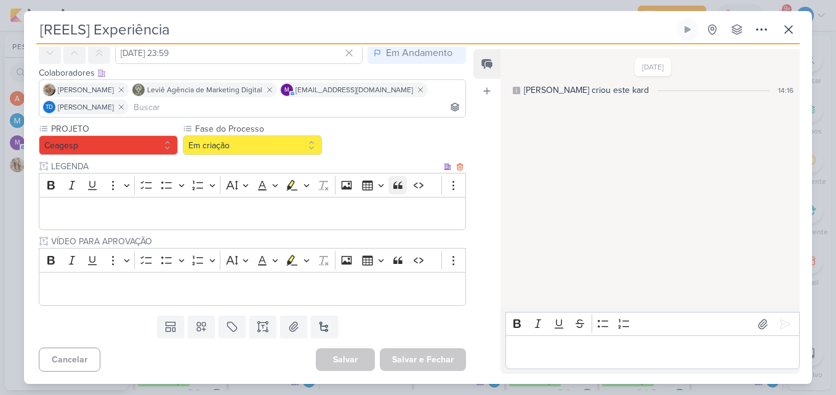
scroll to position [0, 0]
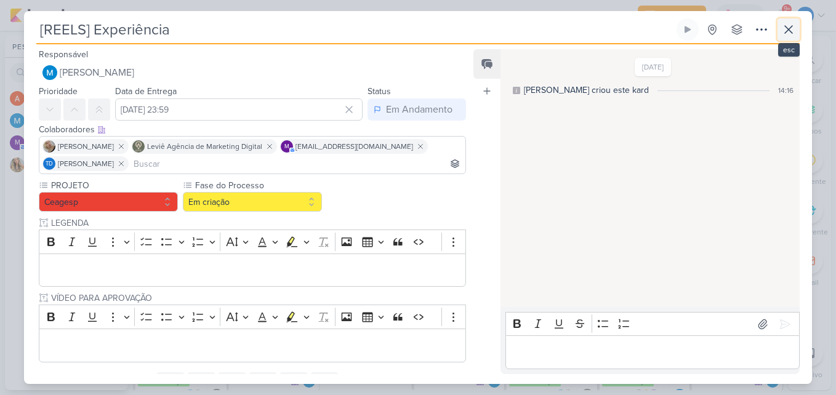
click at [782, 34] on icon at bounding box center [789, 29] width 15 height 15
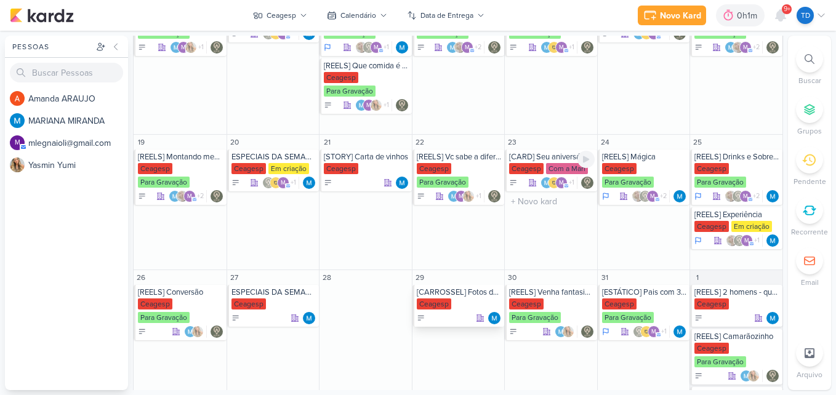
scroll to position [435, 0]
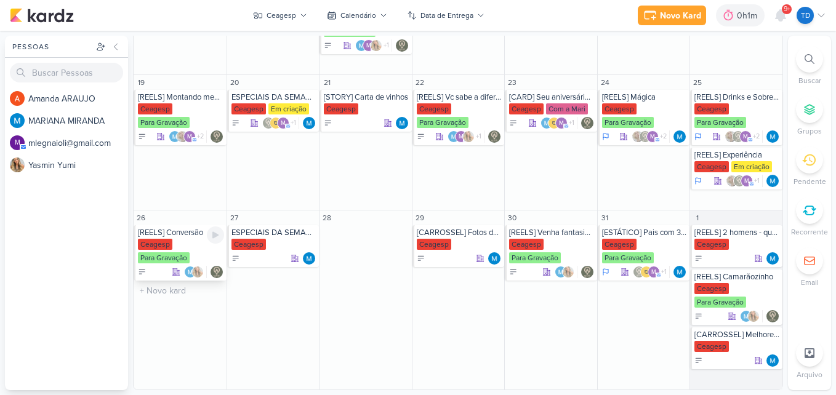
click at [186, 251] on div "Ceagesp Para Gravação" at bounding box center [181, 252] width 86 height 26
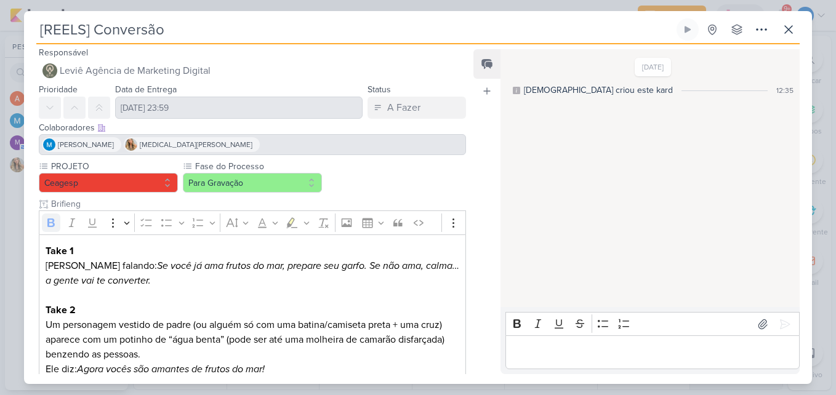
scroll to position [0, 0]
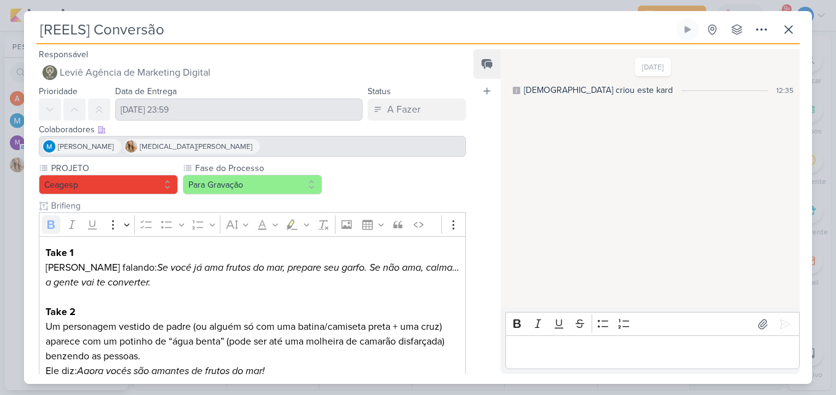
click at [803, 24] on div "[REELS] Conversão Criado por [DEMOGRAPHIC_DATA] nenhum grupo disponível" at bounding box center [418, 201] width 788 height 366
click at [795, 30] on icon at bounding box center [789, 29] width 15 height 15
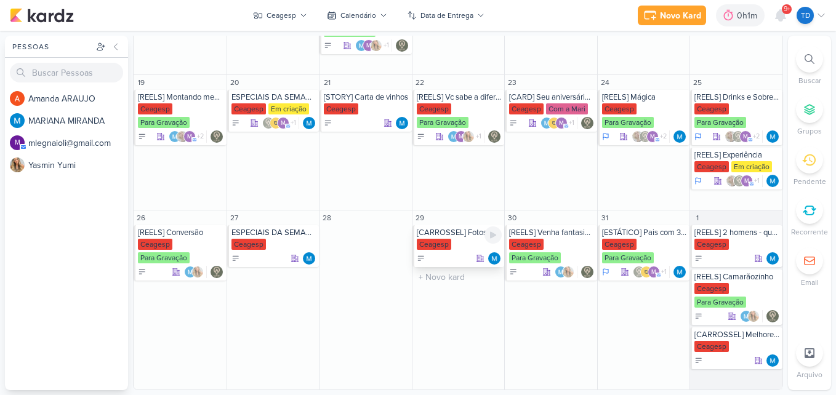
click at [435, 248] on div "Ceagesp" at bounding box center [434, 244] width 34 height 11
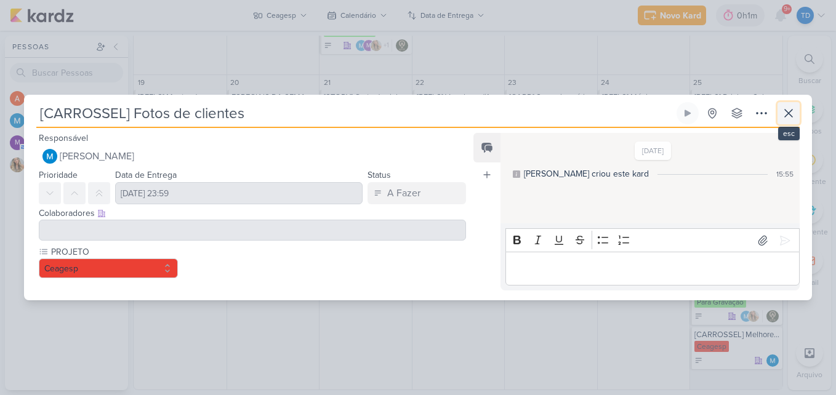
click at [795, 111] on icon at bounding box center [789, 113] width 15 height 15
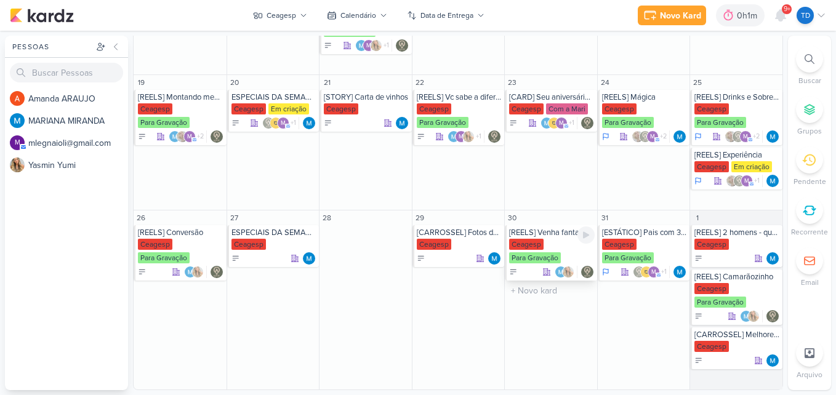
click at [541, 237] on div "[REELS] Venha fantasiado e ganhe um drink especial" at bounding box center [552, 233] width 86 height 10
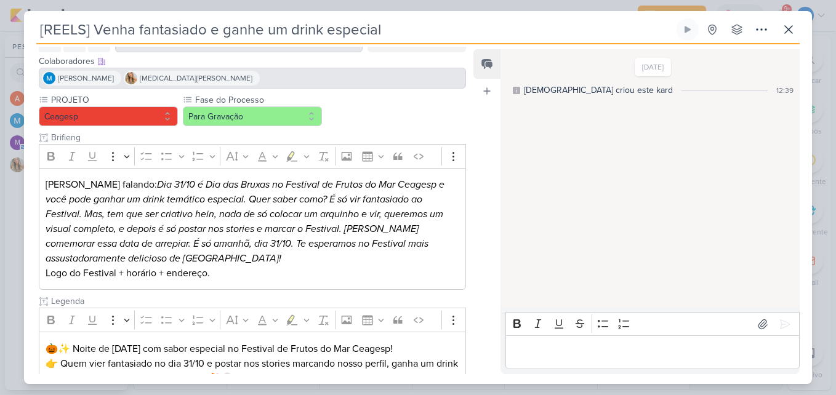
scroll to position [161, 0]
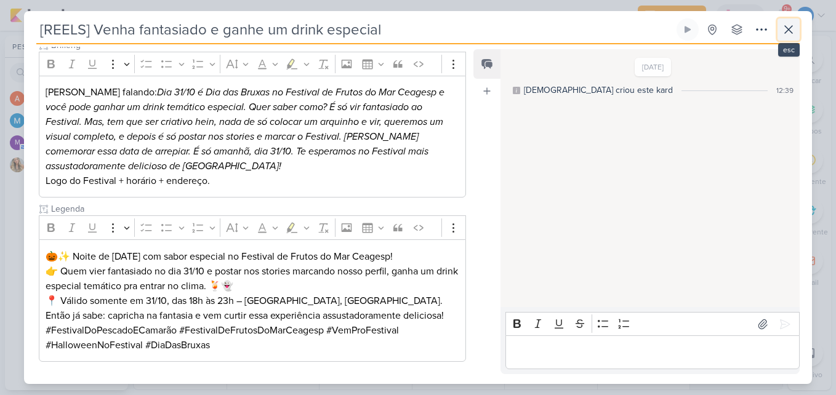
click at [791, 36] on icon at bounding box center [789, 29] width 15 height 15
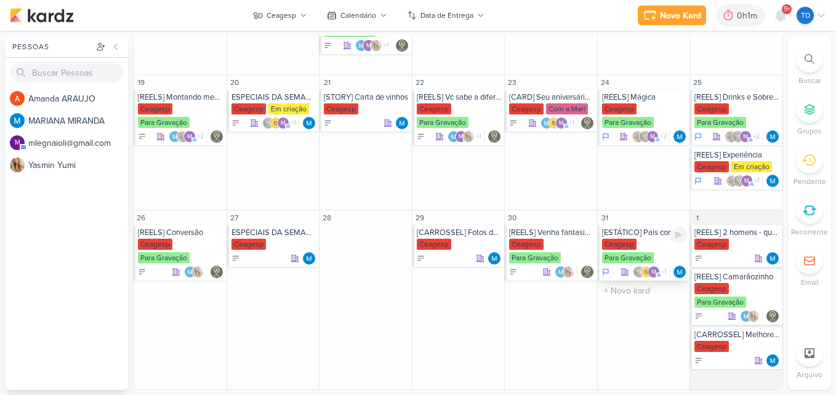
click at [637, 242] on div "Ceagesp Para Gravação" at bounding box center [645, 252] width 86 height 26
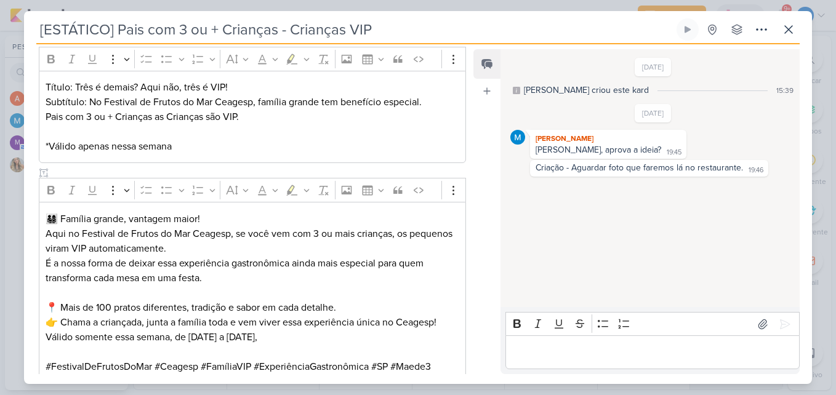
scroll to position [187, 0]
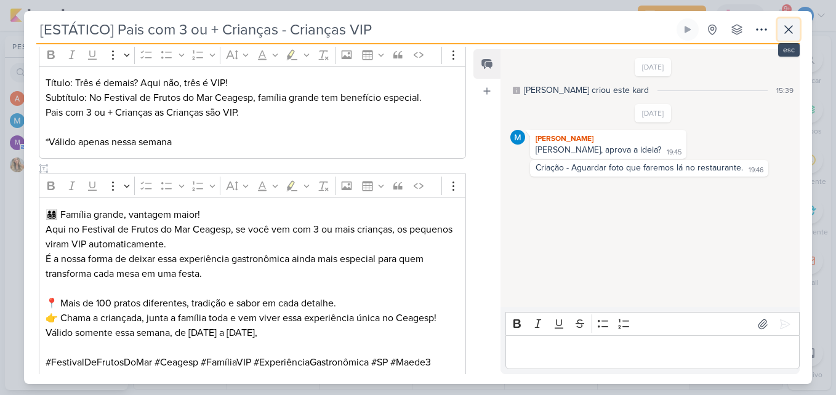
click at [795, 32] on icon at bounding box center [789, 29] width 15 height 15
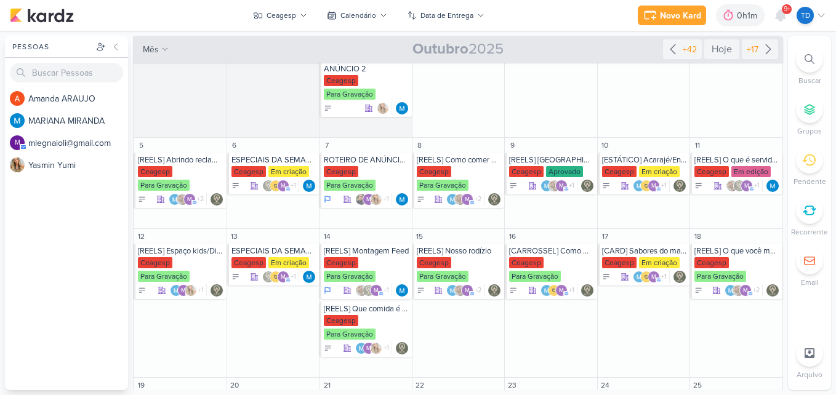
scroll to position [0, 0]
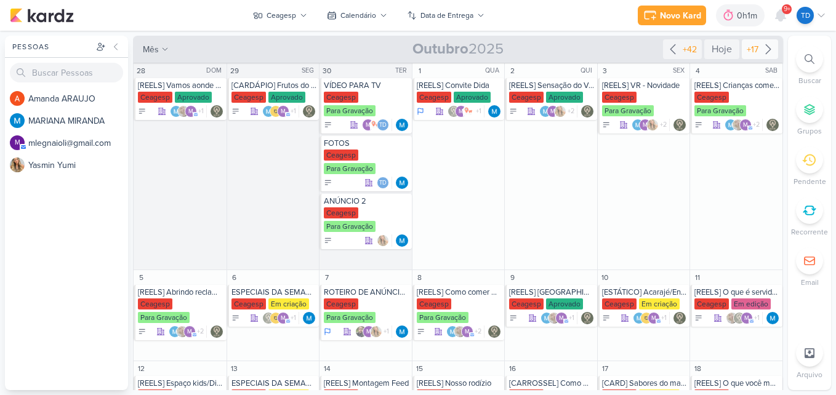
click at [764, 46] on icon at bounding box center [768, 49] width 15 height 15
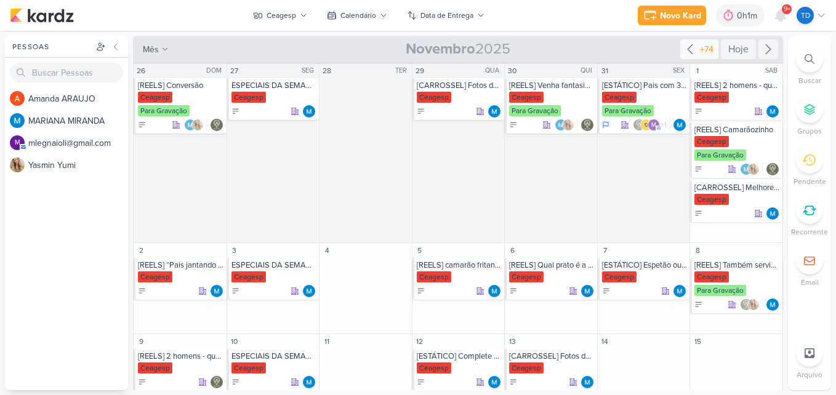
click at [700, 51] on div "+74" at bounding box center [707, 49] width 18 height 13
